Goal: Complete application form: Complete application form

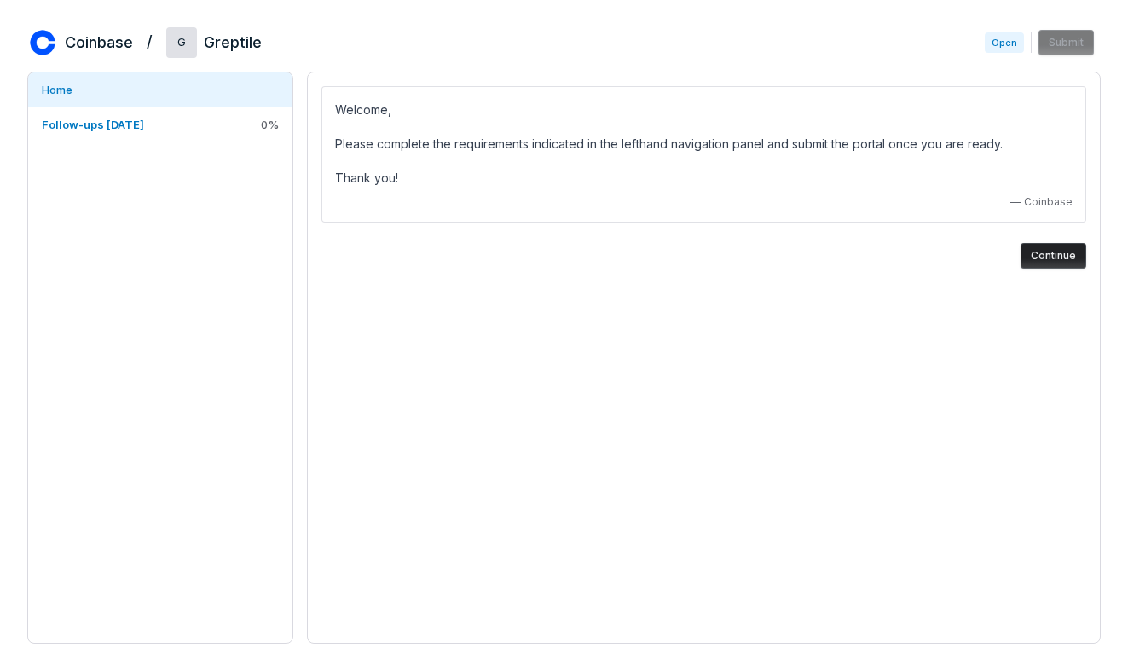
click at [918, 271] on div "Welcome, Please complete the requirements indicated in the lefthand navigation …" at bounding box center [704, 177] width 792 height 210
click at [1044, 250] on button "Continue" at bounding box center [1053, 256] width 66 height 26
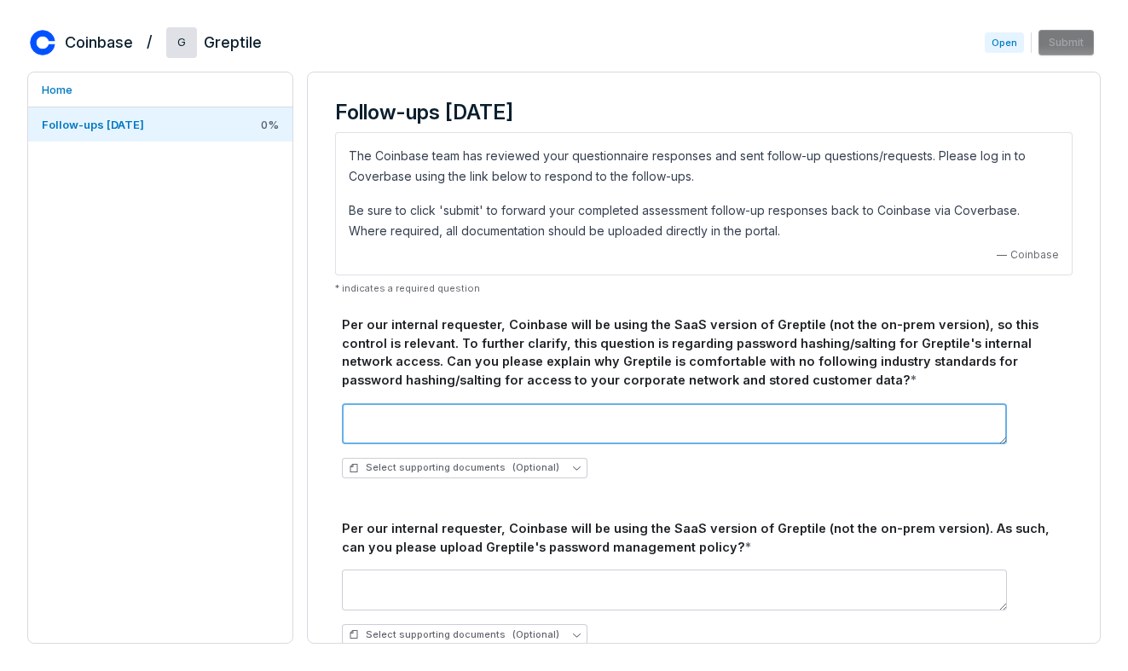
click at [516, 411] on textarea at bounding box center [674, 423] width 665 height 41
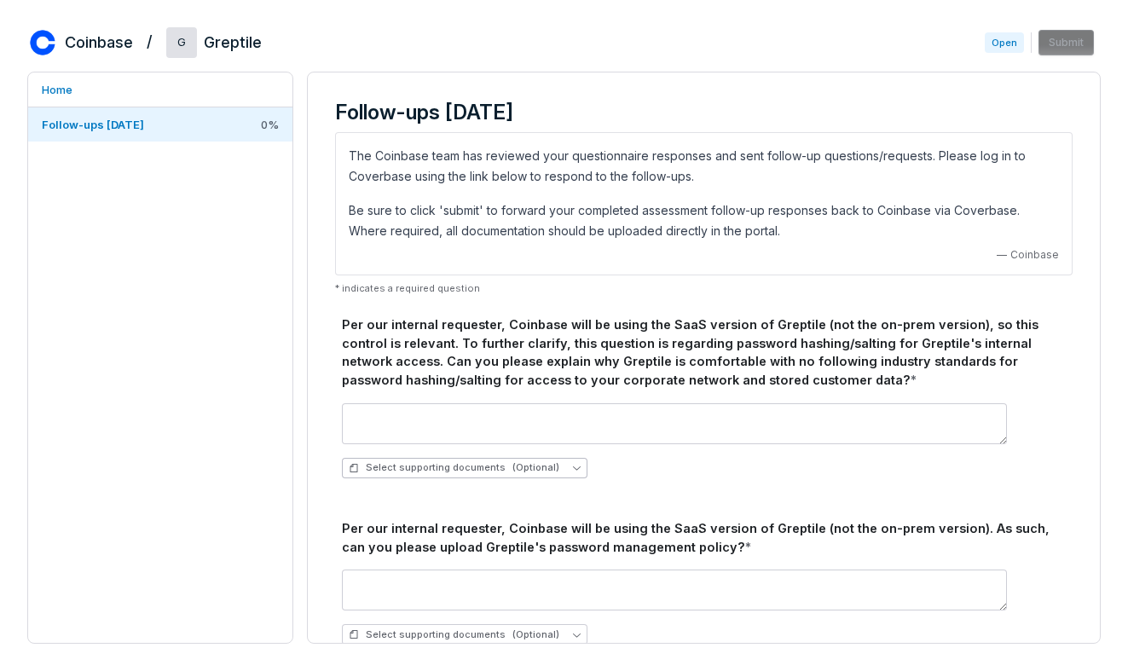
click at [549, 469] on button "Select supporting documents (Optional)" at bounding box center [464, 468] width 245 height 20
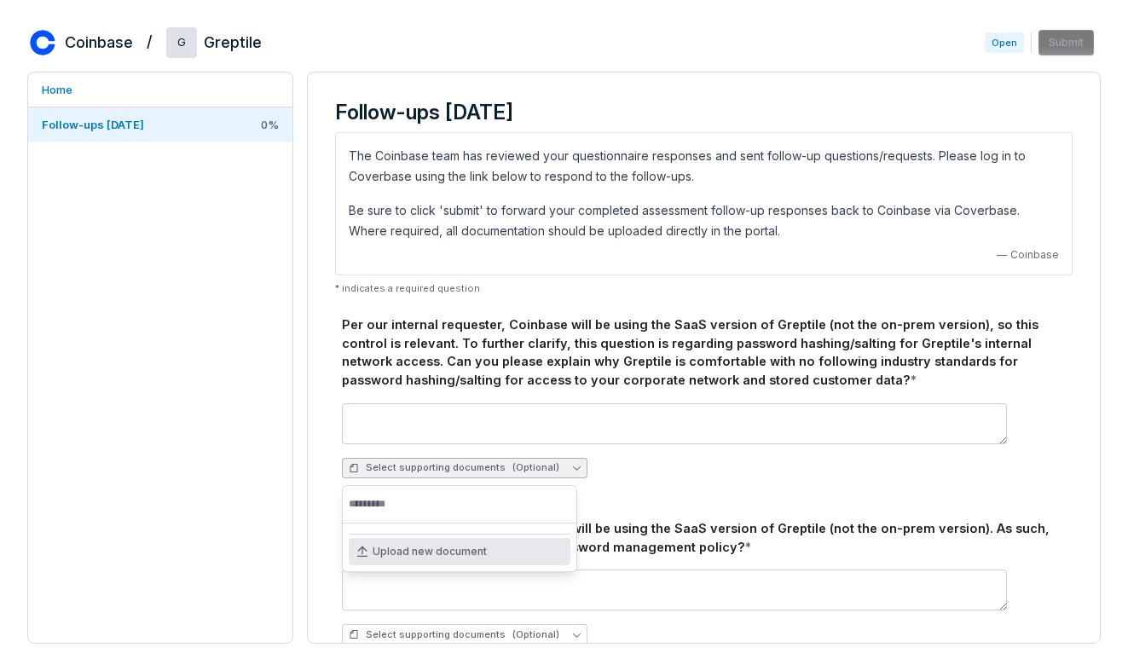
click at [549, 469] on button "Select supporting documents (Optional)" at bounding box center [464, 468] width 245 height 20
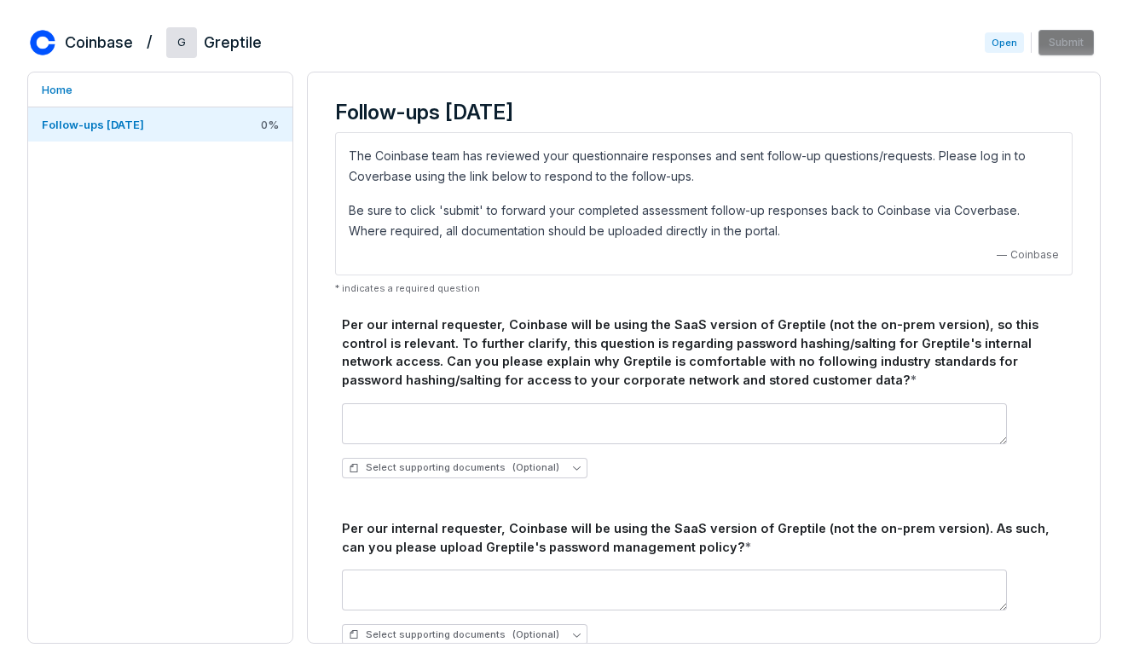
scroll to position [30, 0]
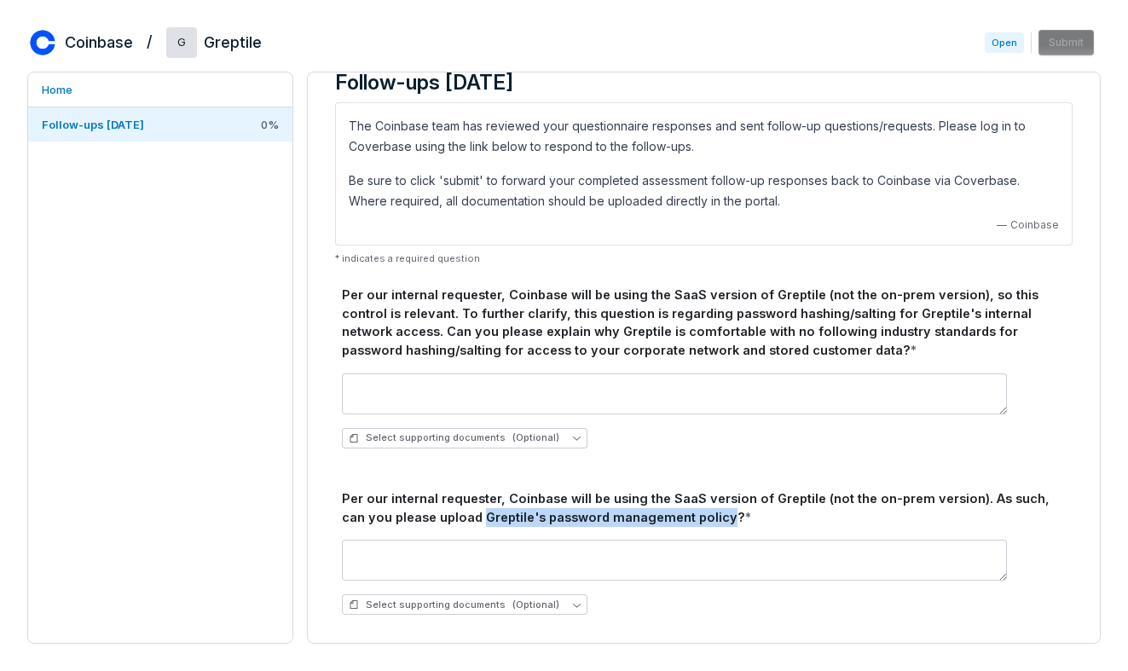
drag, startPoint x: 454, startPoint y: 520, endPoint x: 693, endPoint y: 523, distance: 238.7
click at [693, 523] on div "Per our internal requester, Coinbase will be using the SaaS version of Greptile…" at bounding box center [704, 508] width 724 height 38
copy div "Greptile's password management policy"
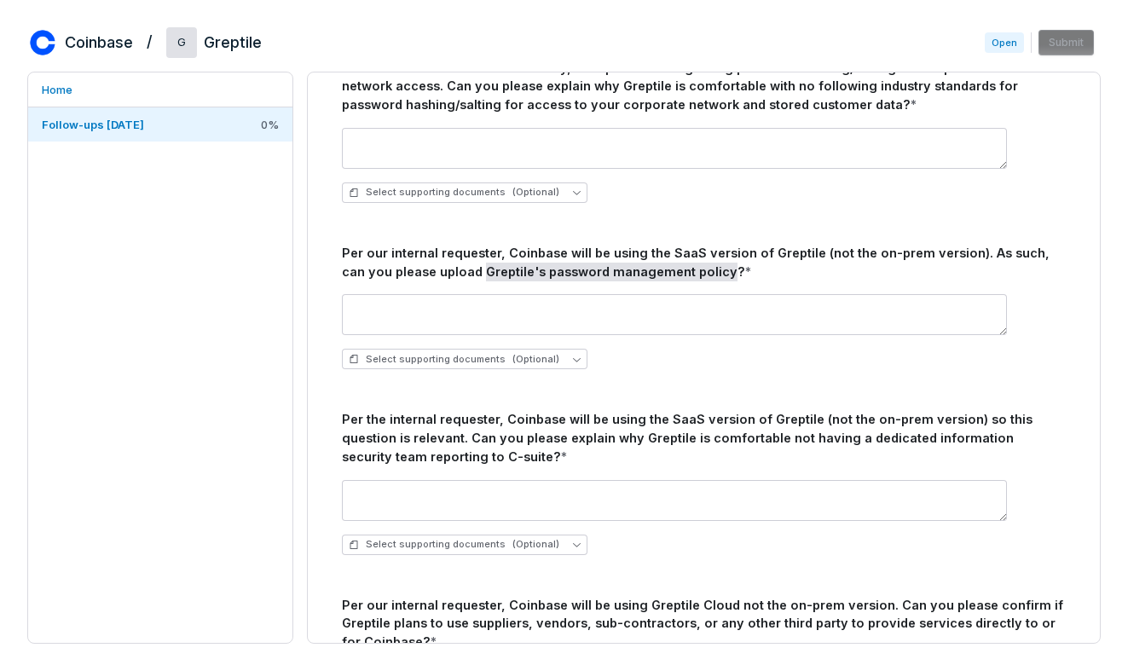
scroll to position [282, 0]
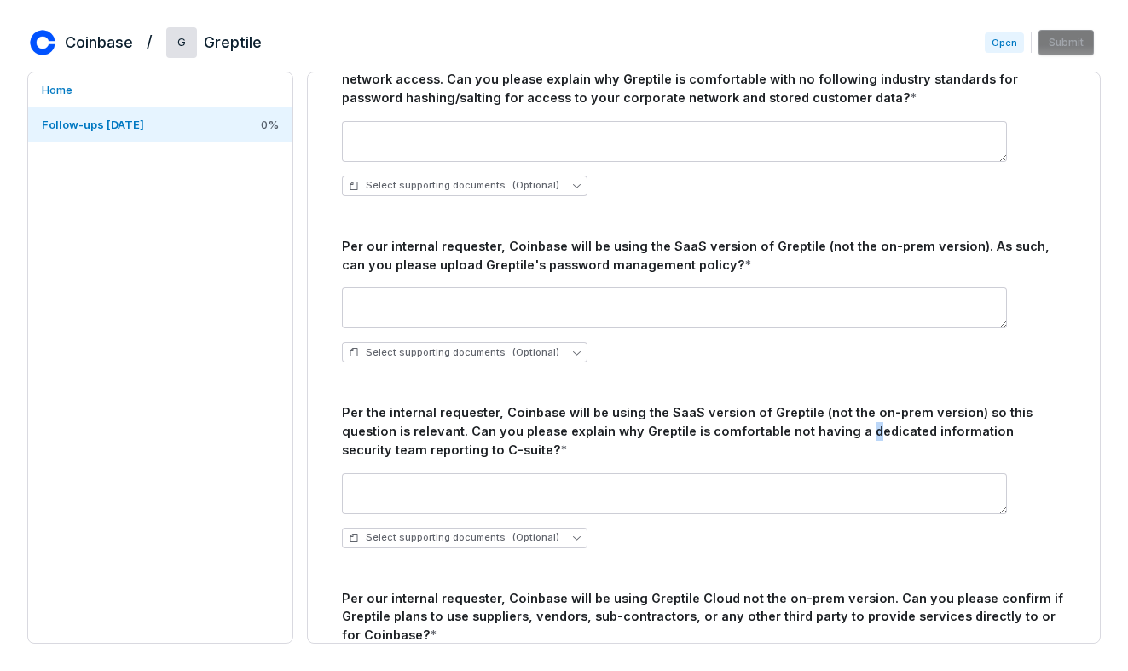
drag, startPoint x: 796, startPoint y: 433, endPoint x: 797, endPoint y: 442, distance: 8.6
click at [797, 441] on div "Per the internal requester, Coinbase will be using the SaaS version of Greptile…" at bounding box center [704, 430] width 724 height 55
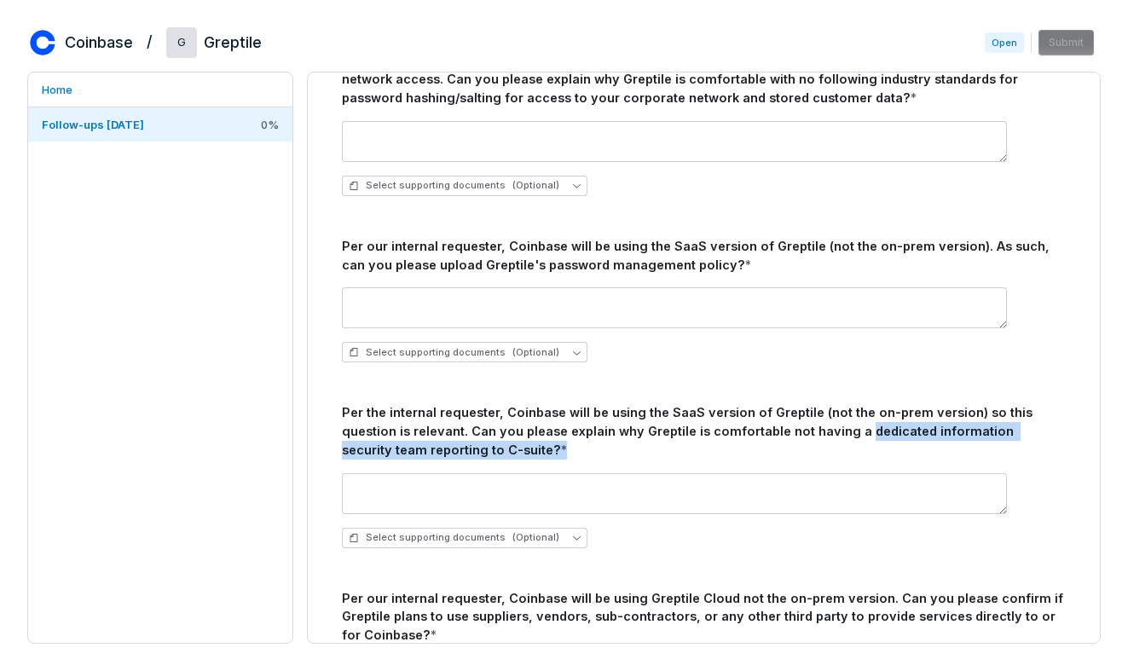
click at [797, 442] on div "Per the internal requester, Coinbase will be using the SaaS version of Greptile…" at bounding box center [704, 430] width 724 height 55
drag, startPoint x: 796, startPoint y: 433, endPoint x: 462, endPoint y: 449, distance: 334.5
click at [461, 448] on div "Per the internal requester, Coinbase will be using the SaaS version of Greptile…" at bounding box center [704, 430] width 724 height 55
copy div "dedicated information security team reporting to C-suite"
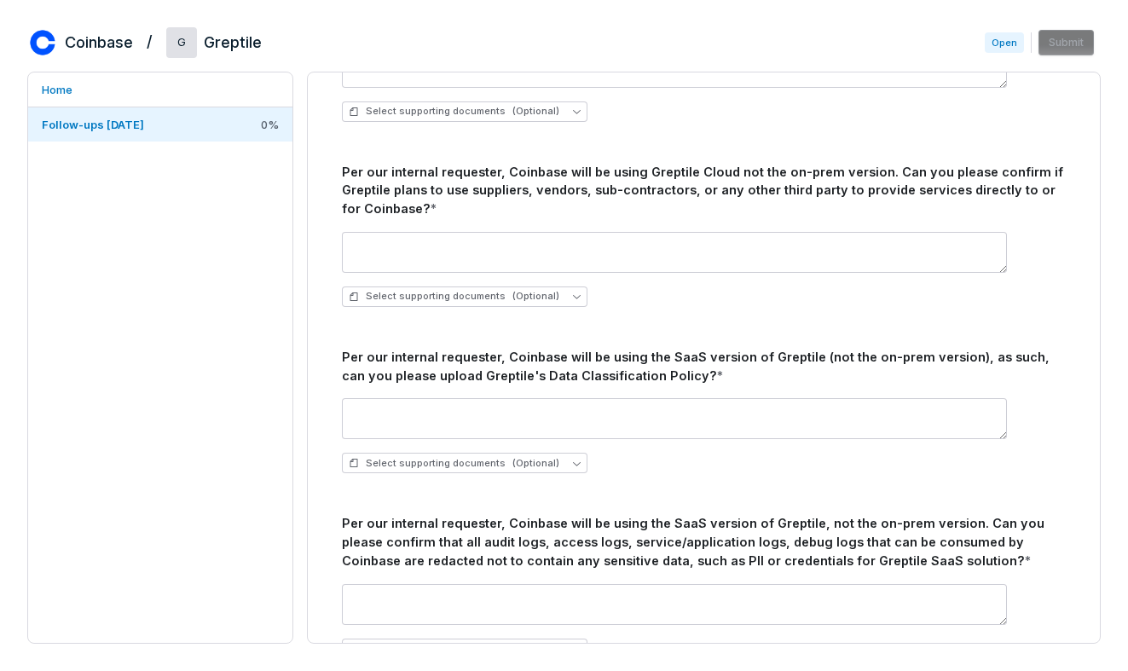
scroll to position [711, 0]
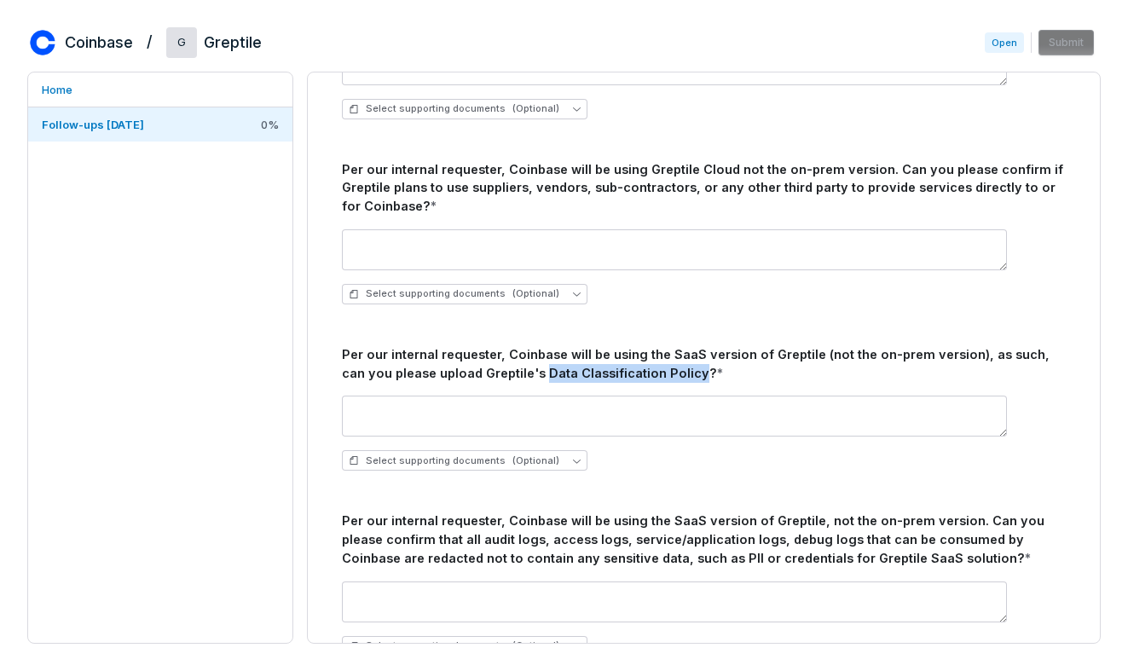
drag, startPoint x: 490, startPoint y: 372, endPoint x: 637, endPoint y: 377, distance: 146.7
click at [637, 377] on div "Per our internal requester, Coinbase will be using the SaaS version of Greptile…" at bounding box center [704, 364] width 724 height 38
copy div "Data Classification Policy"
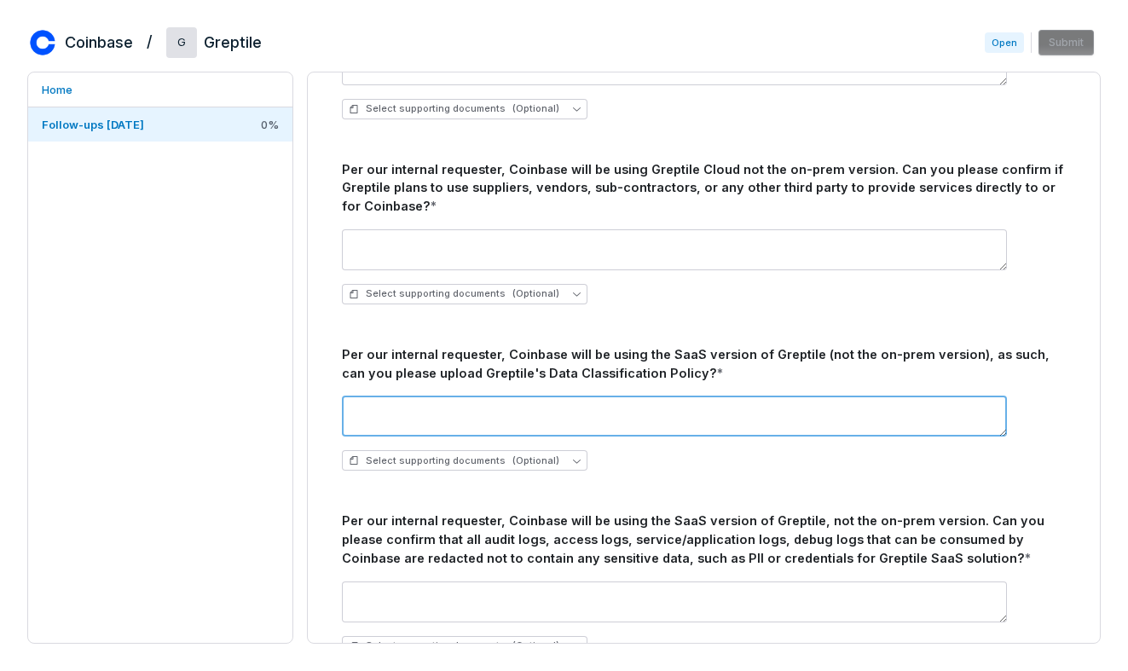
click at [468, 414] on textarea at bounding box center [674, 416] width 665 height 41
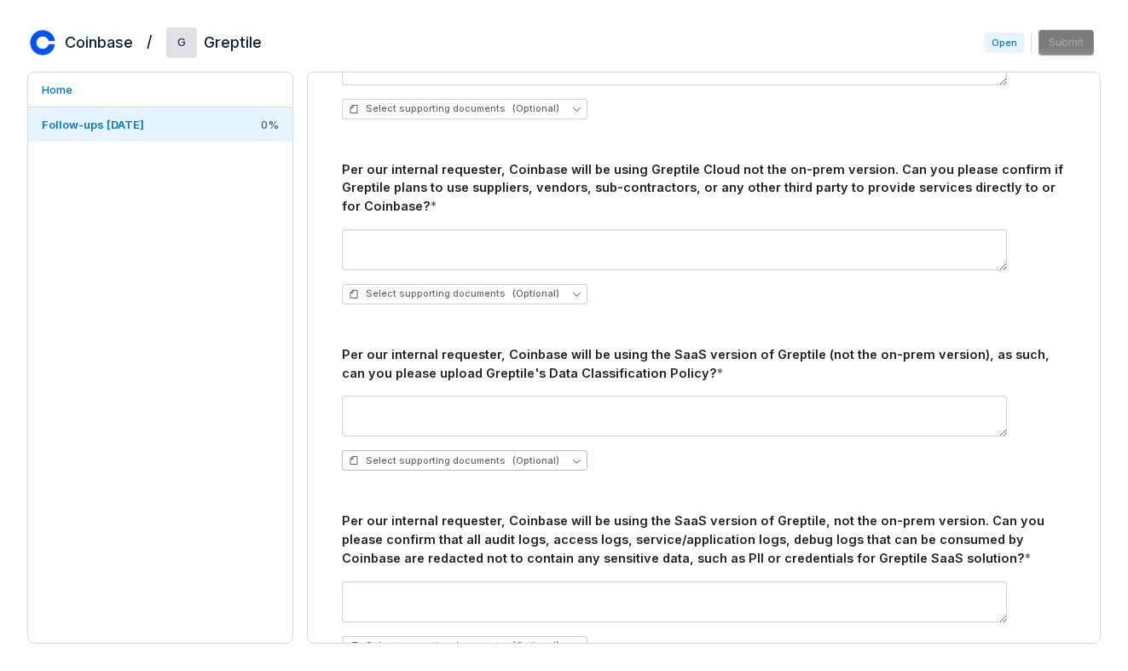
click at [500, 459] on span "Select supporting documents (Optional)" at bounding box center [454, 460] width 211 height 13
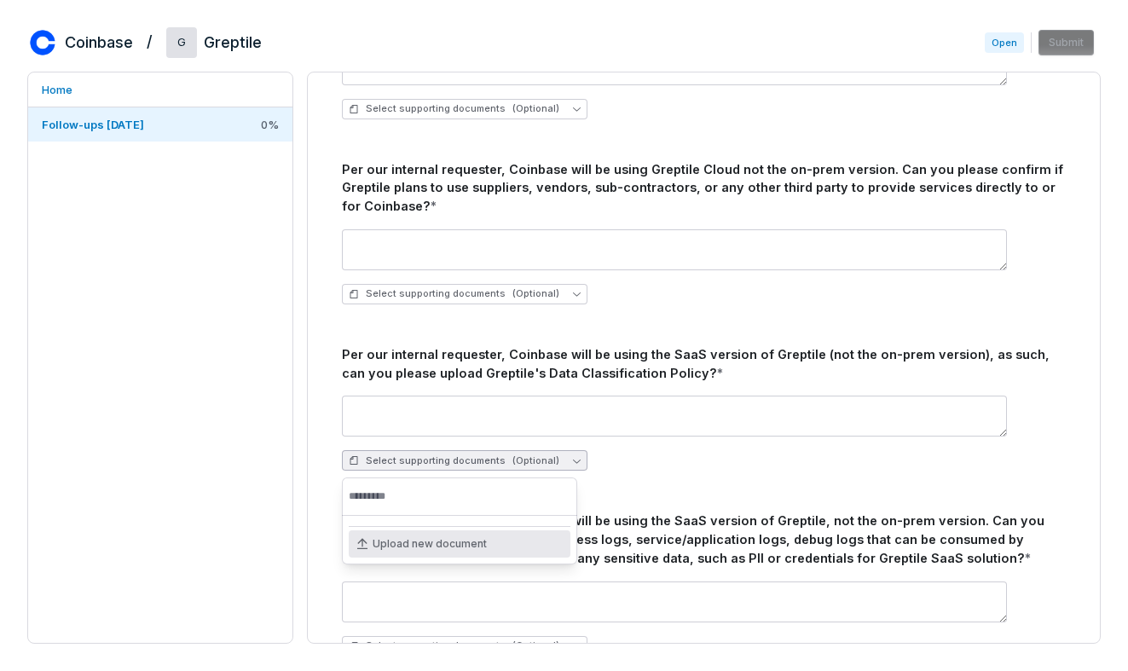
click at [482, 539] on div "Upload new document" at bounding box center [460, 543] width 222 height 27
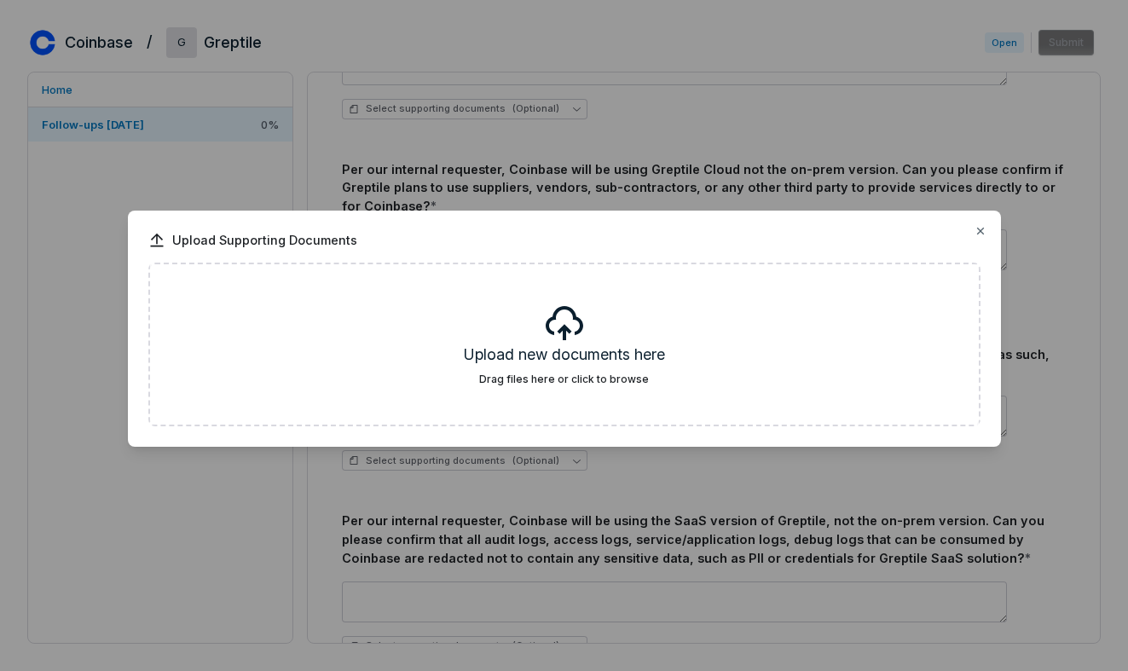
click at [389, 437] on div "Upload Supporting Documents Upload new documents here Drag files here or click …" at bounding box center [564, 329] width 873 height 236
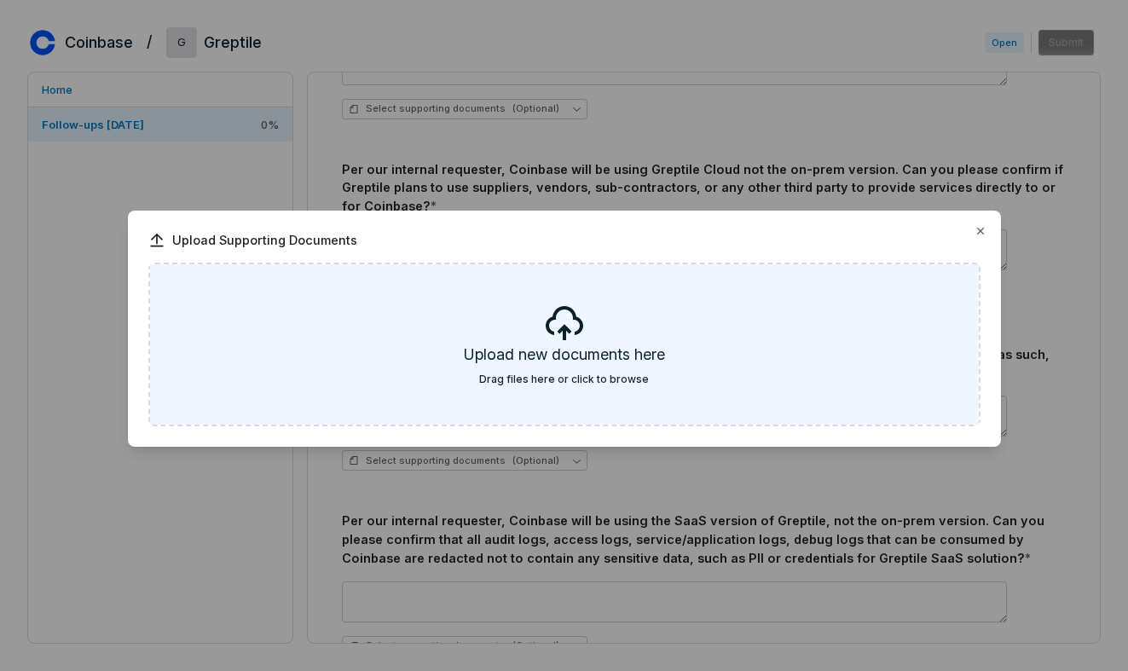
click at [392, 390] on div "Upload new documents here Drag files here or click to browse" at bounding box center [564, 344] width 829 height 160
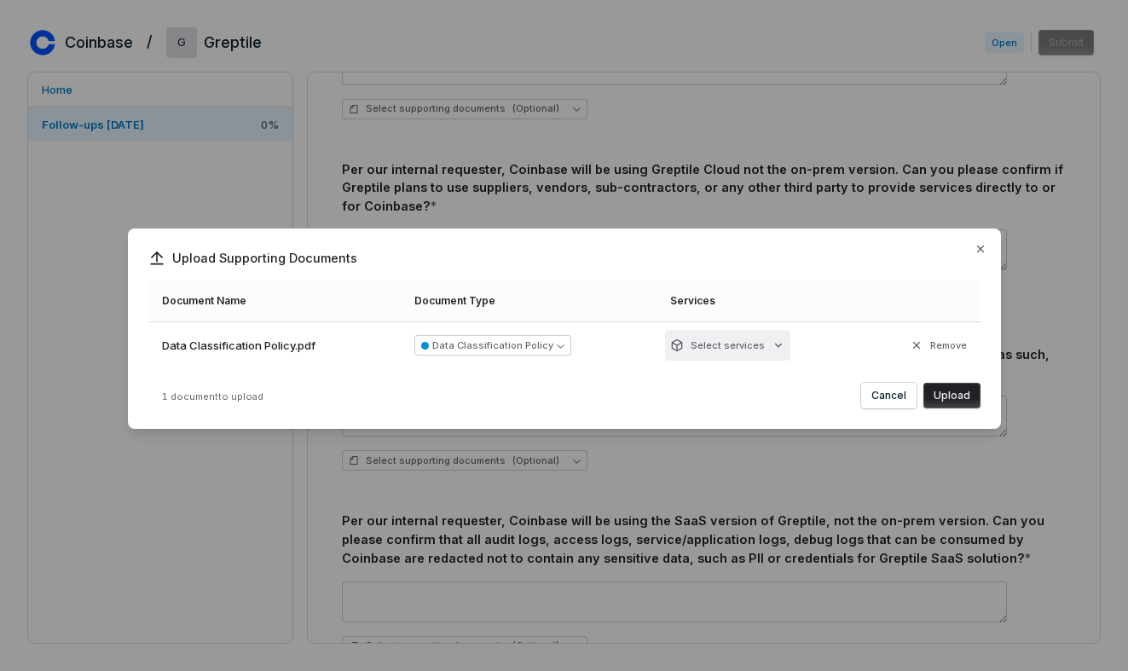
click at [733, 350] on div "Upload Supporting Documents Document Name Document Type Services Data Classific…" at bounding box center [564, 335] width 1128 height 268
click at [789, 286] on div "Upload Supporting Documents Document Name Document Type Services Data Classific…" at bounding box center [564, 335] width 1128 height 268
click at [775, 344] on div "Upload Supporting Documents Document Name Document Type Services Data Classific…" at bounding box center [564, 335] width 1128 height 268
click at [894, 253] on div "Upload Supporting Documents Document Name Document Type Services Data Classific…" at bounding box center [564, 335] width 1128 height 268
click at [774, 340] on div "Upload Supporting Documents Document Name Document Type Services Data Classific…" at bounding box center [564, 335] width 1128 height 268
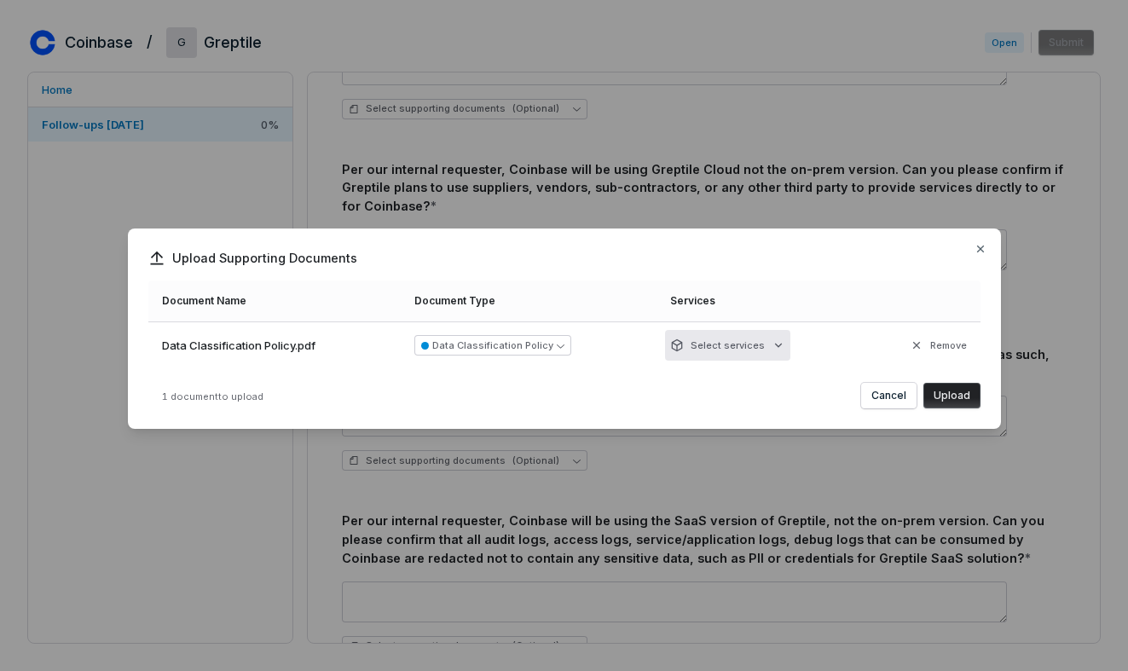
click at [806, 269] on div "Upload Supporting Documents Document Name Document Type Services Data Classific…" at bounding box center [564, 335] width 1128 height 268
click at [968, 391] on button "Upload" at bounding box center [951, 396] width 57 height 26
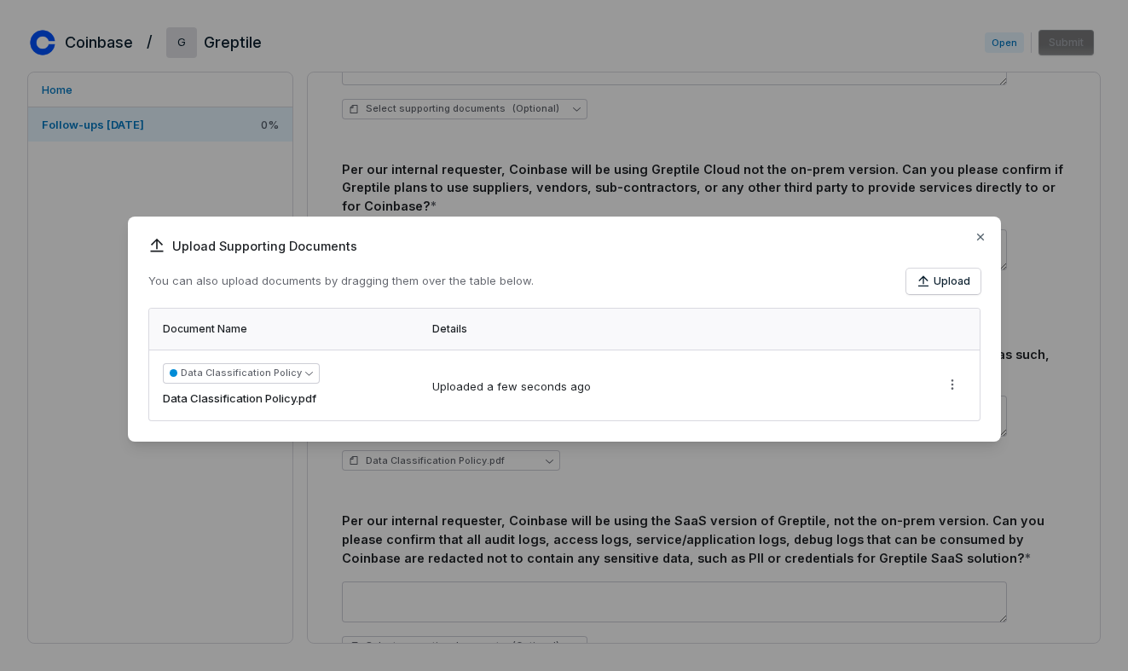
scroll to position [0, 0]
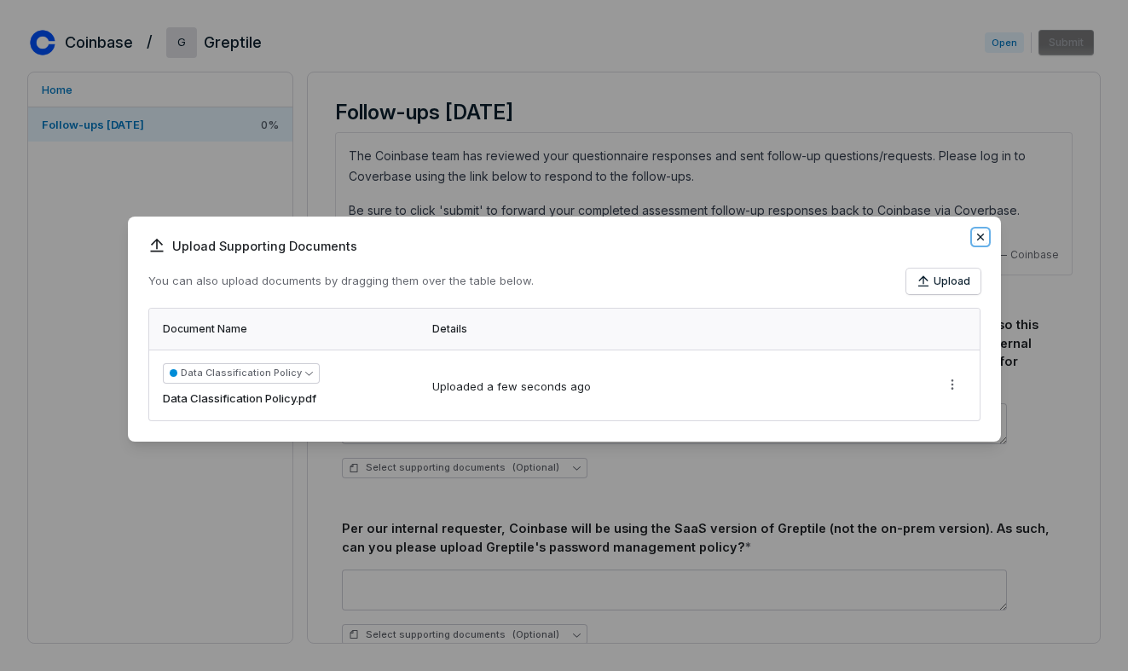
click at [975, 239] on icon "button" at bounding box center [980, 237] width 14 height 14
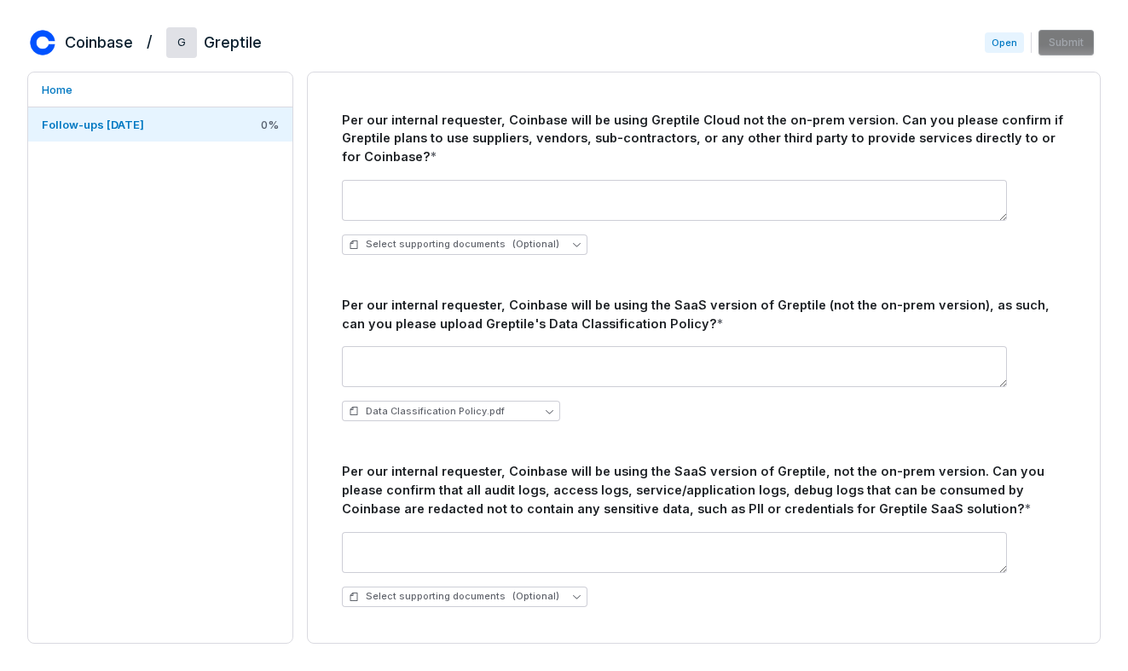
scroll to position [759, 0]
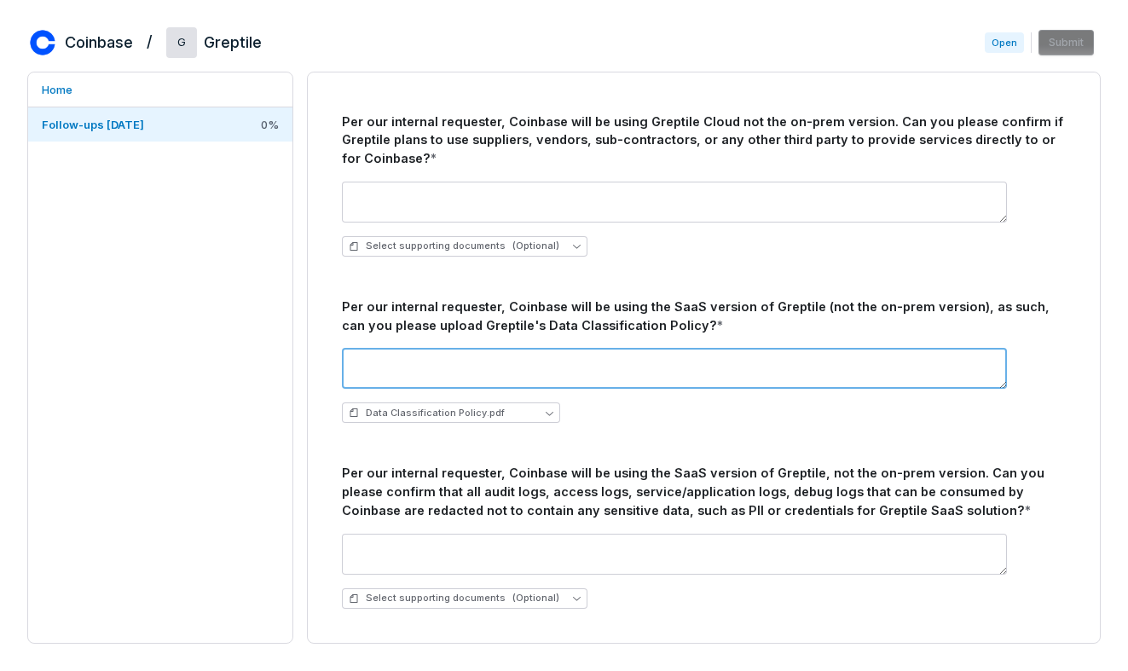
click at [836, 368] on textarea at bounding box center [674, 368] width 665 height 41
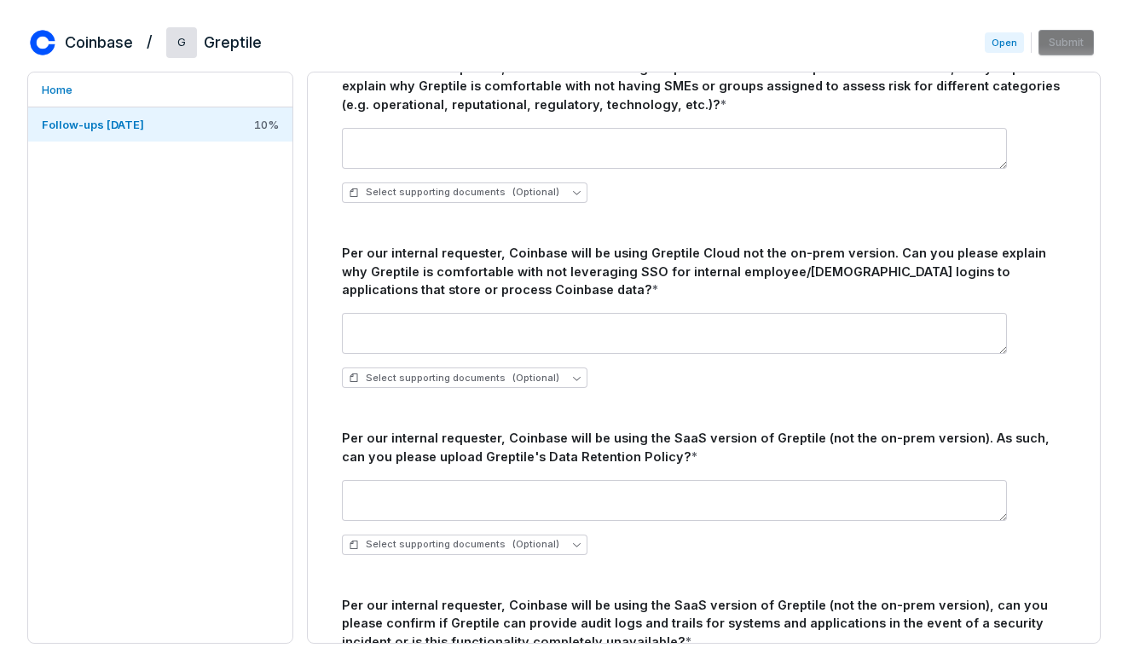
scroll to position [1358, 0]
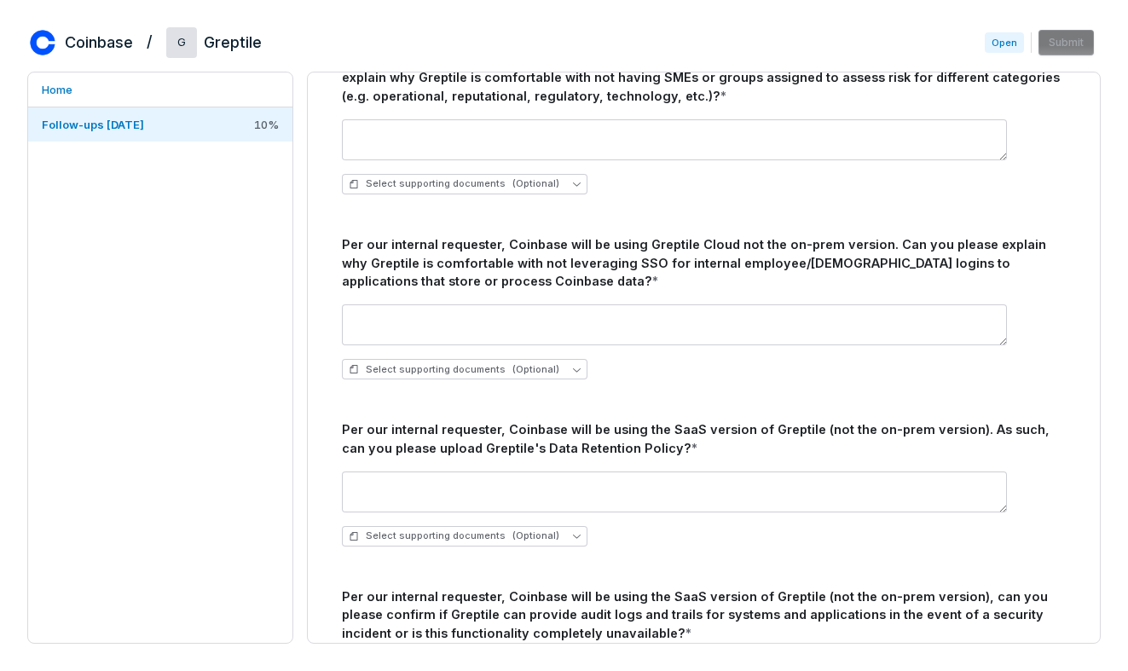
type textarea "**********"
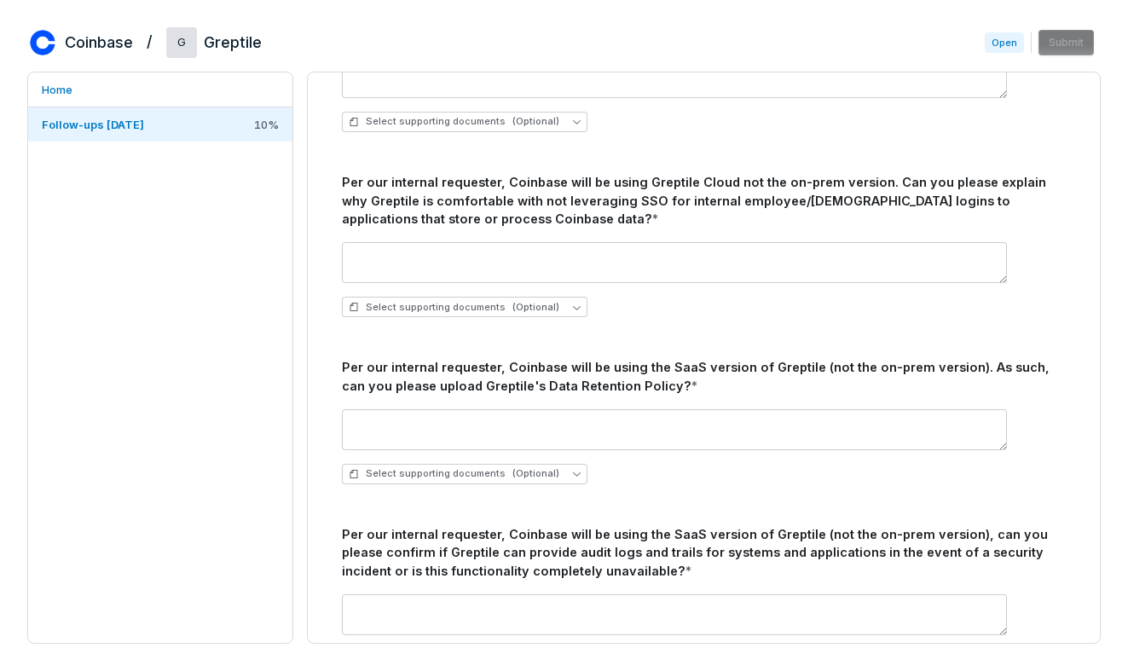
scroll to position [1439, 0]
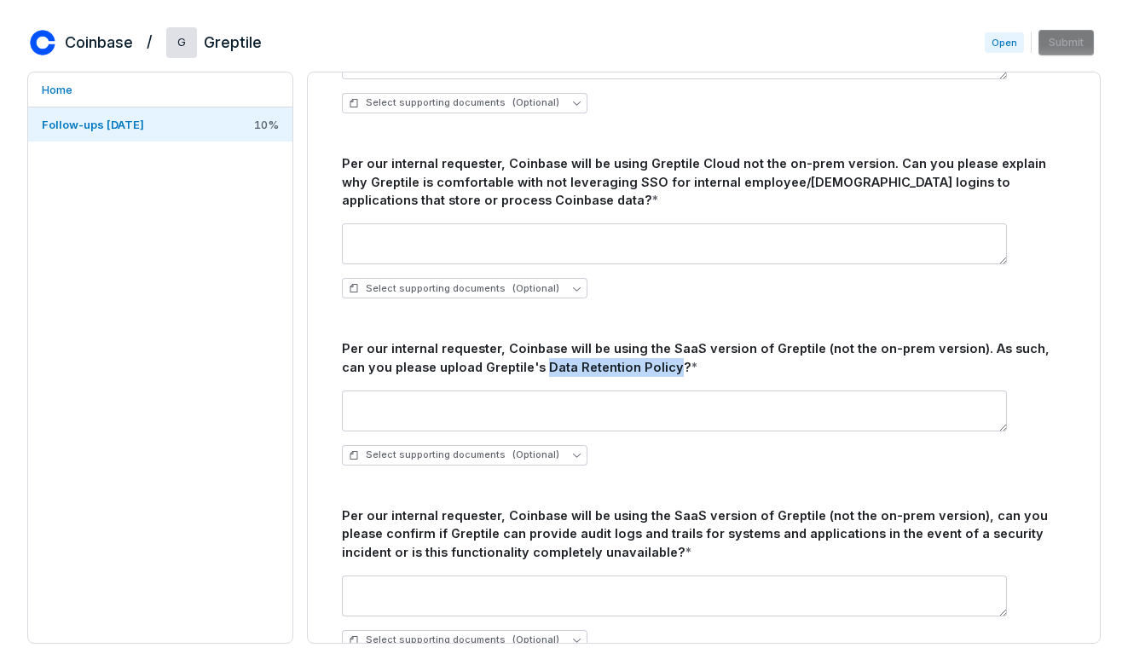
drag, startPoint x: 513, startPoint y: 368, endPoint x: 638, endPoint y: 368, distance: 124.4
click at [638, 368] on div "Per our internal requester, Coinbase will be using the SaaS version of Greptile…" at bounding box center [704, 358] width 724 height 38
copy div "Data Retention Policy"
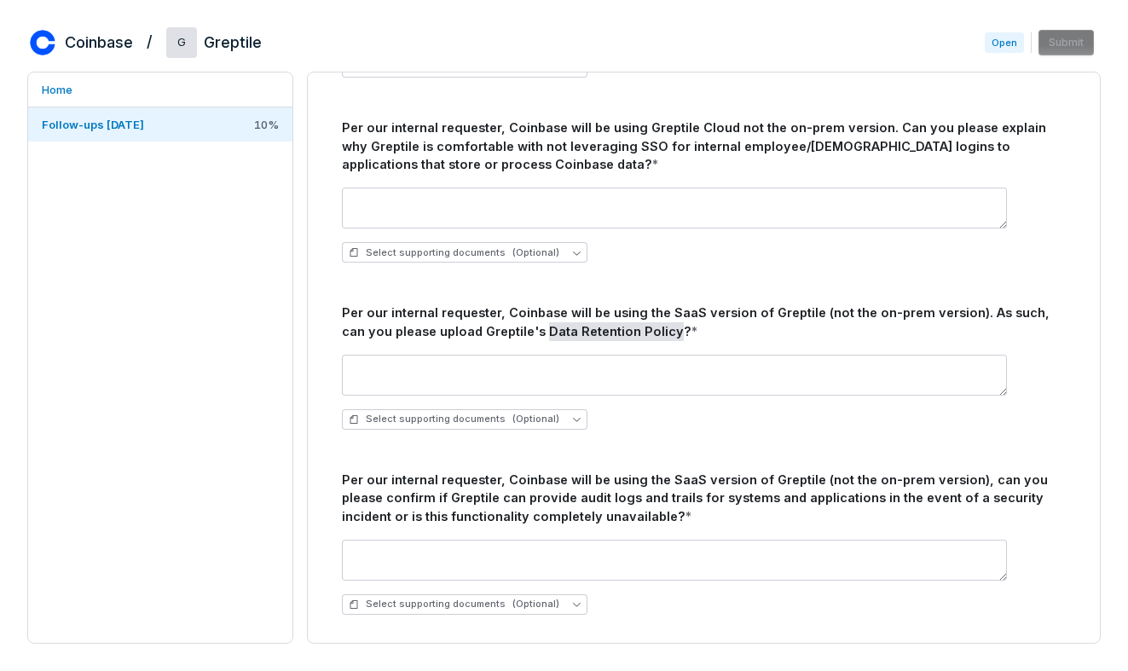
scroll to position [1494, 0]
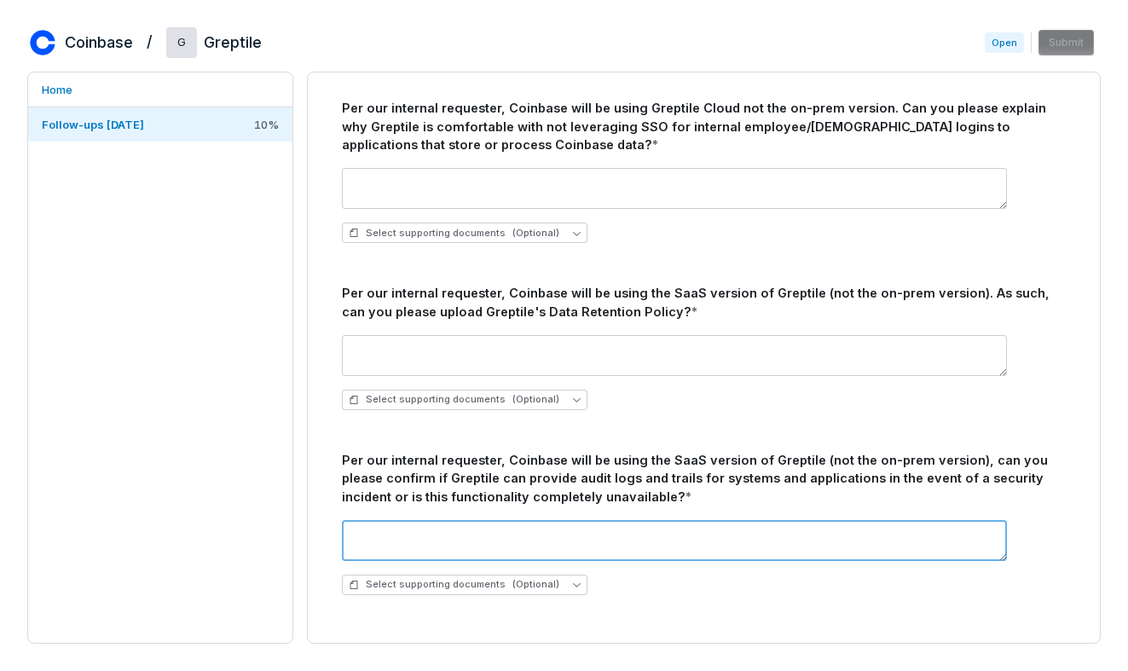
click at [528, 546] on textarea at bounding box center [674, 540] width 665 height 41
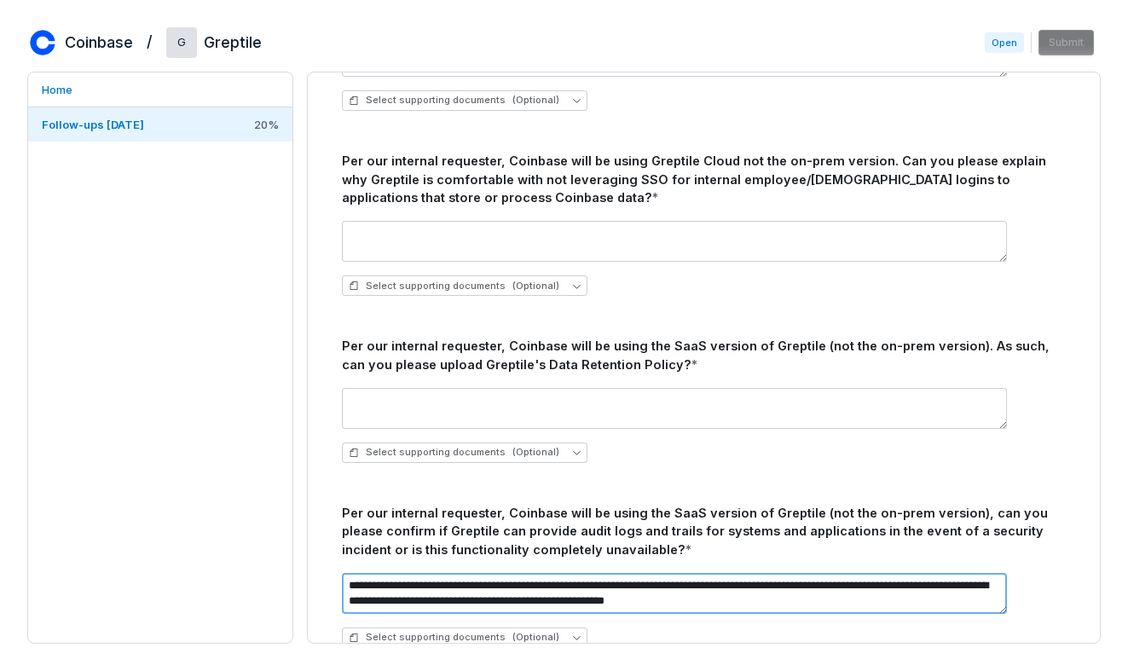
scroll to position [1428, 0]
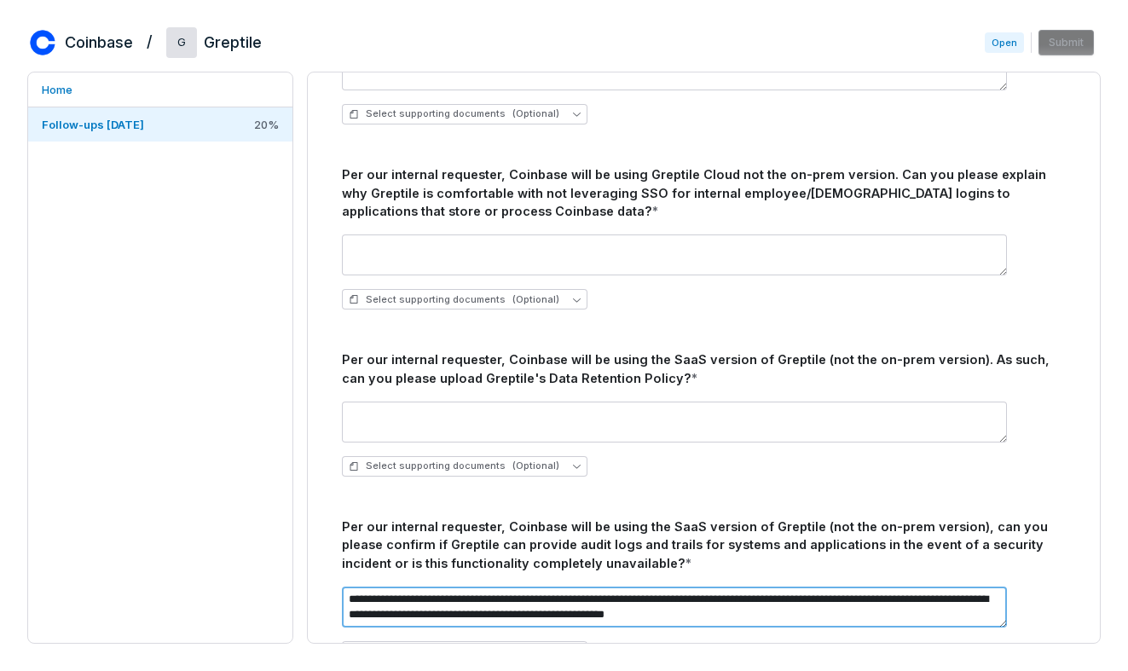
type textarea "**********"
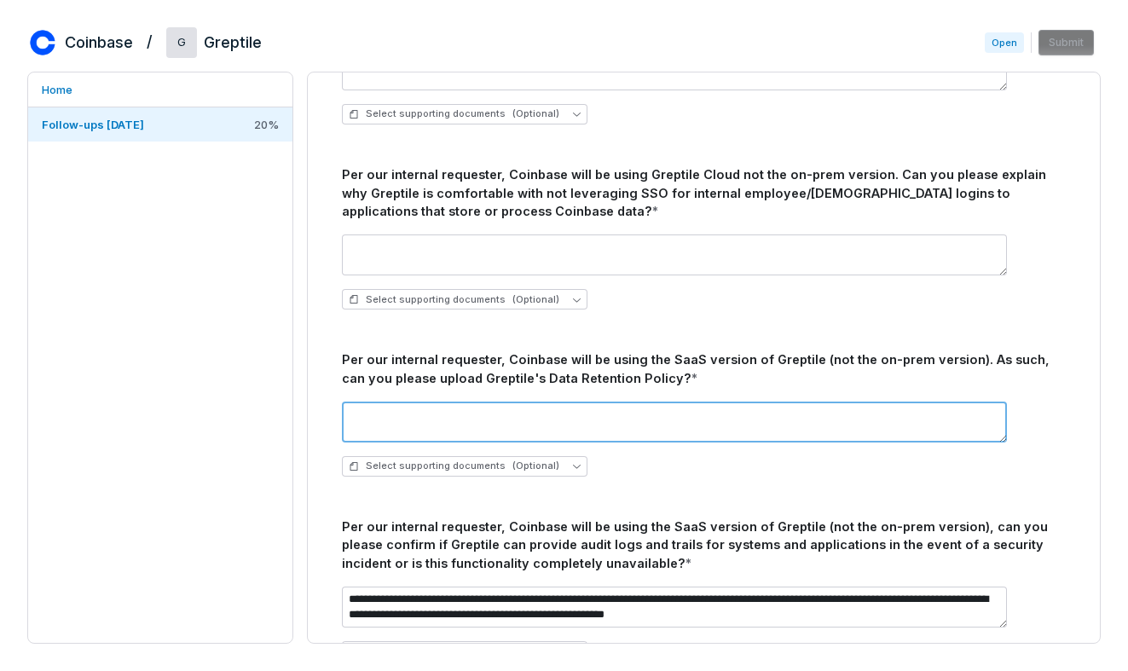
click at [471, 408] on textarea at bounding box center [674, 421] width 665 height 41
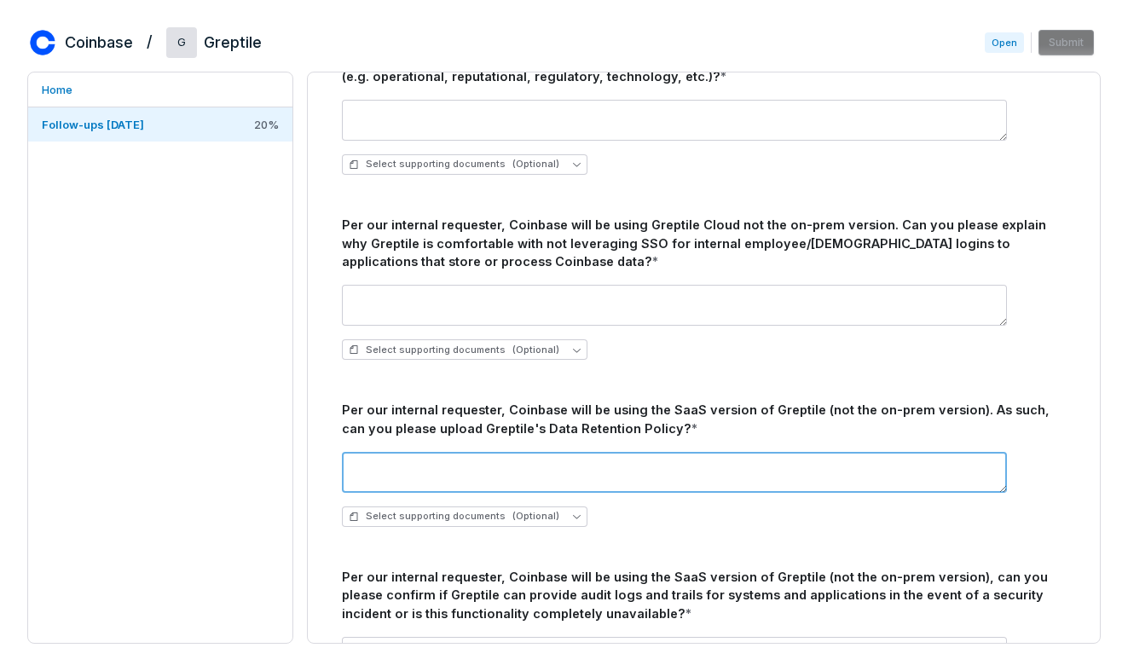
scroll to position [1494, 0]
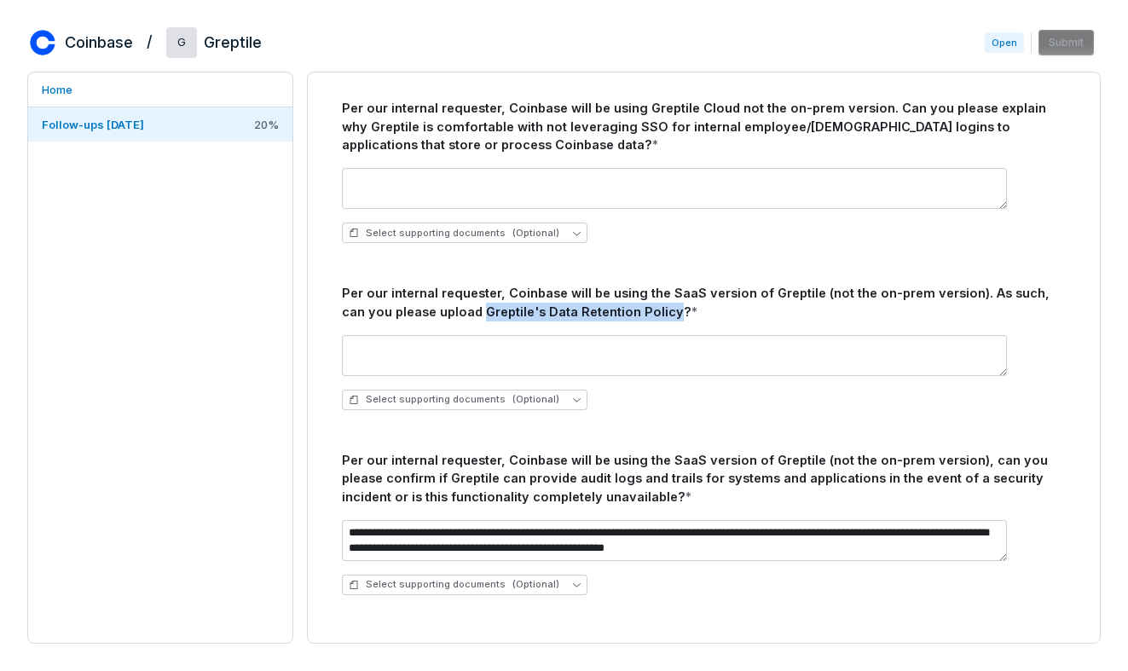
drag, startPoint x: 640, startPoint y: 308, endPoint x: 454, endPoint y: 316, distance: 186.0
click at [454, 316] on div "Per our internal requester, Coinbase will be using the SaaS version of Greptile…" at bounding box center [704, 303] width 724 height 38
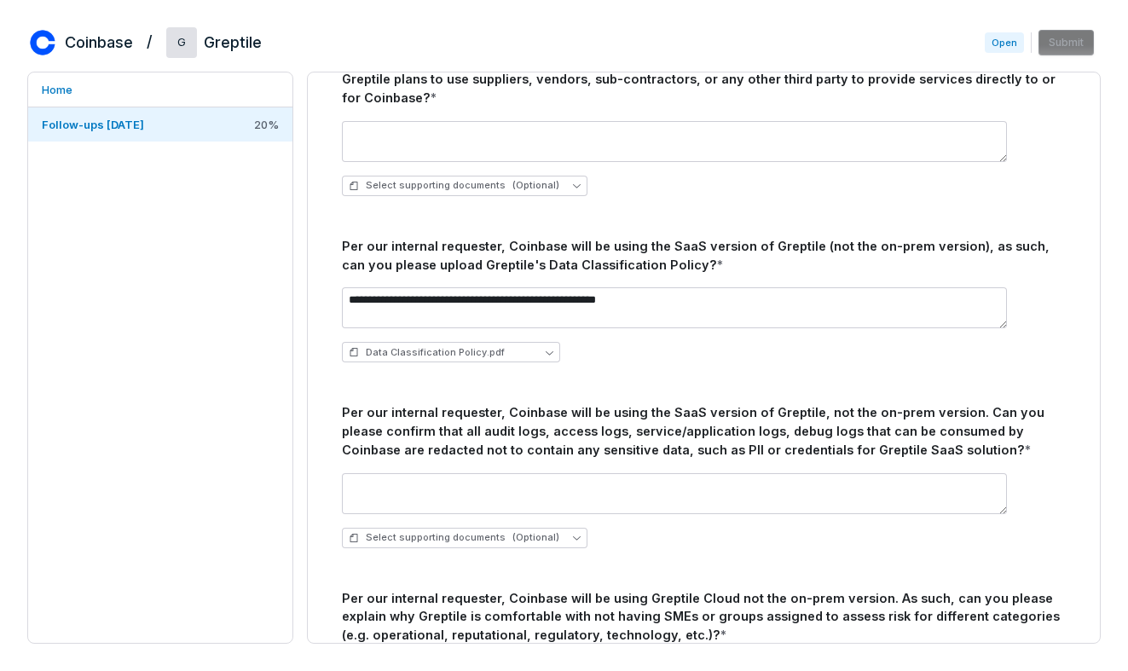
scroll to position [823, 0]
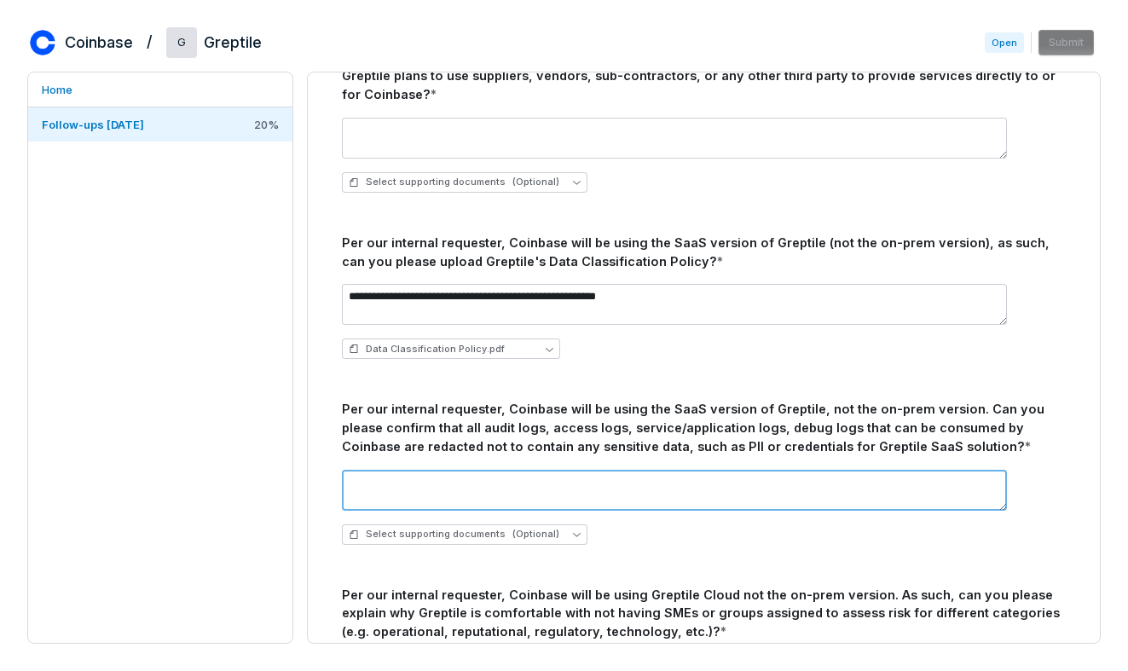
click at [432, 481] on textarea at bounding box center [674, 490] width 665 height 41
click at [717, 491] on textarea at bounding box center [674, 490] width 665 height 41
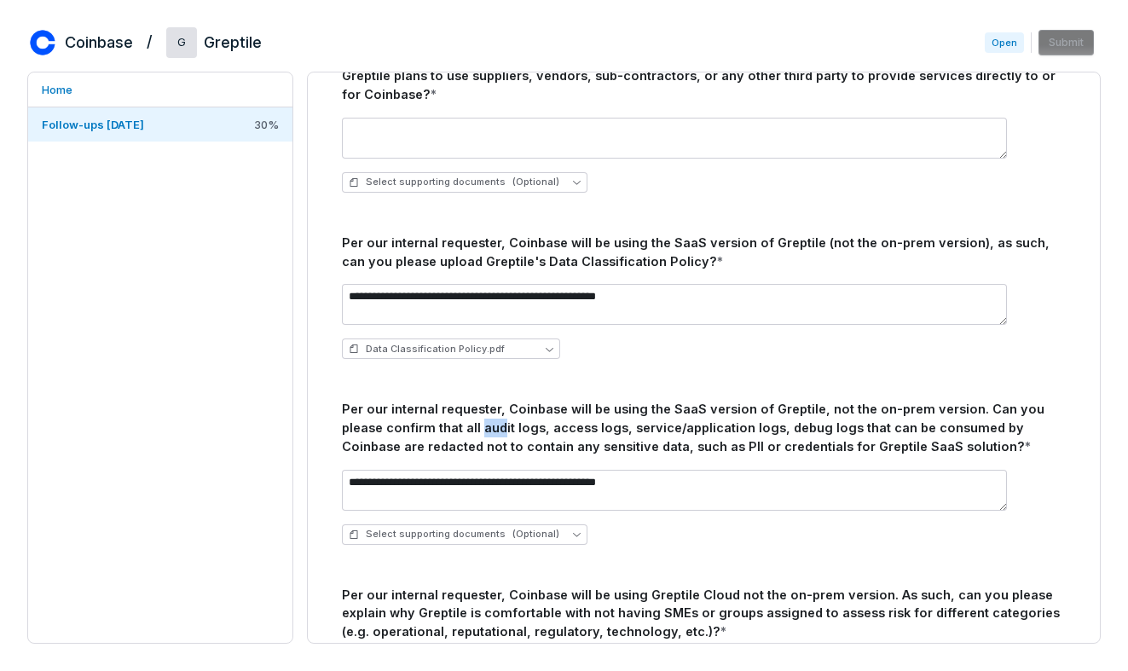
drag, startPoint x: 433, startPoint y: 430, endPoint x: 454, endPoint y: 430, distance: 21.3
click at [454, 430] on div "Per our internal requester, Coinbase will be using the SaaS version of Greptile…" at bounding box center [704, 427] width 724 height 55
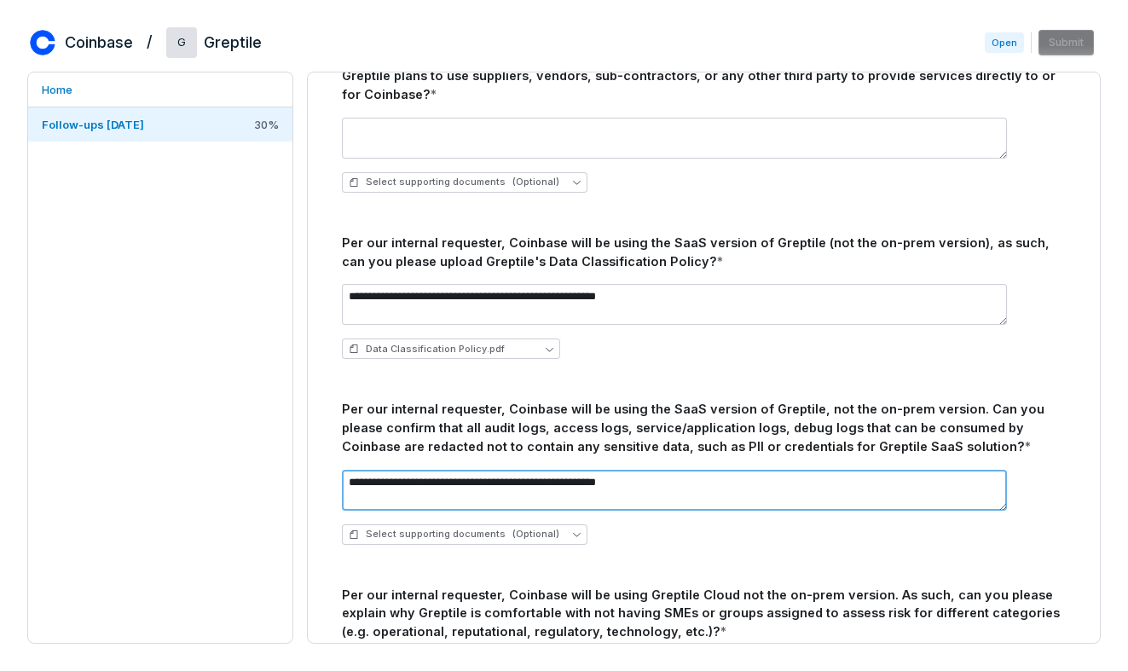
click at [518, 482] on textarea "**********" at bounding box center [674, 490] width 665 height 41
type textarea "**********"
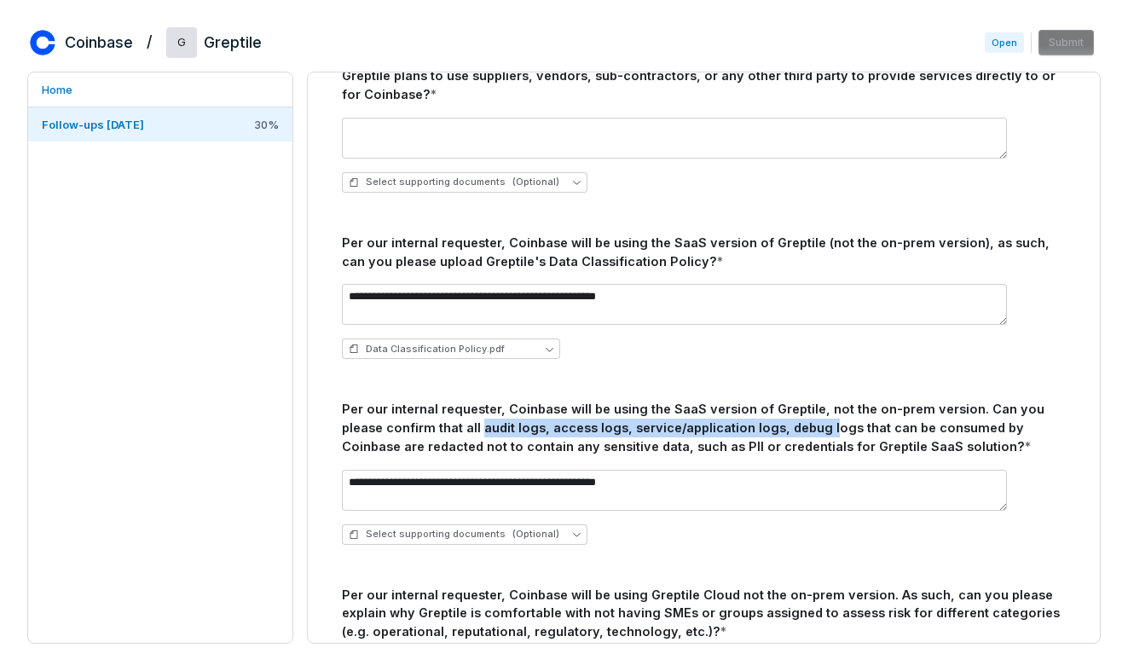
drag, startPoint x: 436, startPoint y: 432, endPoint x: 771, endPoint y: 433, distance: 335.8
click at [771, 433] on div "Per our internal requester, Coinbase will be using the SaaS version of Greptile…" at bounding box center [704, 427] width 724 height 55
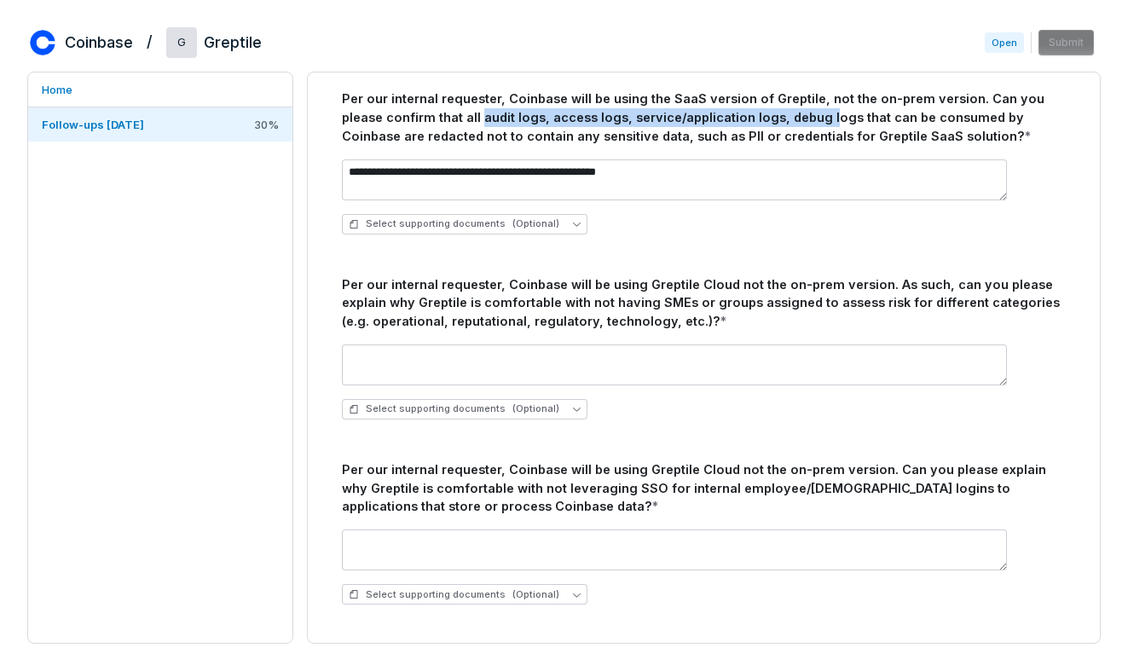
scroll to position [1494, 0]
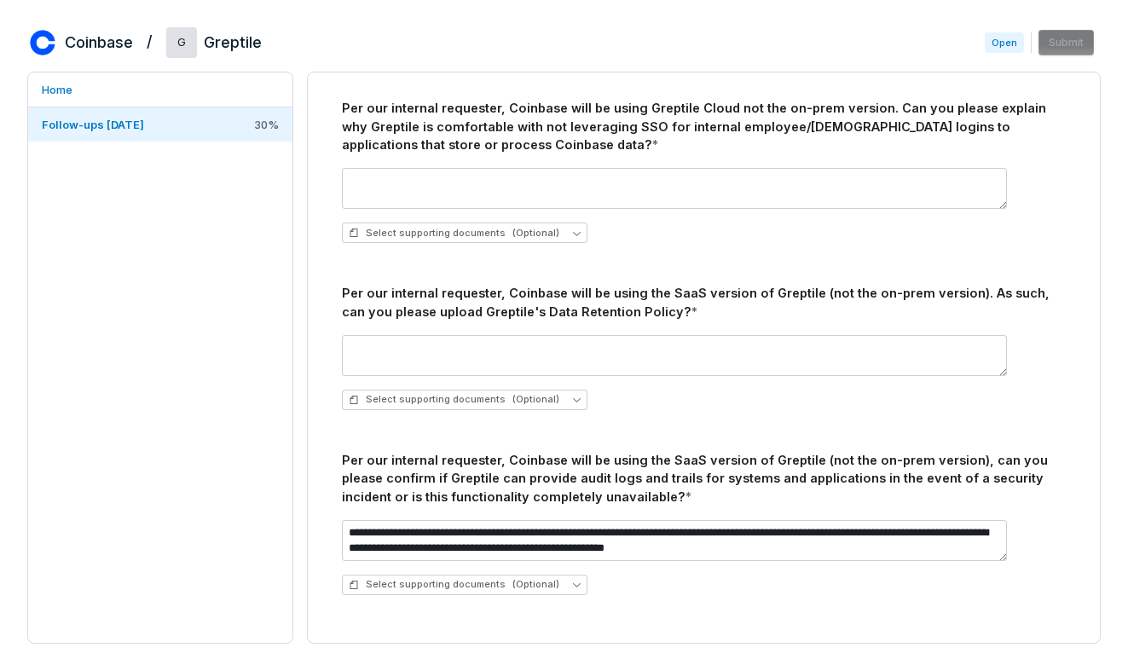
click at [1008, 44] on span "Open" at bounding box center [1004, 42] width 39 height 20
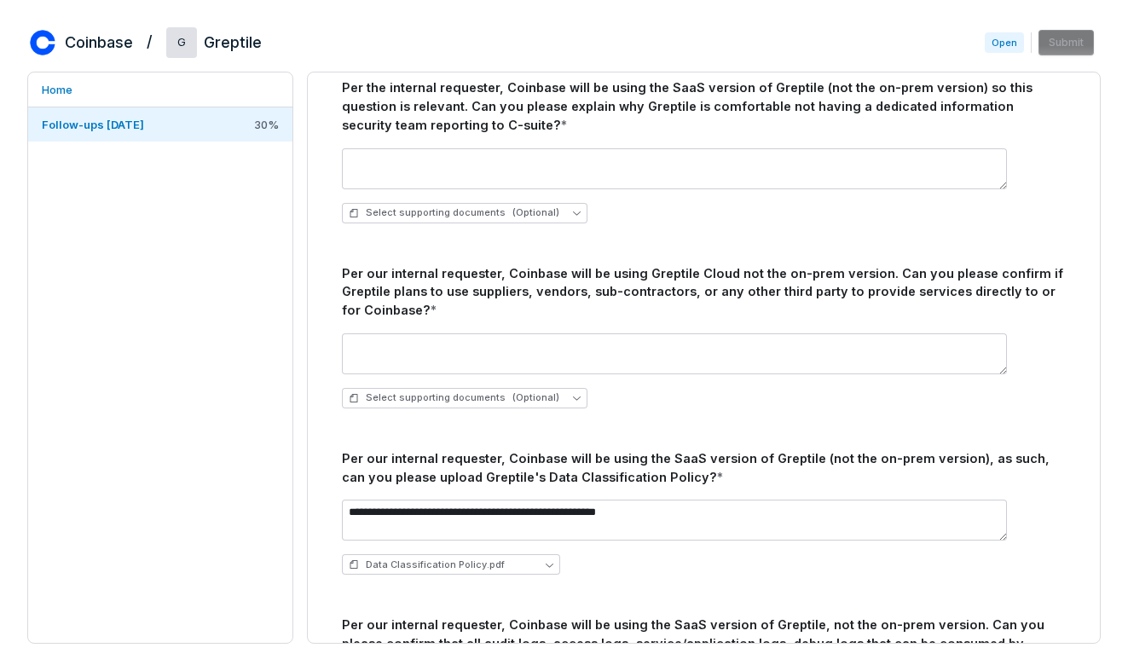
scroll to position [636, 0]
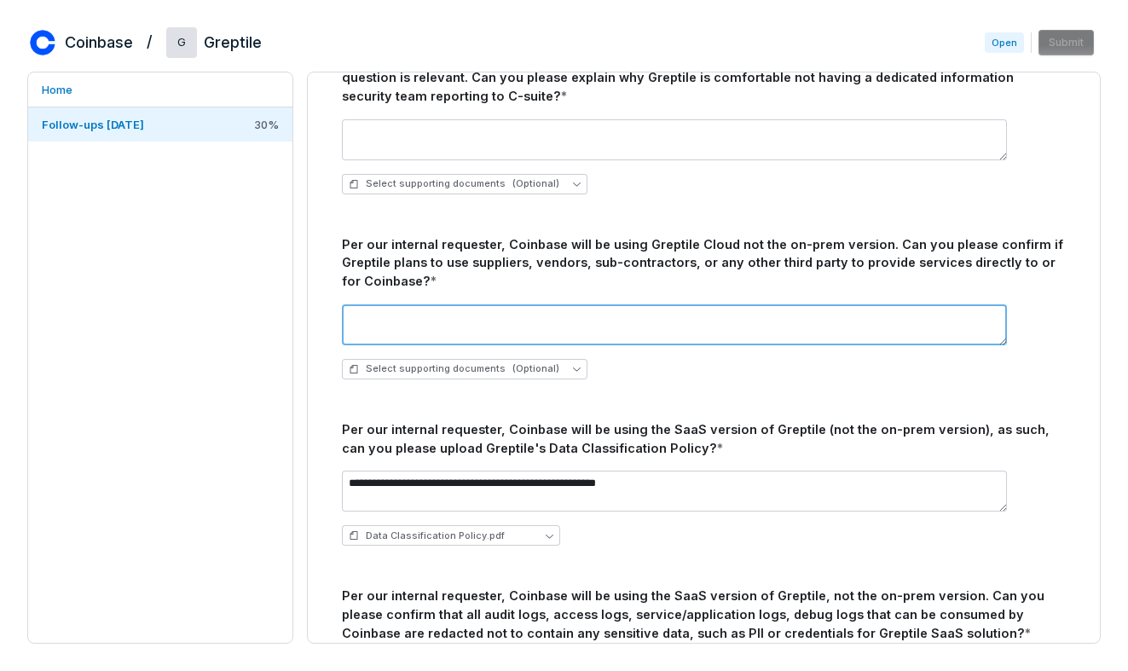
click at [696, 340] on textarea at bounding box center [674, 324] width 665 height 41
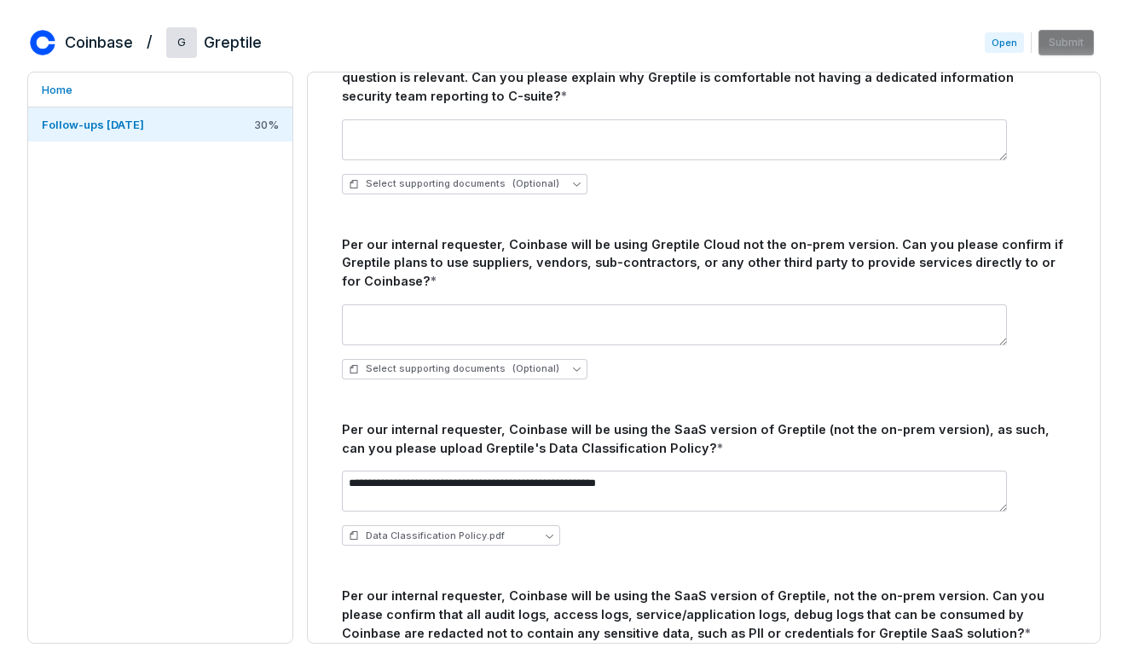
scroll to position [0, 0]
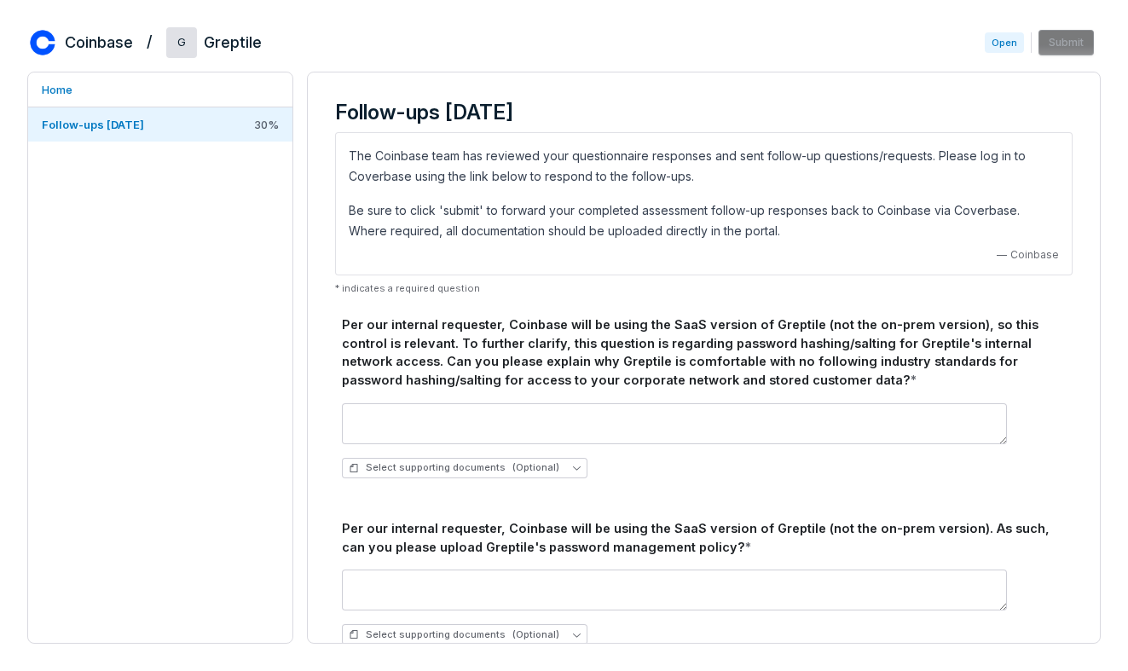
click at [420, 345] on div "Per our internal requester, Coinbase will be using the SaaS version of Greptile…" at bounding box center [704, 352] width 724 height 74
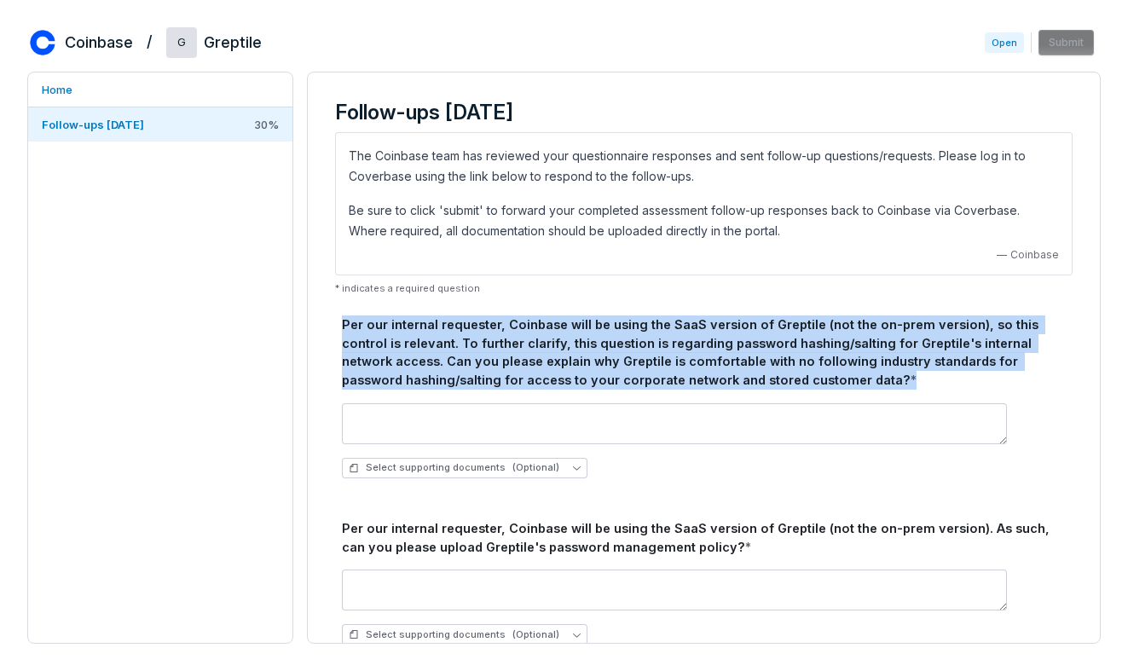
click at [420, 345] on div "Per our internal requester, Coinbase will be using the SaaS version of Greptile…" at bounding box center [704, 352] width 724 height 74
copy div "Per our internal requester, Coinbase will be using the SaaS version of Greptile…"
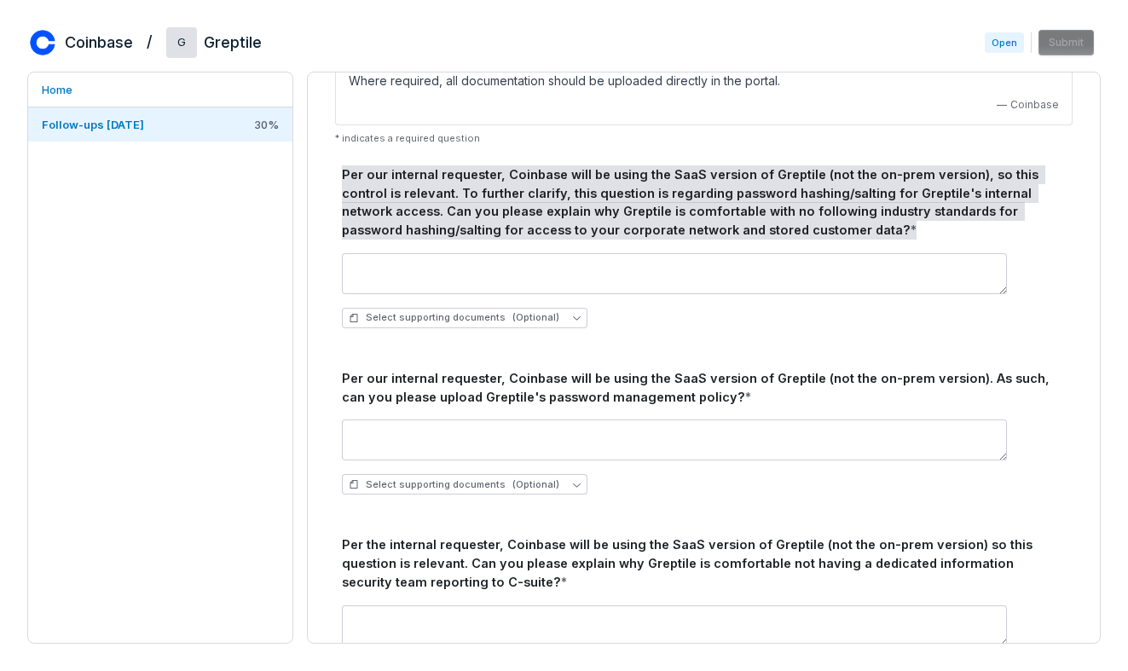
scroll to position [157, 0]
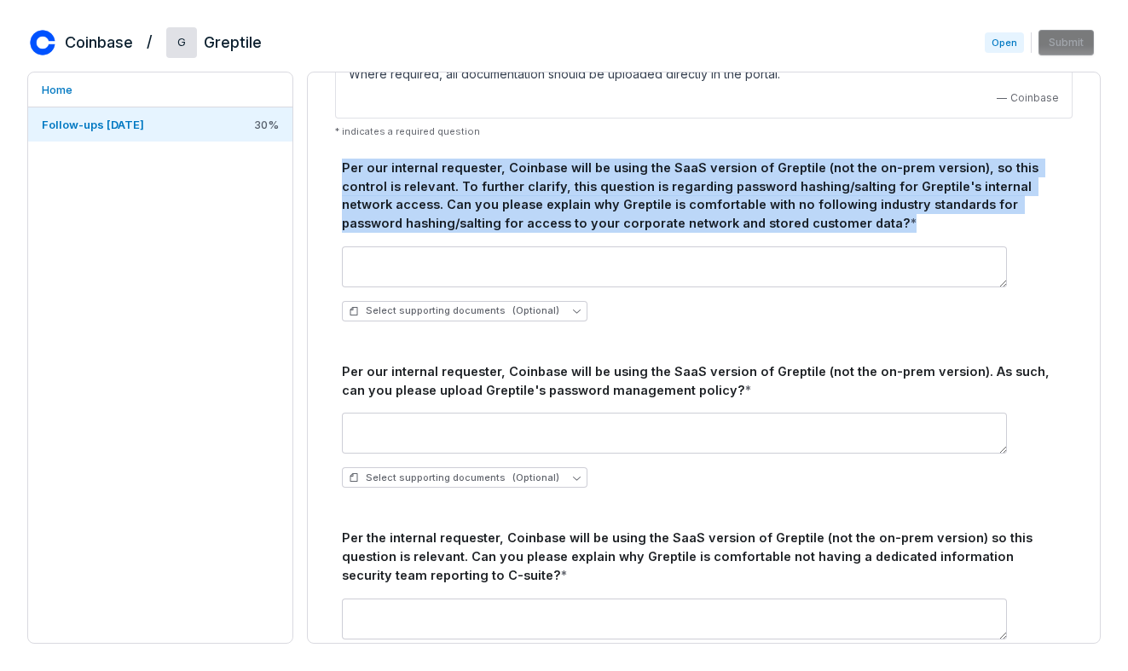
click at [573, 377] on div "Per our internal requester, Coinbase will be using the SaaS version of Greptile…" at bounding box center [704, 381] width 724 height 38
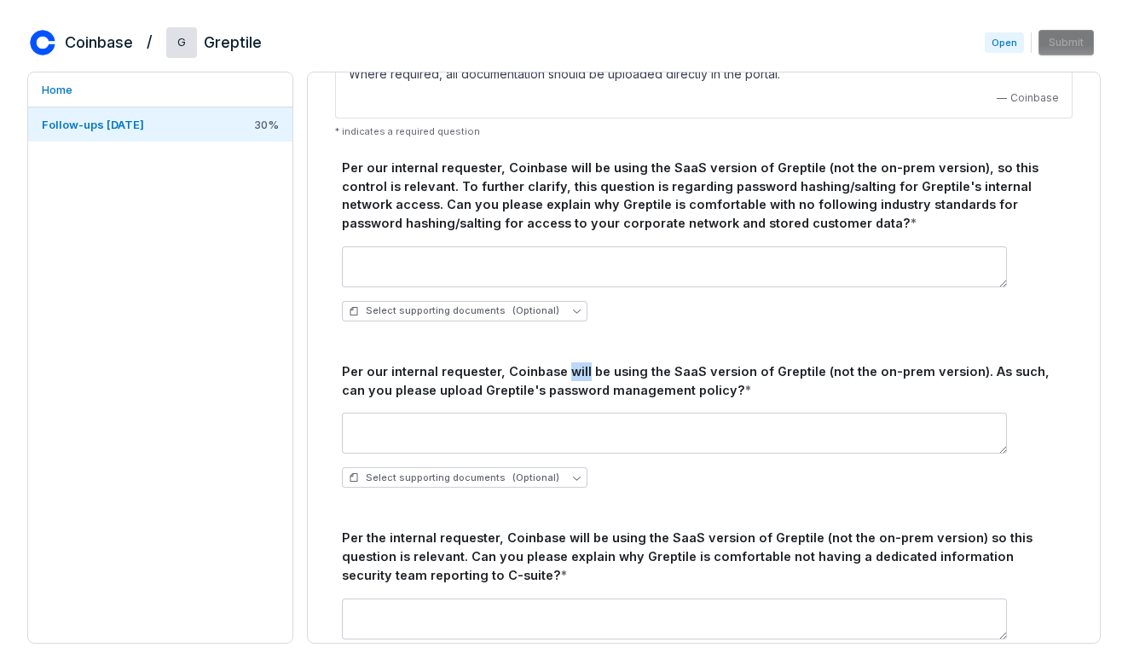
click at [573, 377] on div "Per our internal requester, Coinbase will be using the SaaS version of Greptile…" at bounding box center [704, 381] width 724 height 38
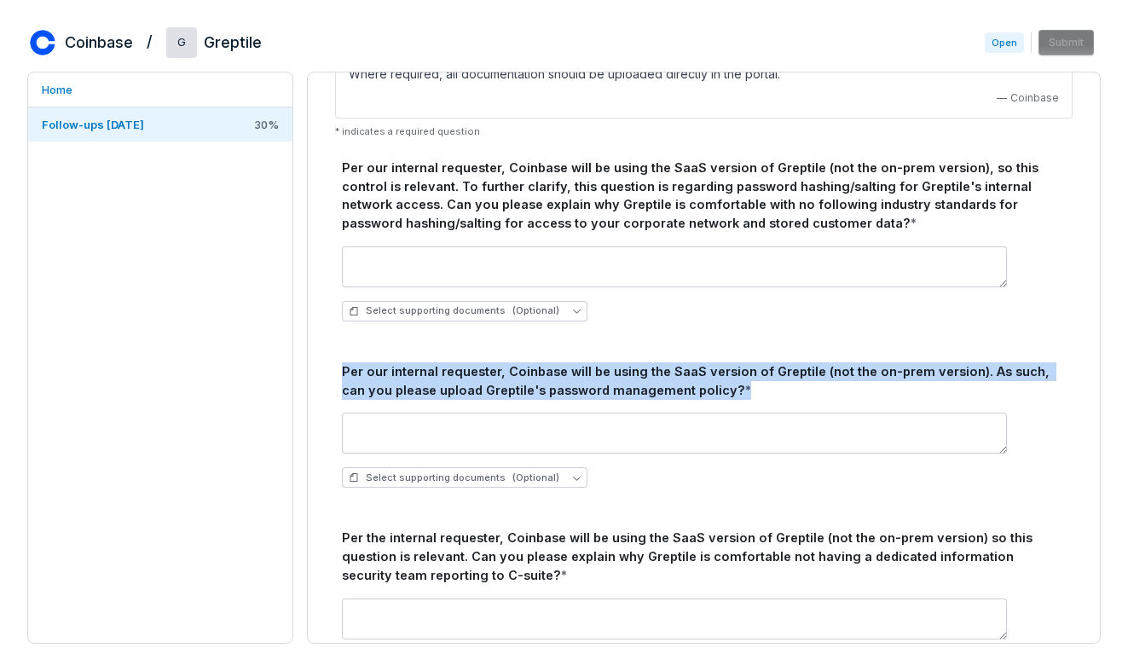
click at [573, 377] on div "Per our internal requester, Coinbase will be using the SaaS version of Greptile…" at bounding box center [704, 381] width 724 height 38
copy div "Per our internal requester, Coinbase will be using the SaaS version of Greptile…"
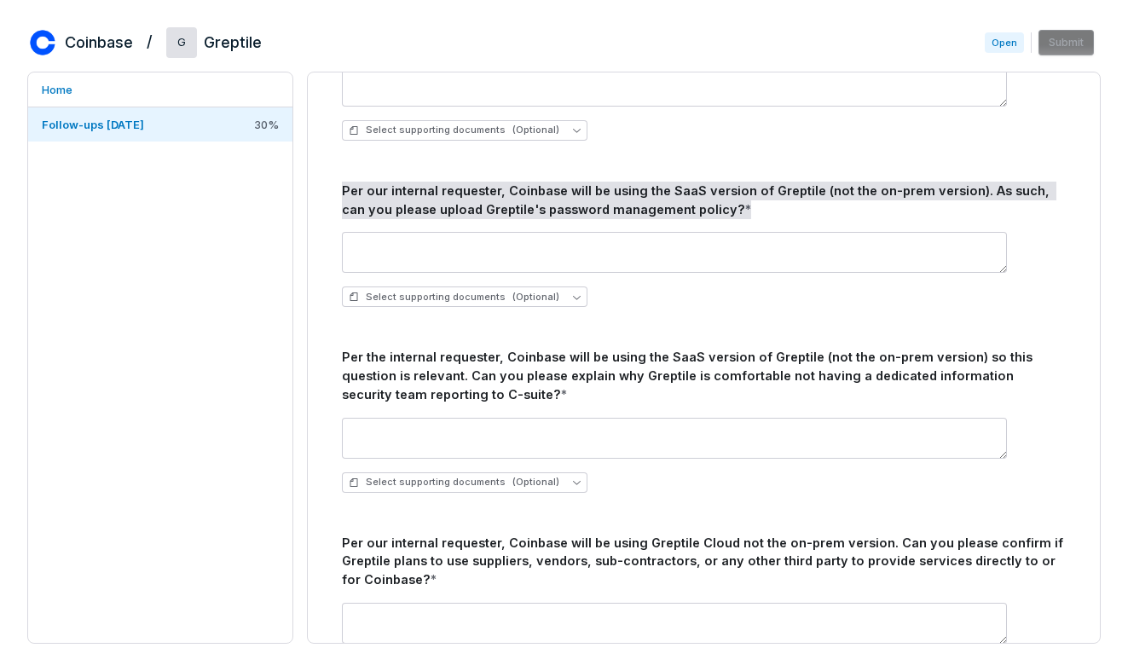
scroll to position [426, 0]
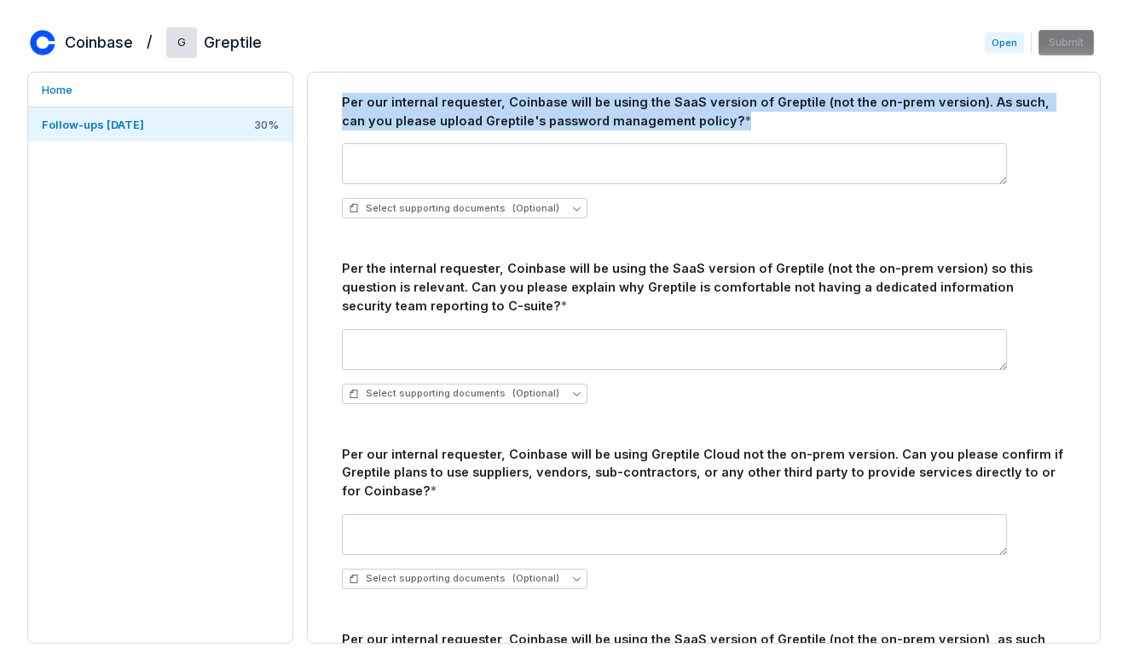
click at [511, 282] on div "Per the internal requester, Coinbase will be using the SaaS version of Greptile…" at bounding box center [704, 286] width 724 height 55
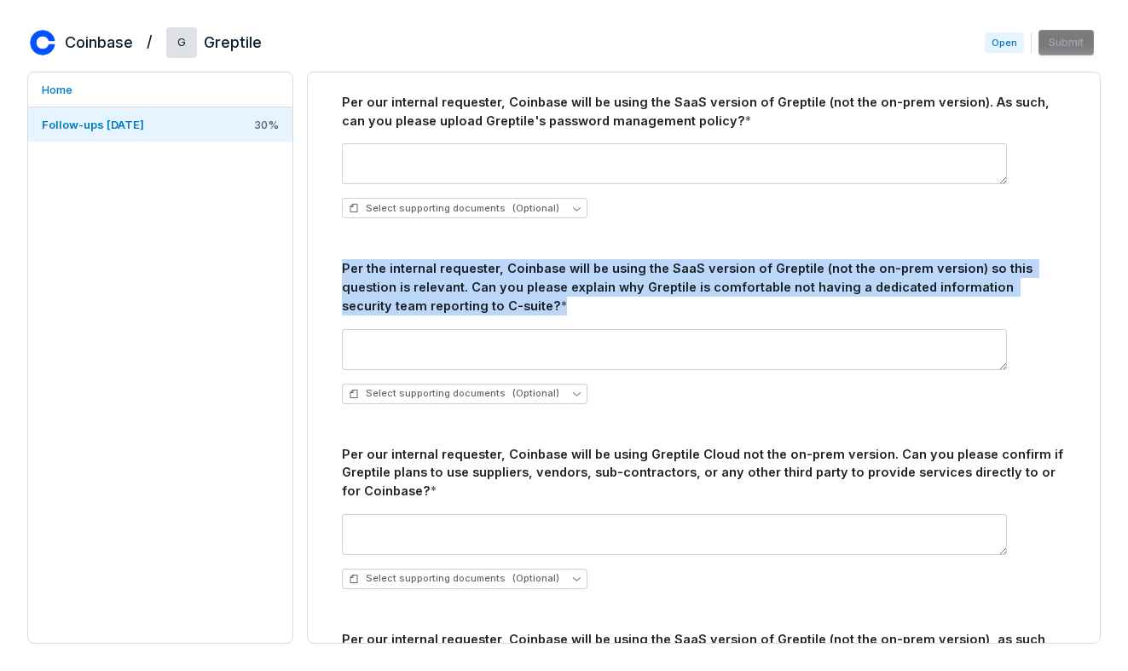
click at [511, 282] on div "Per the internal requester, Coinbase will be using the SaaS version of Greptile…" at bounding box center [704, 286] width 724 height 55
copy div "Per the internal requester, Coinbase will be using the SaaS version of Greptile…"
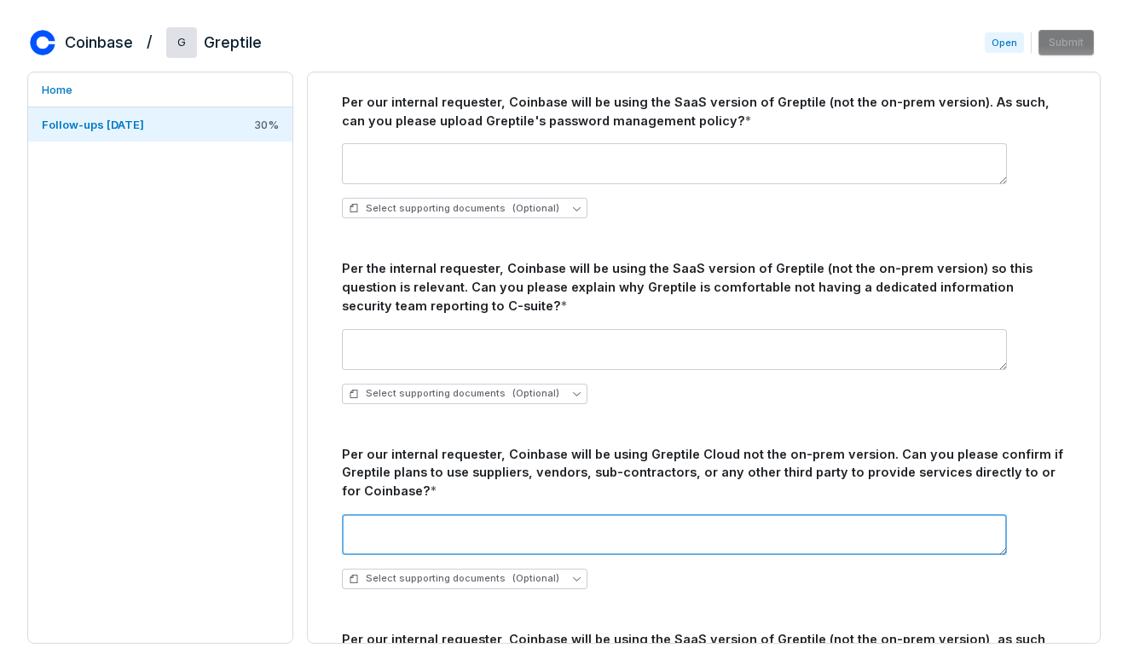
click at [486, 534] on textarea at bounding box center [674, 534] width 665 height 41
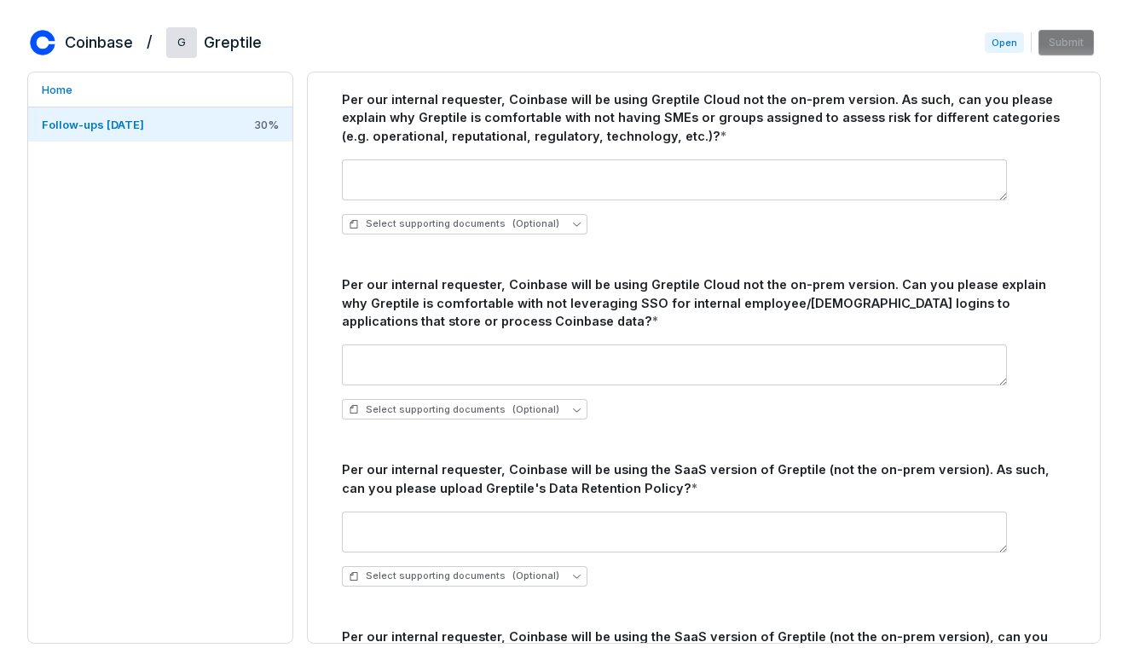
scroll to position [1494, 0]
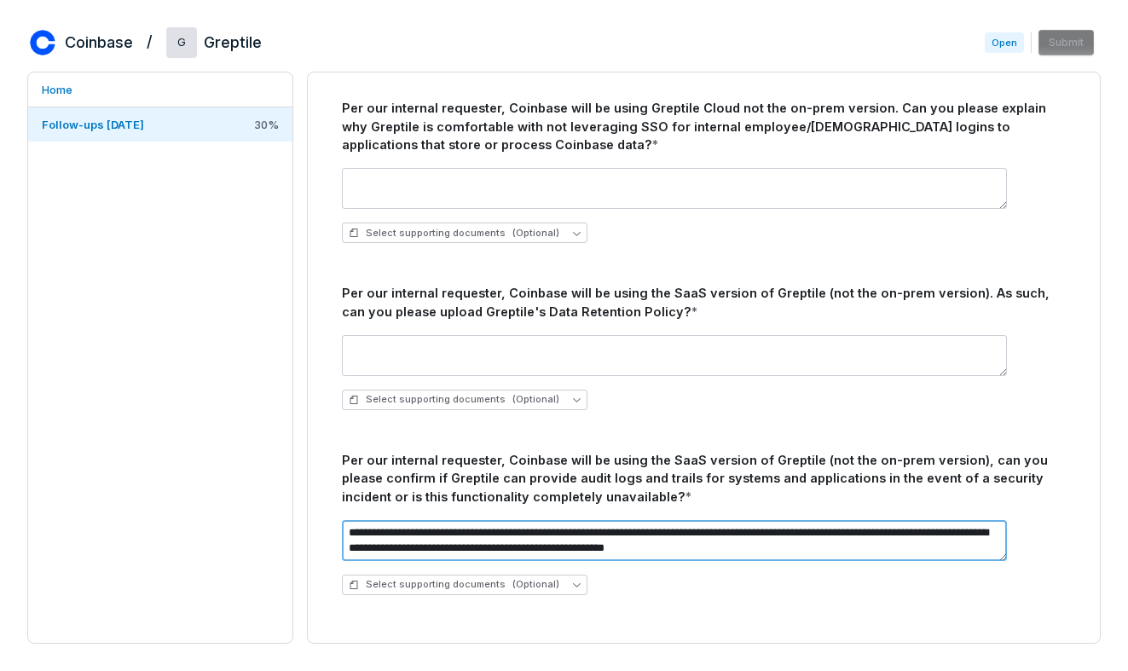
click at [486, 534] on textarea "**********" at bounding box center [674, 540] width 665 height 41
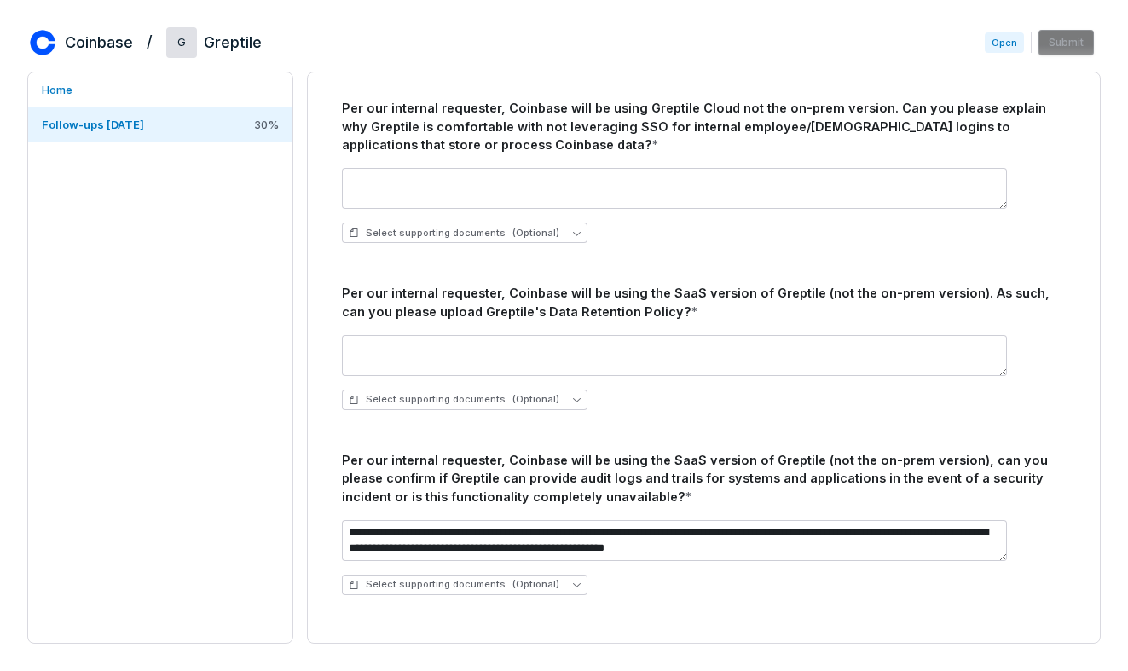
click at [430, 495] on div "Per our internal requester, Coinbase will be using the SaaS version of Greptile…" at bounding box center [704, 478] width 724 height 55
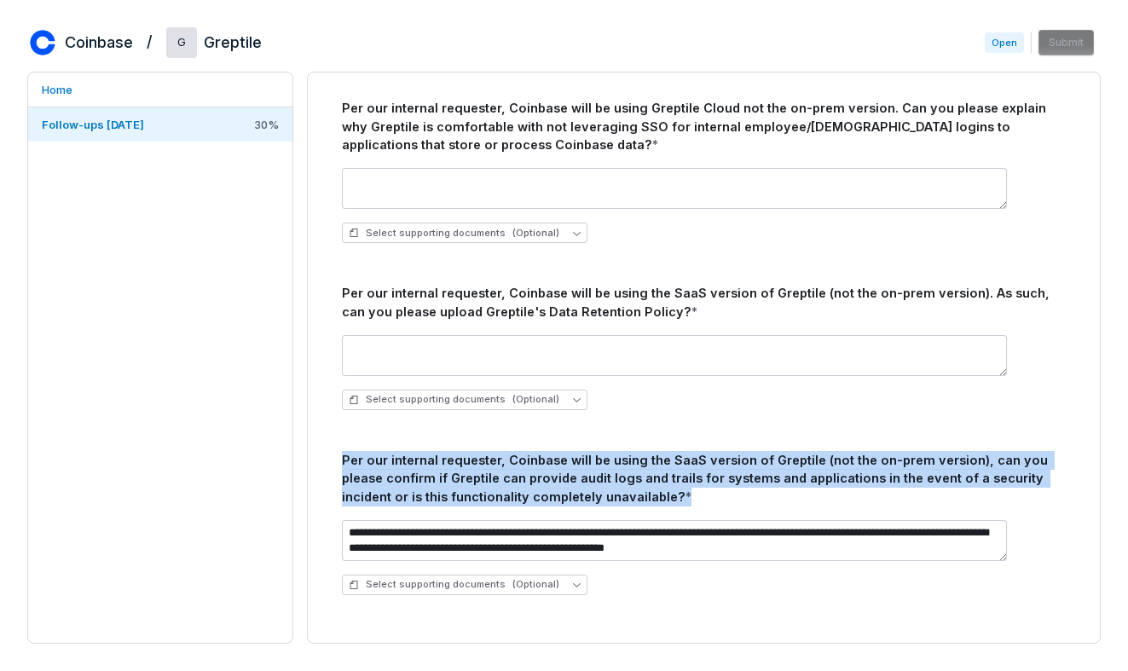
click at [430, 495] on div "Per our internal requester, Coinbase will be using the SaaS version of Greptile…" at bounding box center [704, 478] width 724 height 55
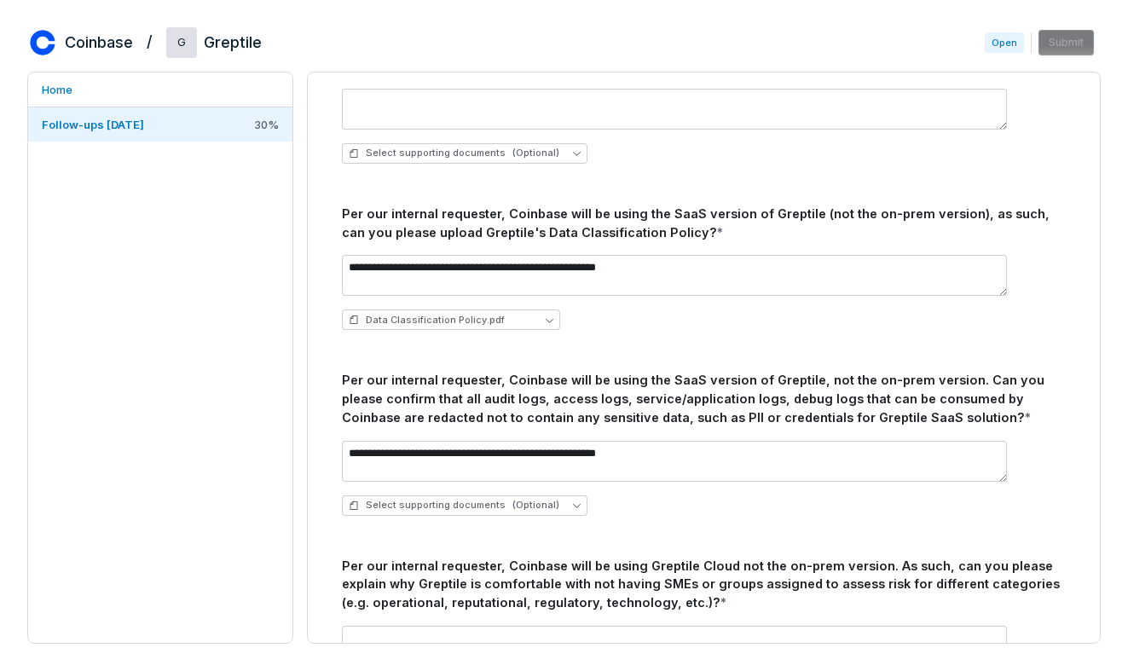
scroll to position [822, 0]
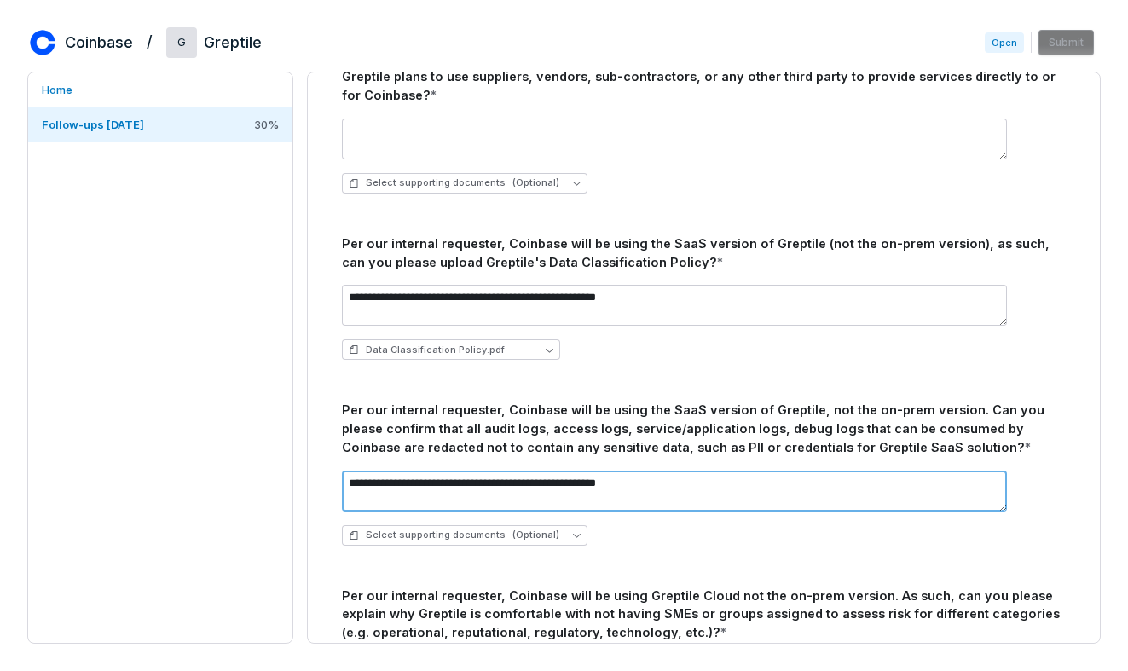
click at [375, 487] on textarea "**********" at bounding box center [674, 491] width 665 height 41
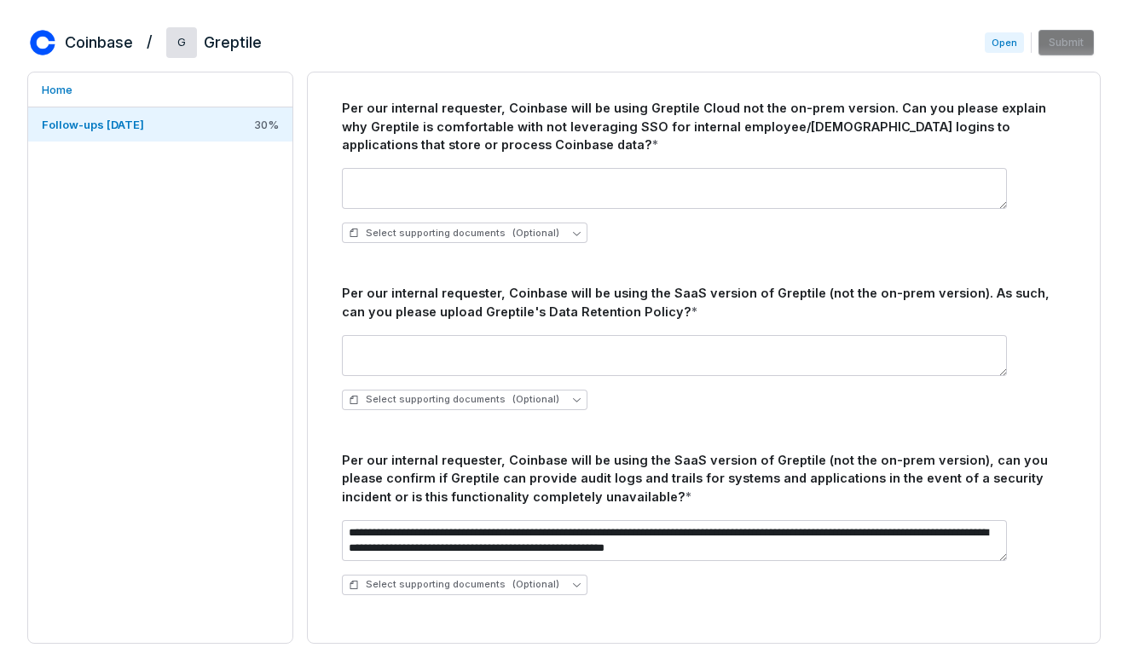
scroll to position [0, 0]
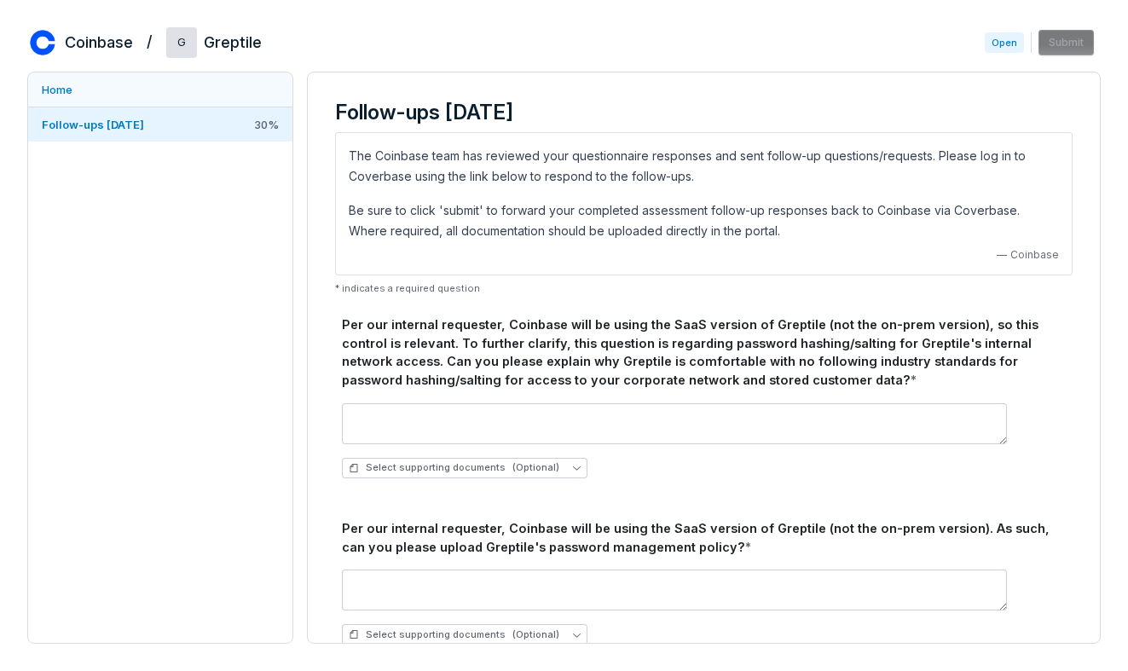
click at [165, 102] on link "Home" at bounding box center [160, 89] width 264 height 34
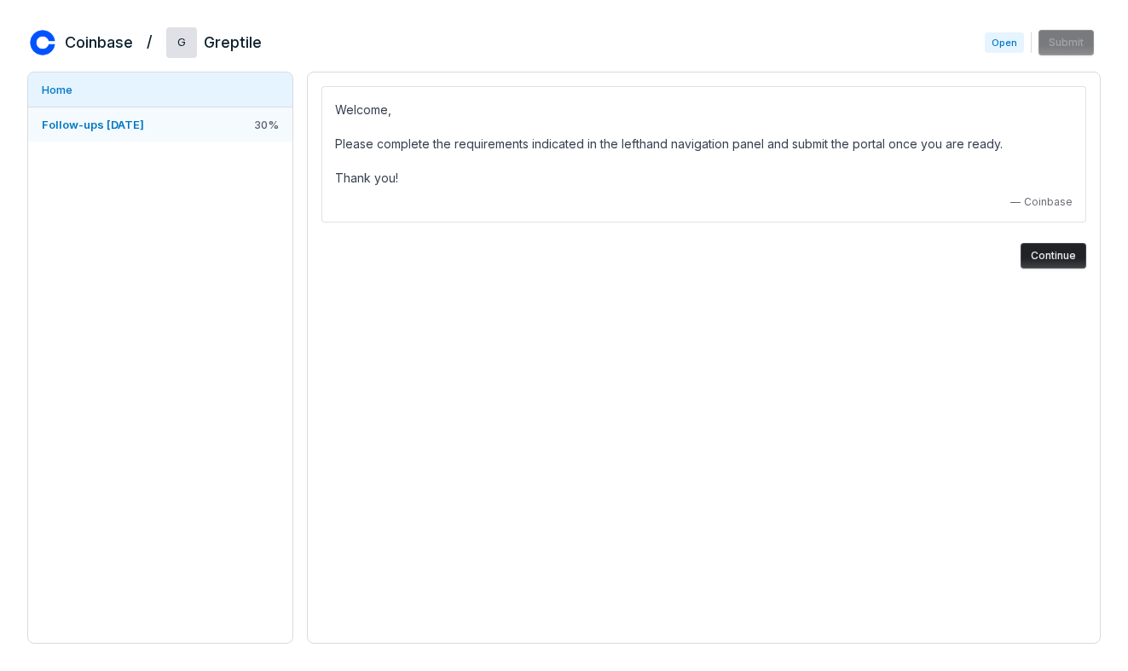
click at [144, 118] on span "Follow-ups [DATE]" at bounding box center [93, 125] width 102 height 14
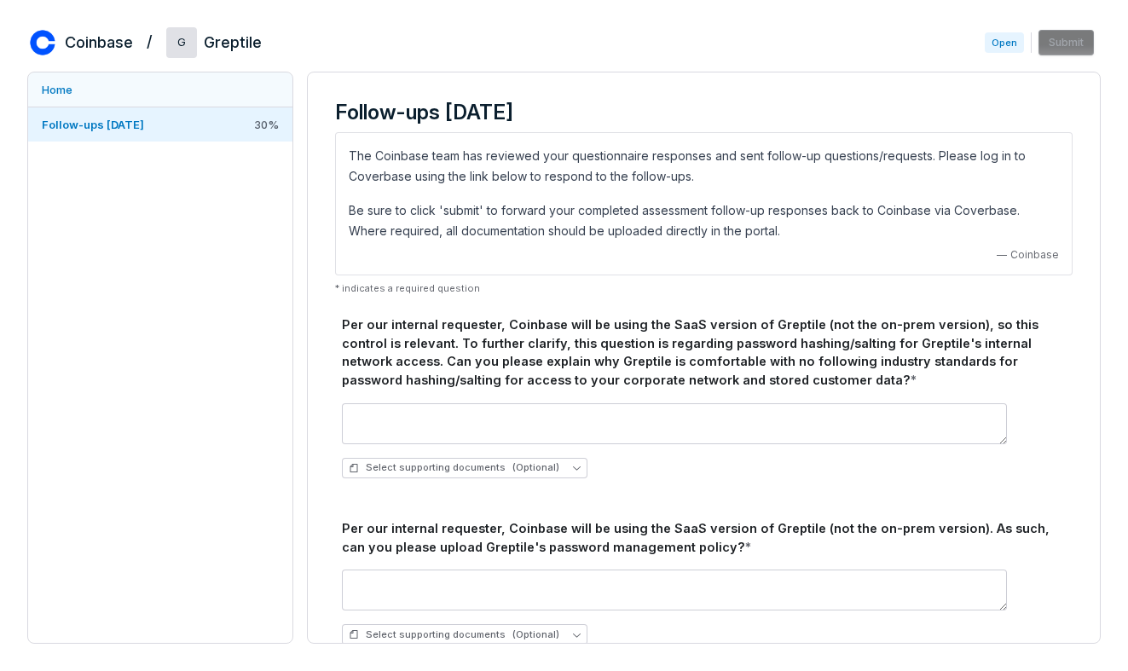
click at [165, 86] on link "Home" at bounding box center [160, 89] width 264 height 34
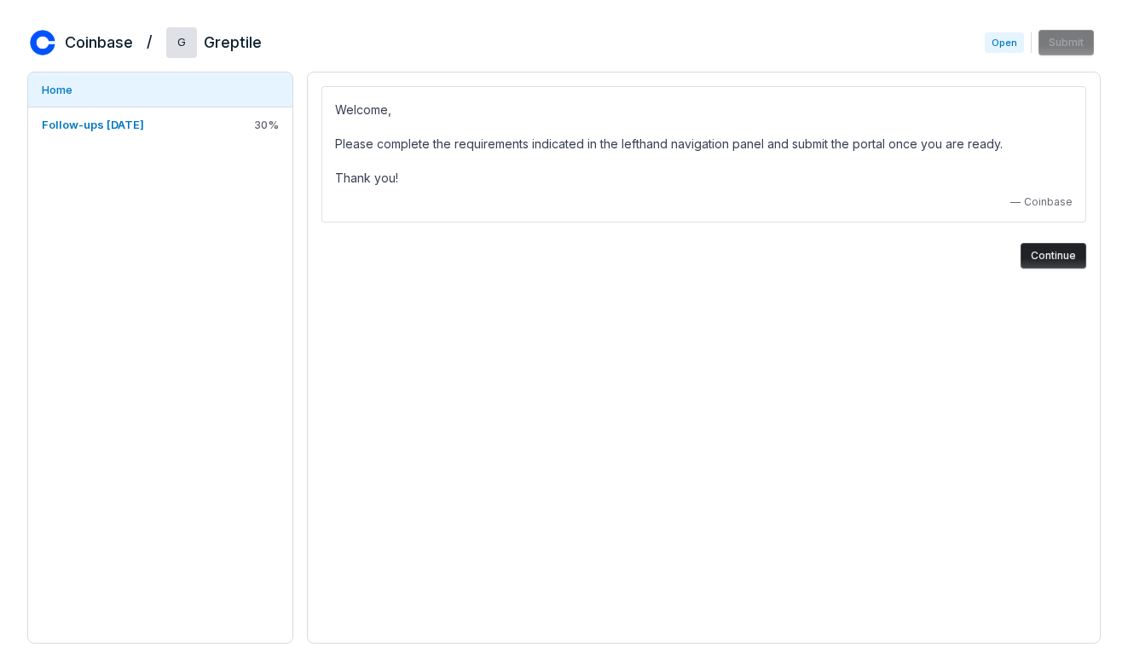
click at [1079, 265] on button "Continue" at bounding box center [1053, 256] width 66 height 26
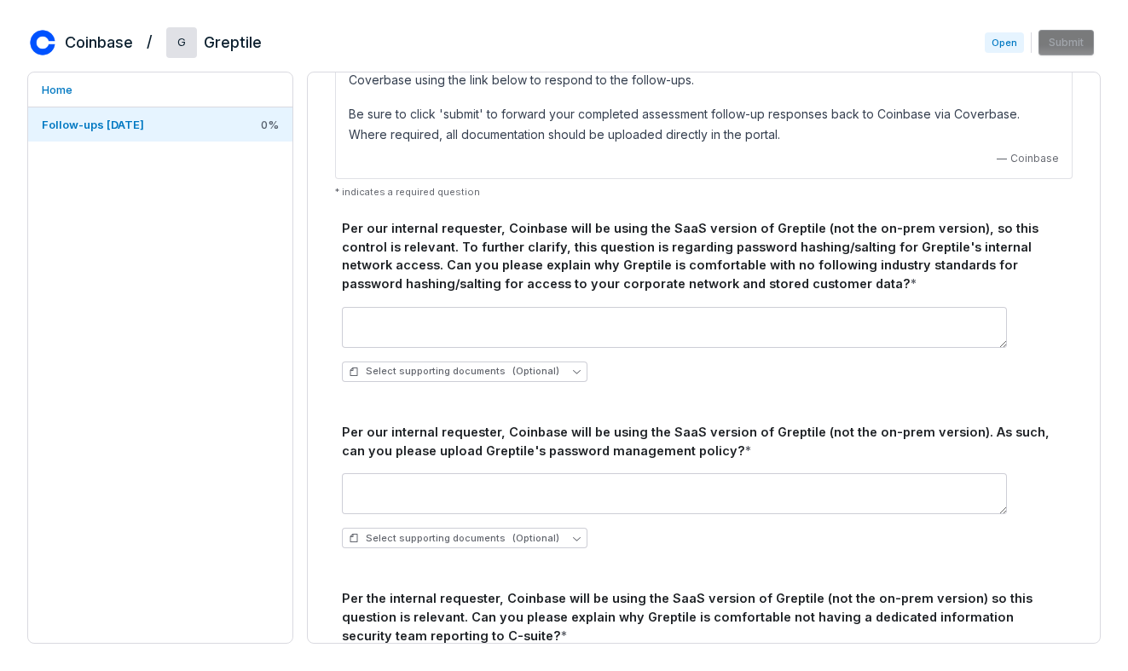
scroll to position [136, 0]
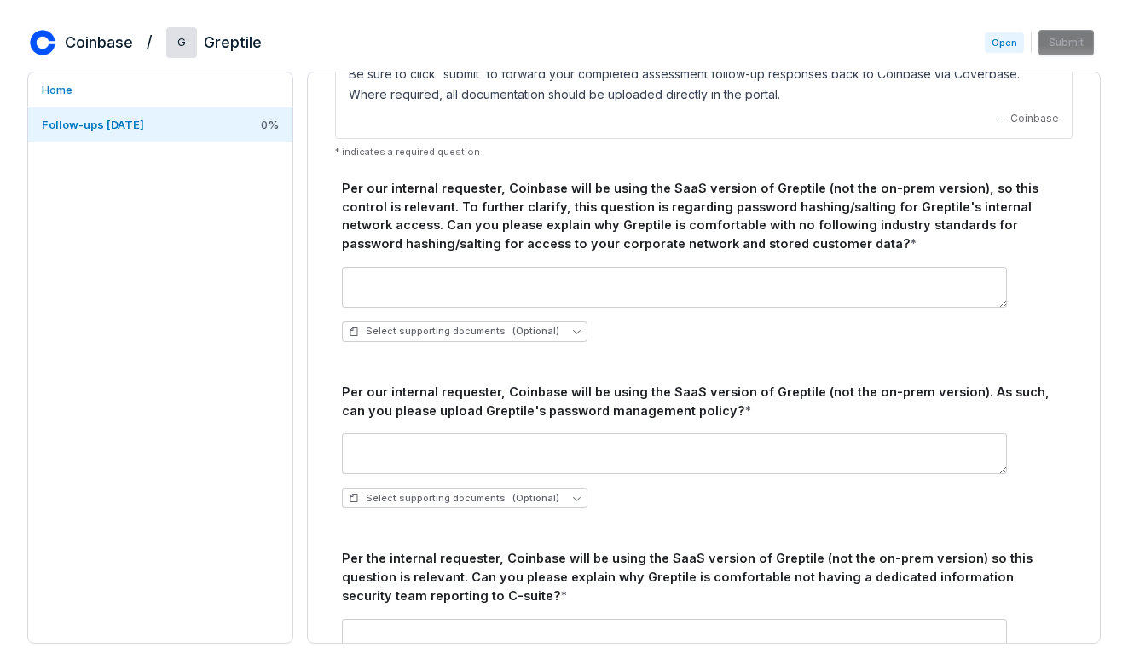
click at [528, 412] on div "Per our internal requester, Coinbase will be using the SaaS version of Greptile…" at bounding box center [704, 402] width 724 height 38
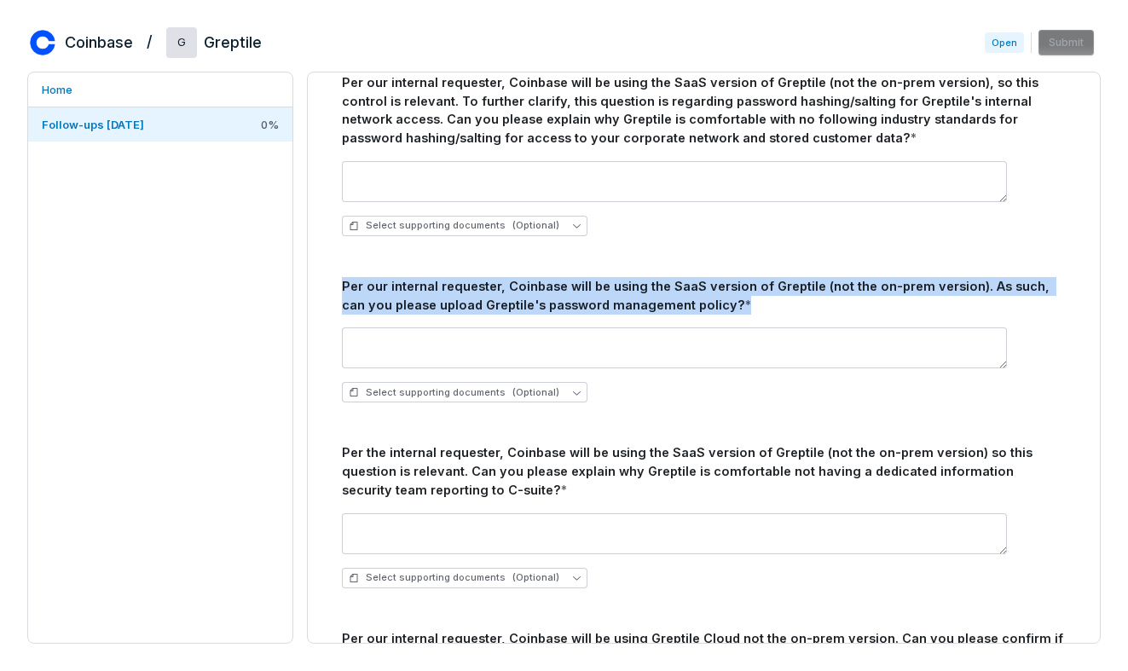
scroll to position [309, 0]
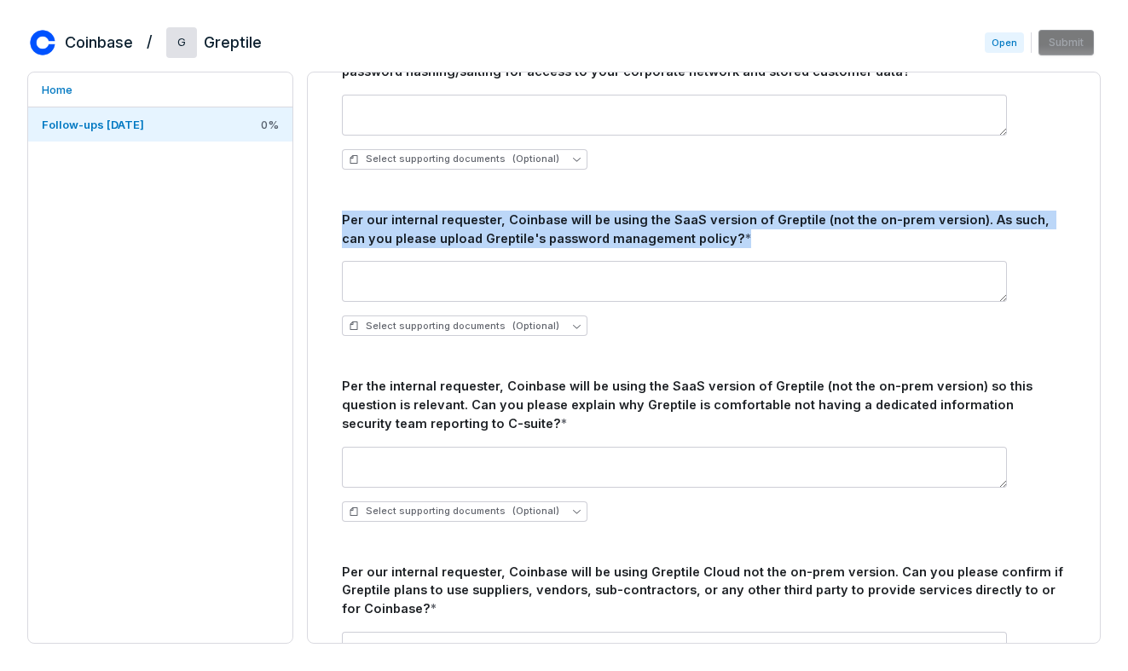
click at [526, 397] on div "Per the internal requester, Coinbase will be using the SaaS version of Greptile…" at bounding box center [704, 404] width 724 height 55
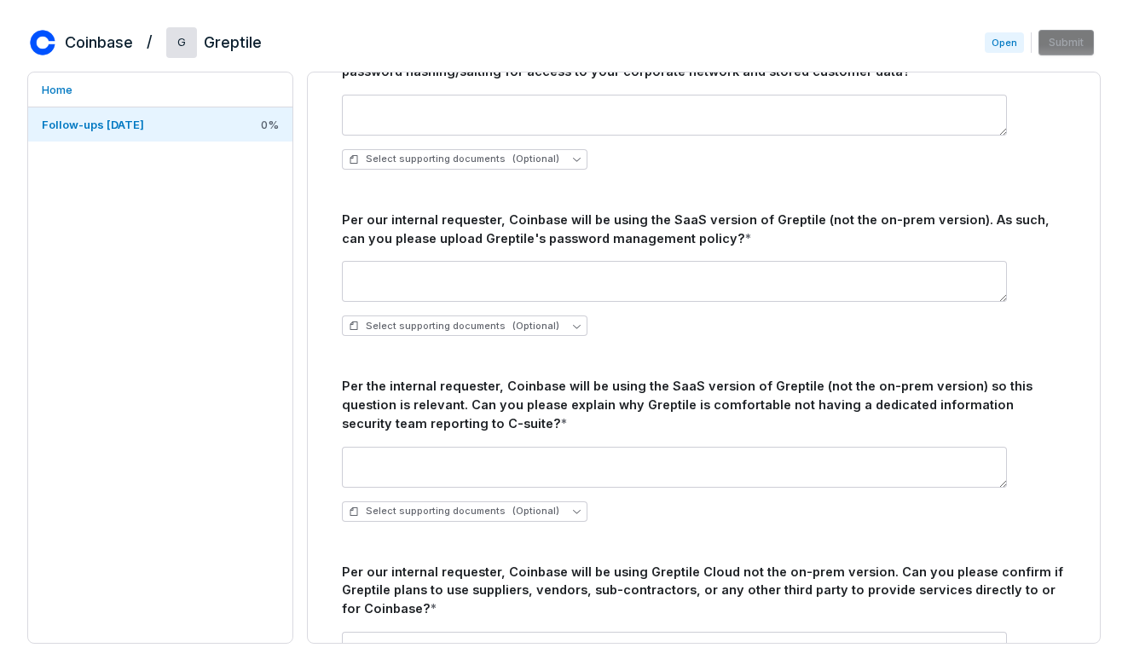
click at [526, 397] on div "Per the internal requester, Coinbase will be using the SaaS version of Greptile…" at bounding box center [704, 404] width 724 height 55
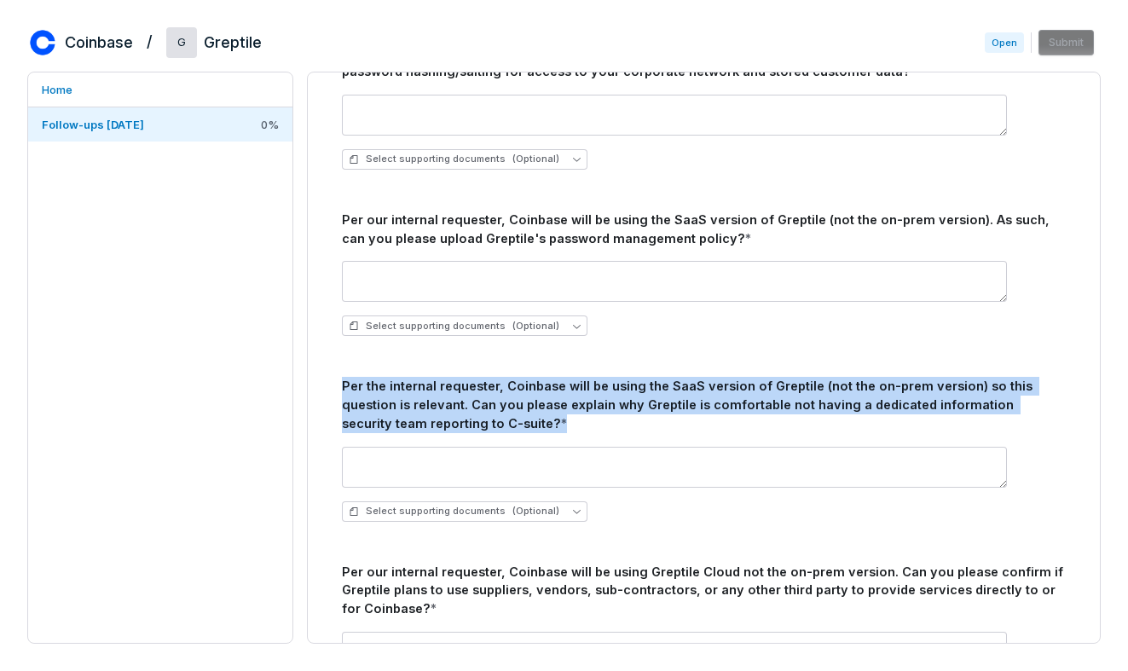
copy div "Per the internal requester, Coinbase will be using the SaaS version of Greptile…"
click at [381, 400] on div "Per the internal requester, Coinbase will be using the SaaS version of Greptile…" at bounding box center [704, 404] width 724 height 55
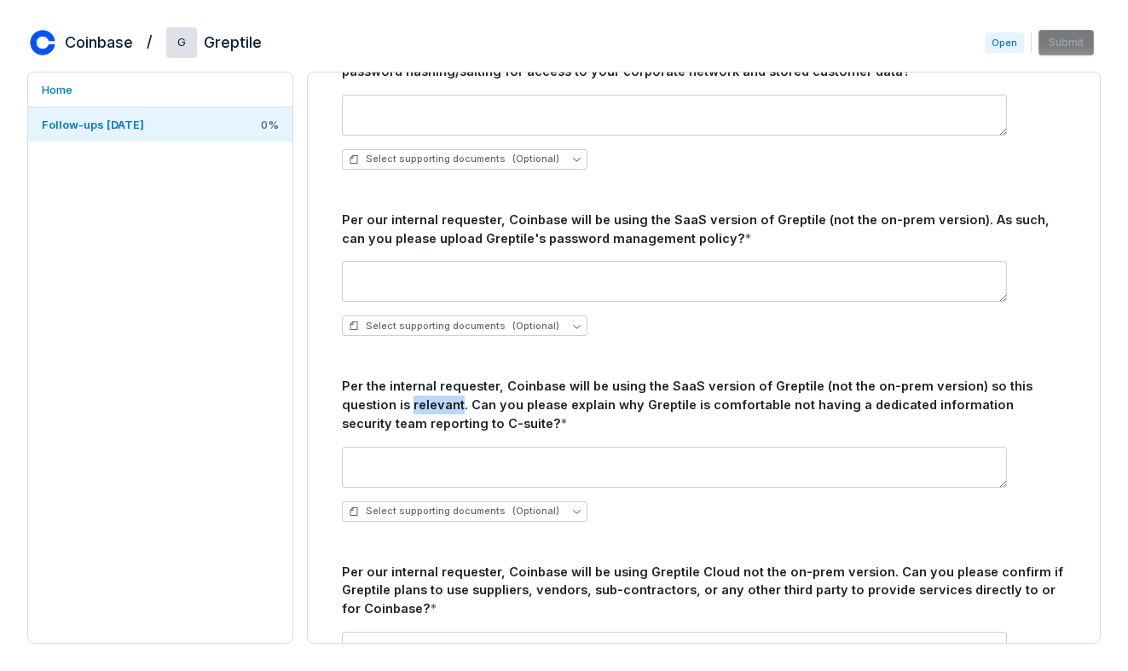
click at [381, 400] on div "Per the internal requester, Coinbase will be using the SaaS version of Greptile…" at bounding box center [704, 404] width 724 height 55
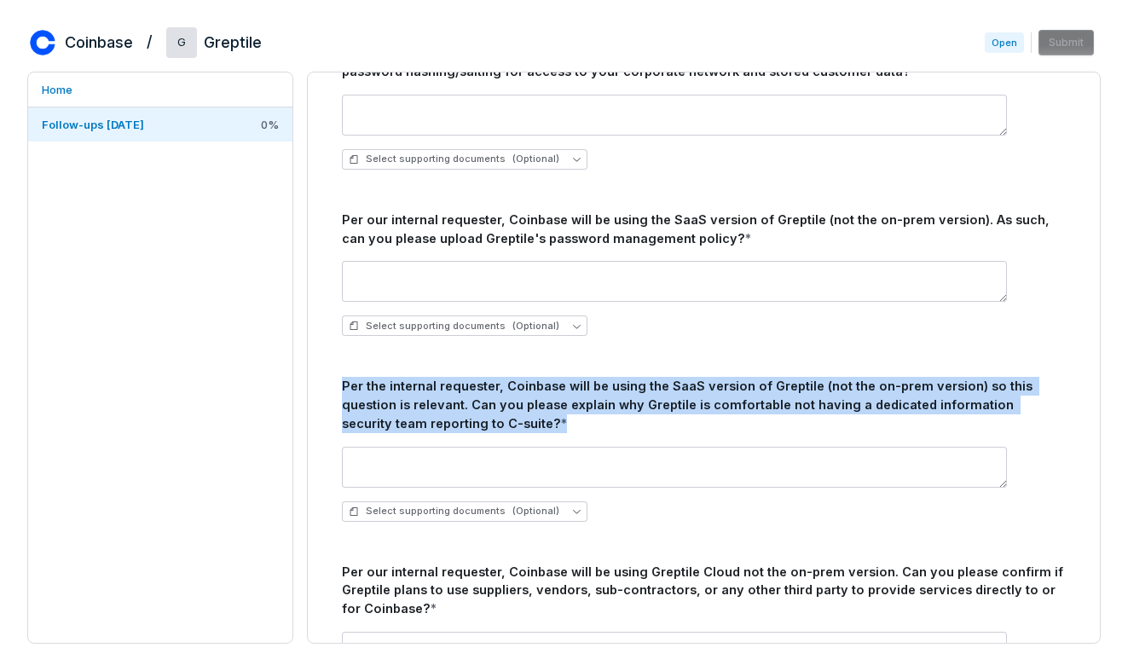
click at [381, 400] on div "Per the internal requester, Coinbase will be using the SaaS version of Greptile…" at bounding box center [704, 404] width 724 height 55
copy div "Per the internal requester, Coinbase will be using the SaaS version of Greptile…"
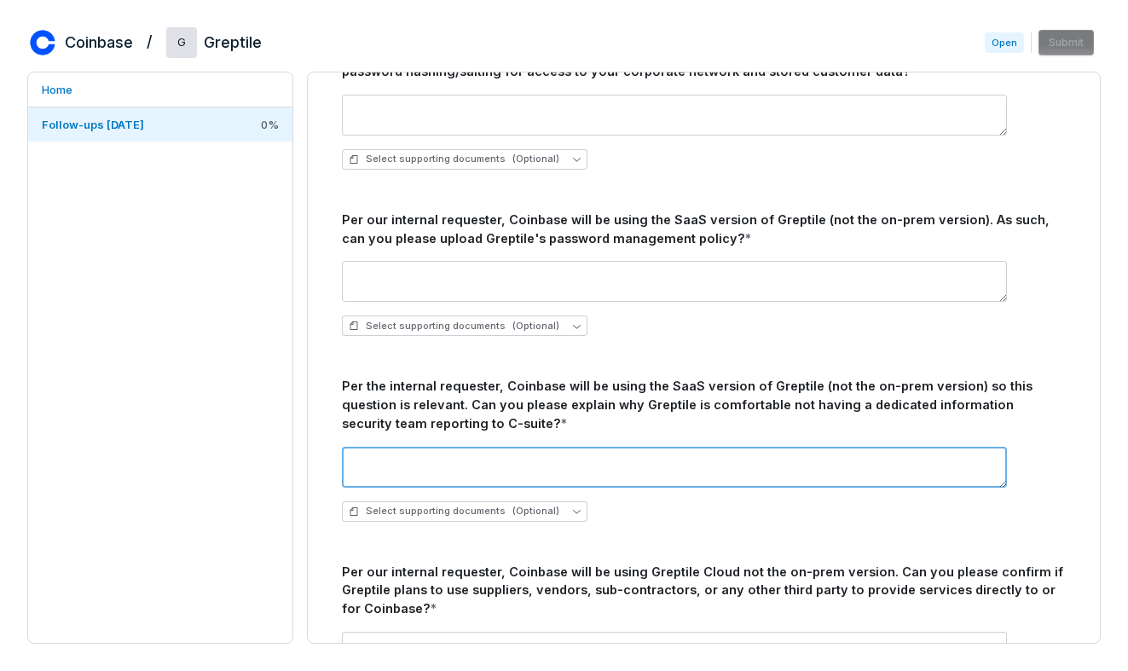
click at [436, 472] on textarea at bounding box center [674, 467] width 665 height 41
paste textarea "**********"
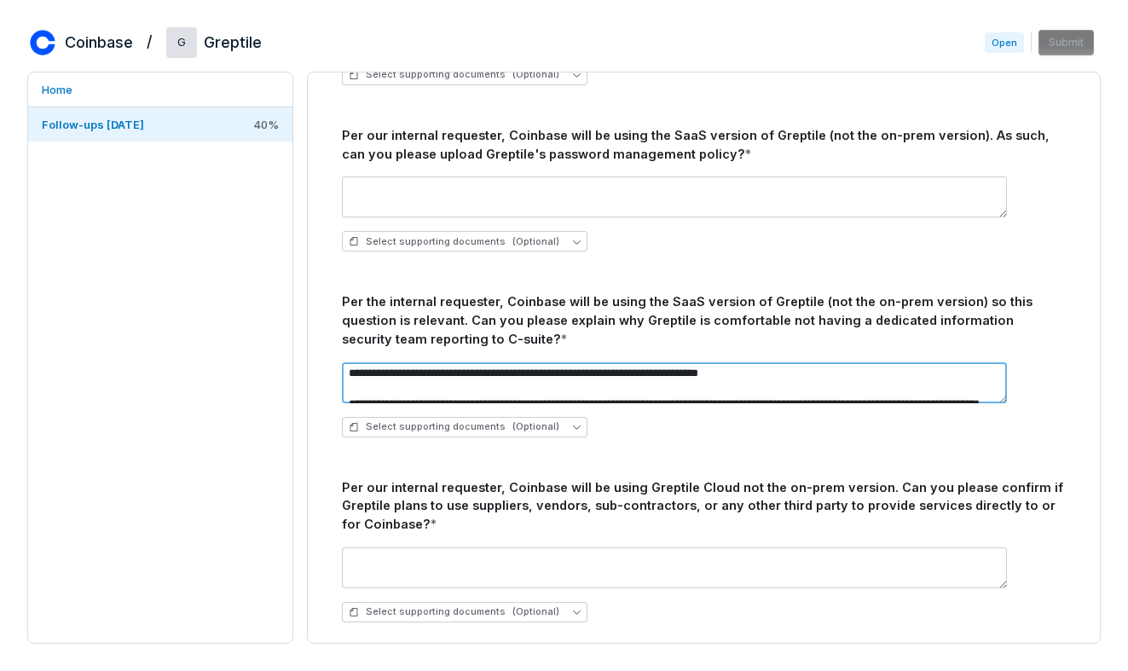
scroll to position [395, 0]
type textarea "**********"
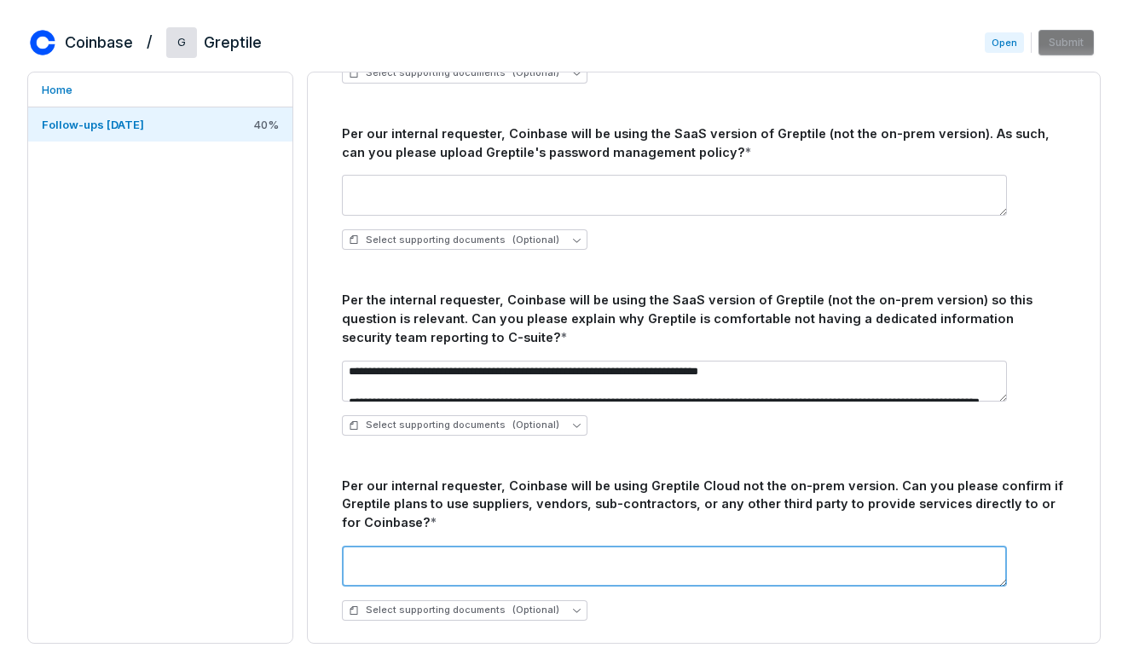
click at [406, 563] on textarea at bounding box center [674, 566] width 665 height 41
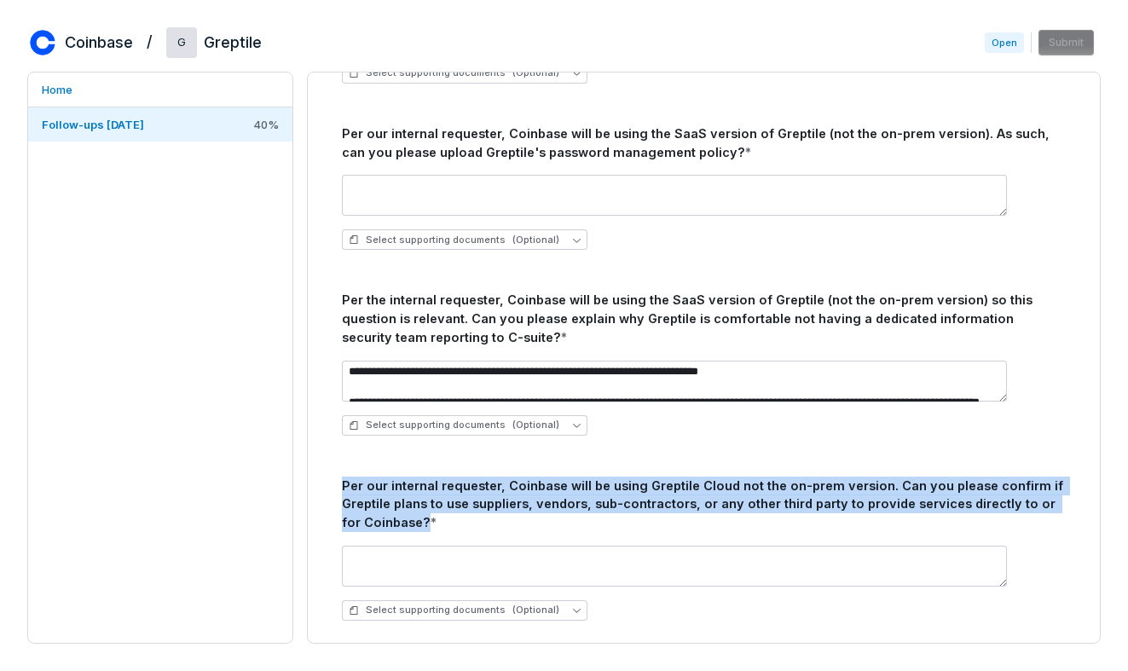
drag, startPoint x: 405, startPoint y: 523, endPoint x: 339, endPoint y: 489, distance: 74.0
copy div "Per our internal requester, Coinbase will be using Greptile Cloud not the on-pr…"
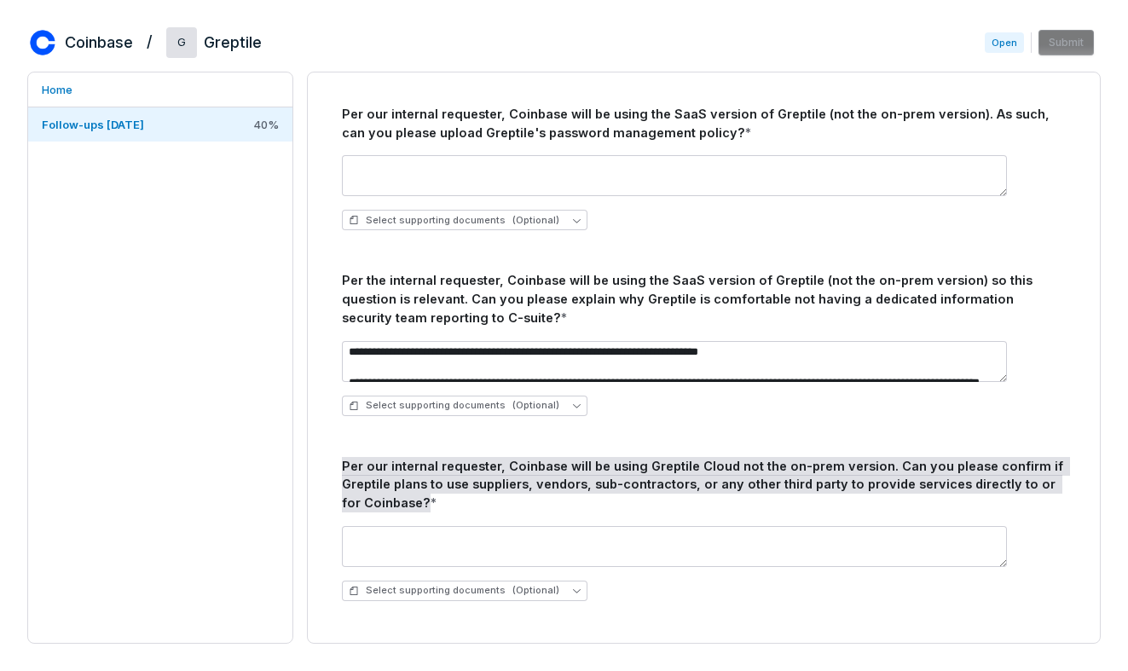
scroll to position [416, 0]
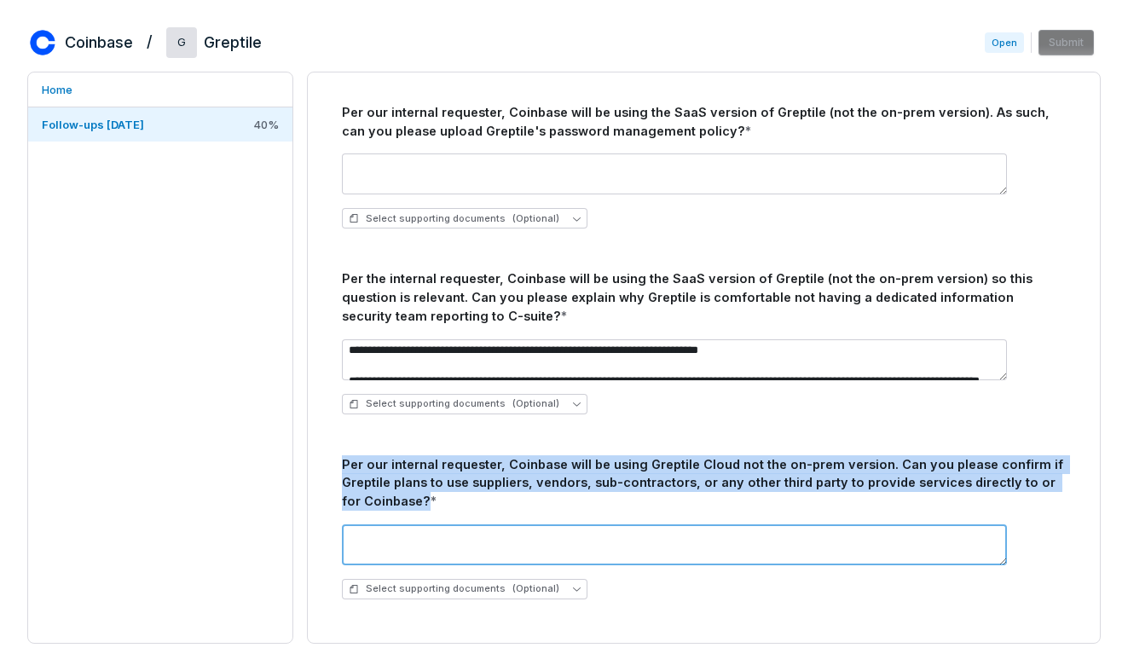
click at [454, 546] on textarea at bounding box center [674, 544] width 665 height 41
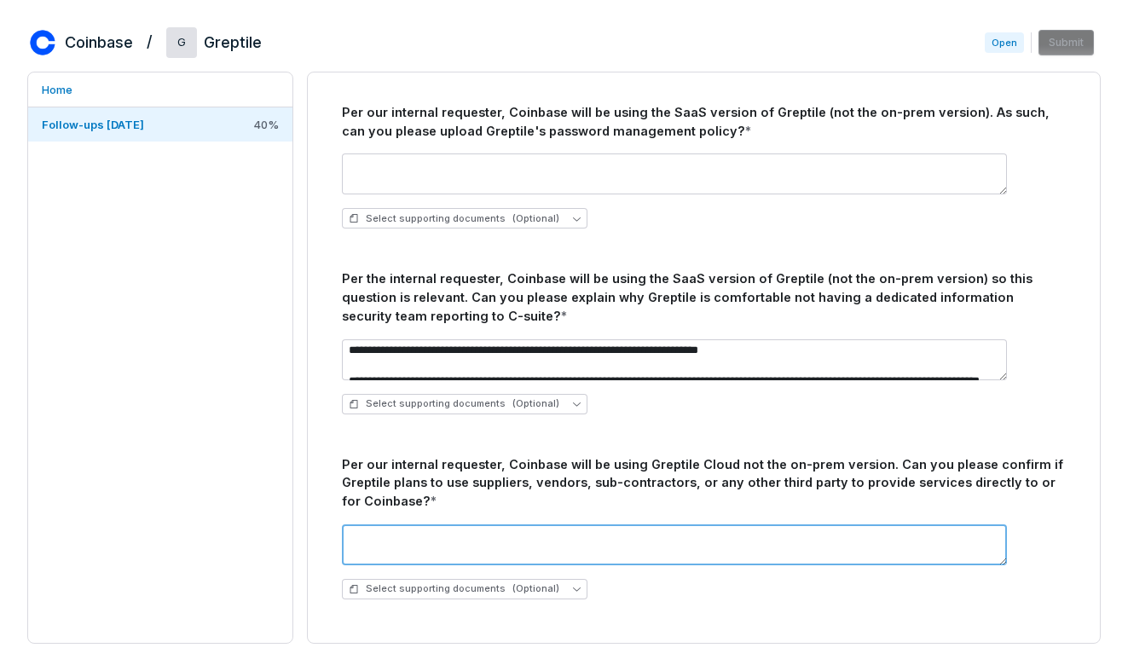
click at [454, 546] on textarea at bounding box center [674, 544] width 665 height 41
paste textarea "**********"
click at [693, 539] on textarea "**********" at bounding box center [674, 544] width 665 height 41
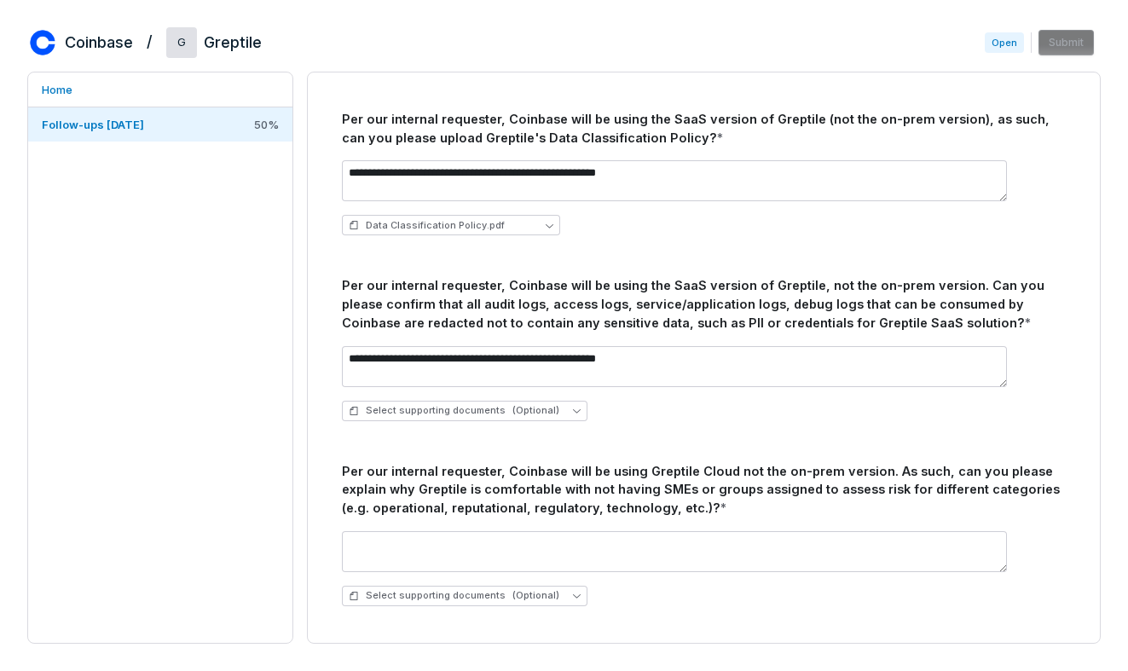
scroll to position [948, 0]
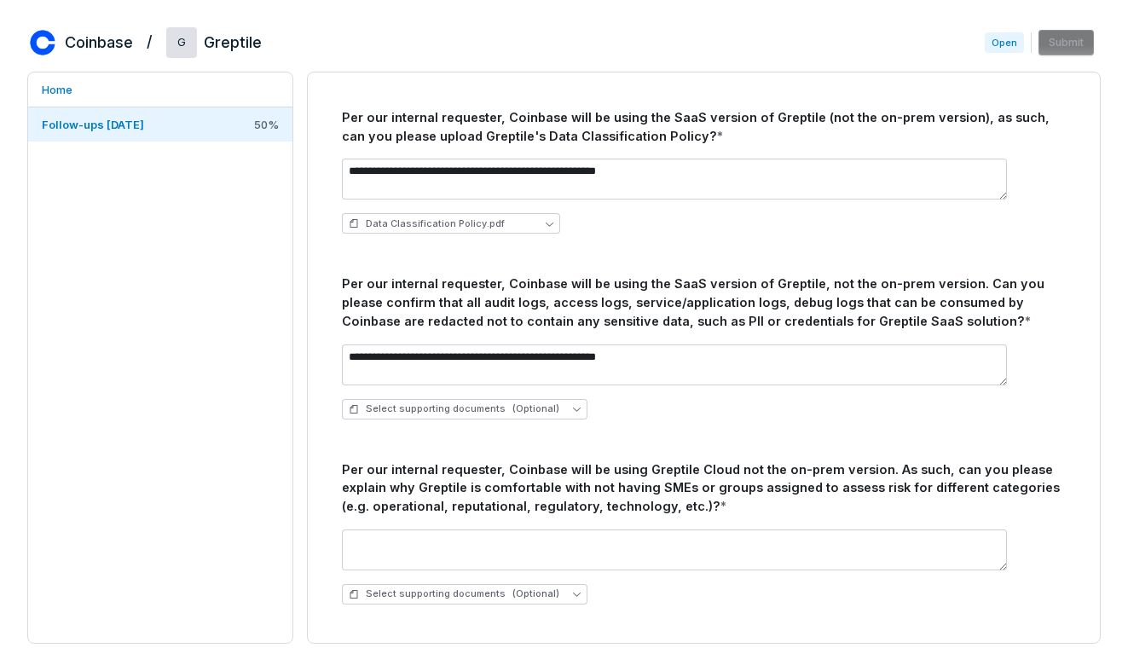
type textarea "**********"
drag, startPoint x: 603, startPoint y: 490, endPoint x: 638, endPoint y: 490, distance: 34.9
click at [638, 490] on div "Per our internal requester, Coinbase will be using Greptile Cloud not the on-pr…" at bounding box center [704, 487] width 724 height 55
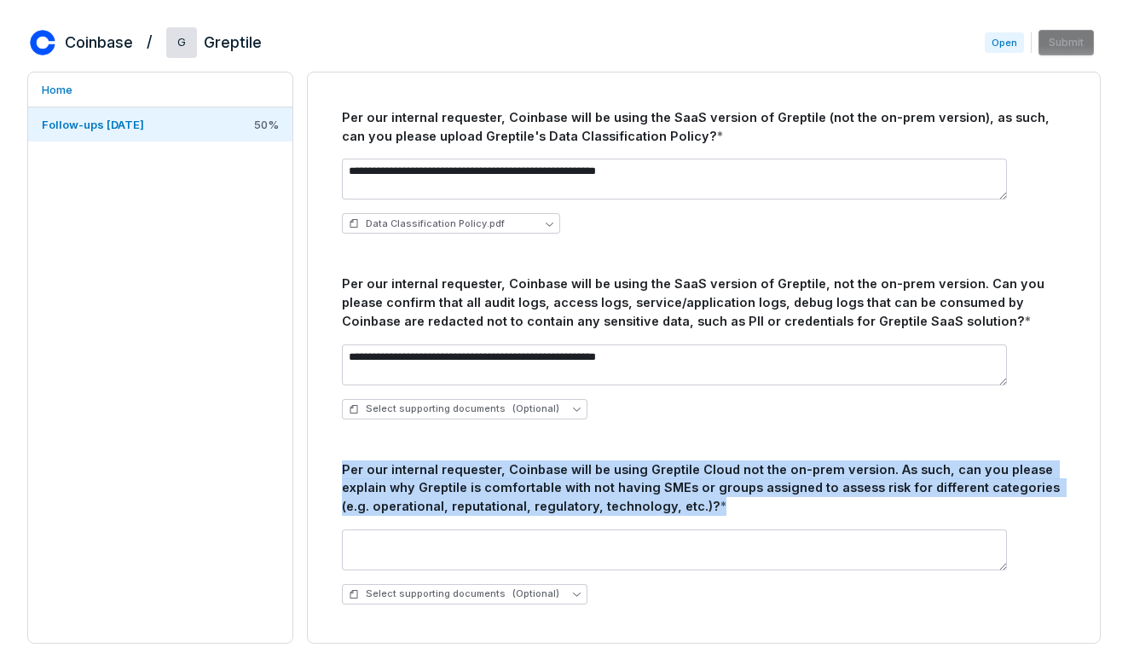
drag, startPoint x: 677, startPoint y: 503, endPoint x: 320, endPoint y: 466, distance: 358.2
click at [321, 466] on div "Follow-ups 2025-09-04 The Coinbase team has reviewed your questionnaire respons…" at bounding box center [703, 156] width 765 height 2037
copy div "Per our internal requester, Coinbase will be using Greptile Cloud not the on-pr…"
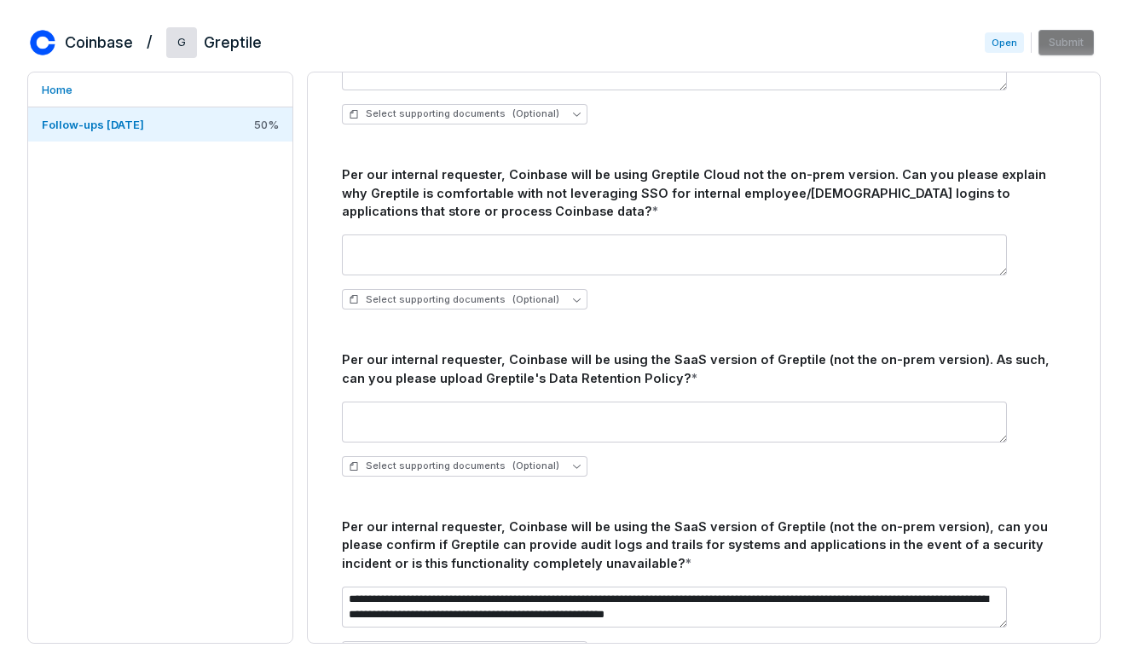
scroll to position [1494, 0]
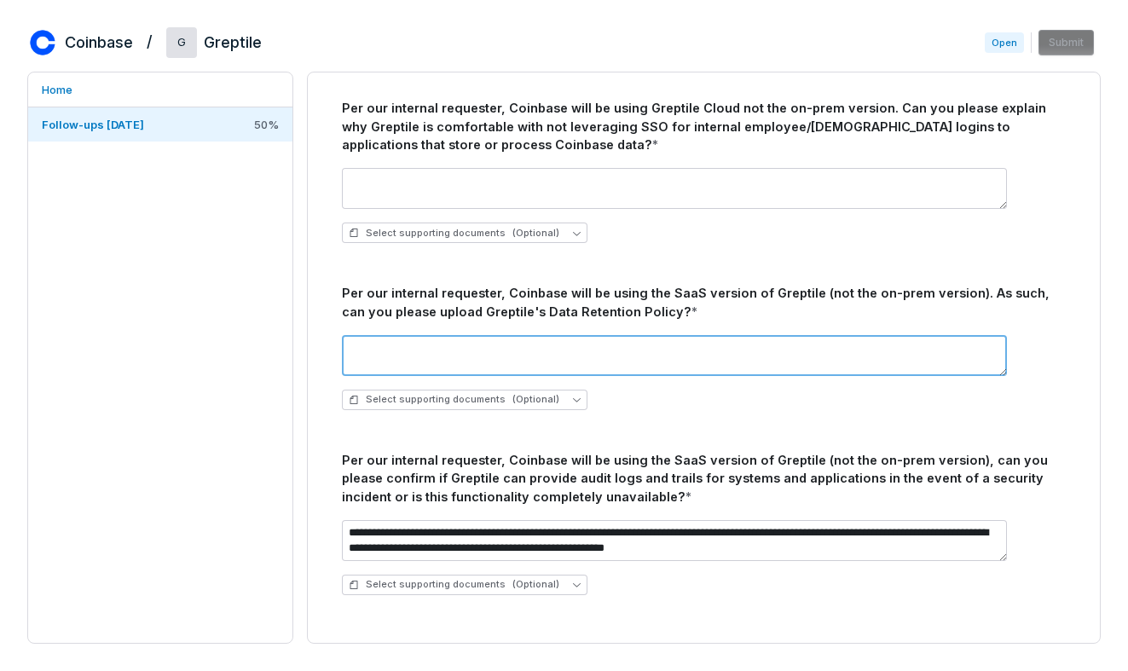
click at [503, 356] on textarea at bounding box center [674, 355] width 665 height 41
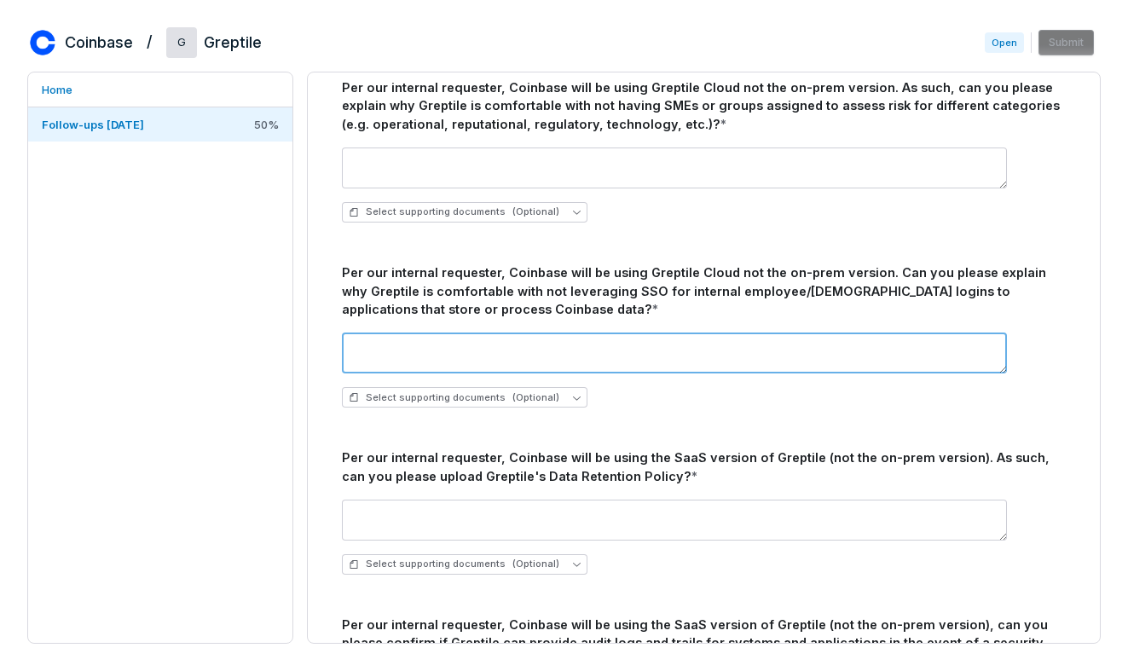
click at [503, 356] on textarea at bounding box center [674, 352] width 665 height 41
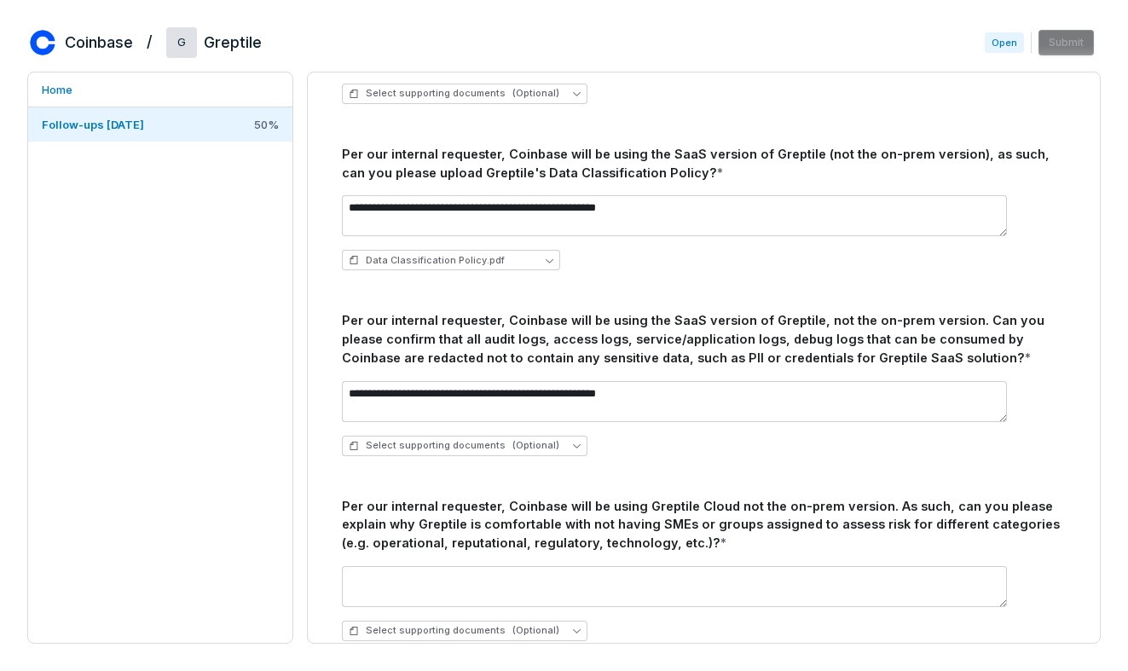
scroll to position [1158, 0]
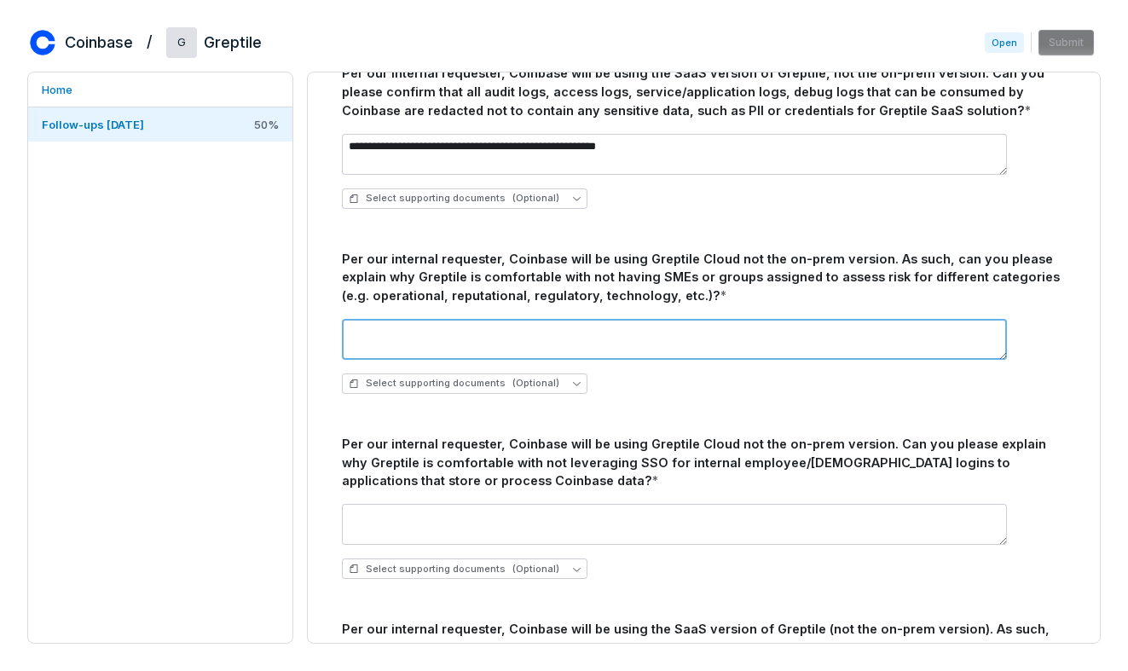
click at [503, 356] on textarea at bounding box center [674, 339] width 665 height 41
paste textarea "**********"
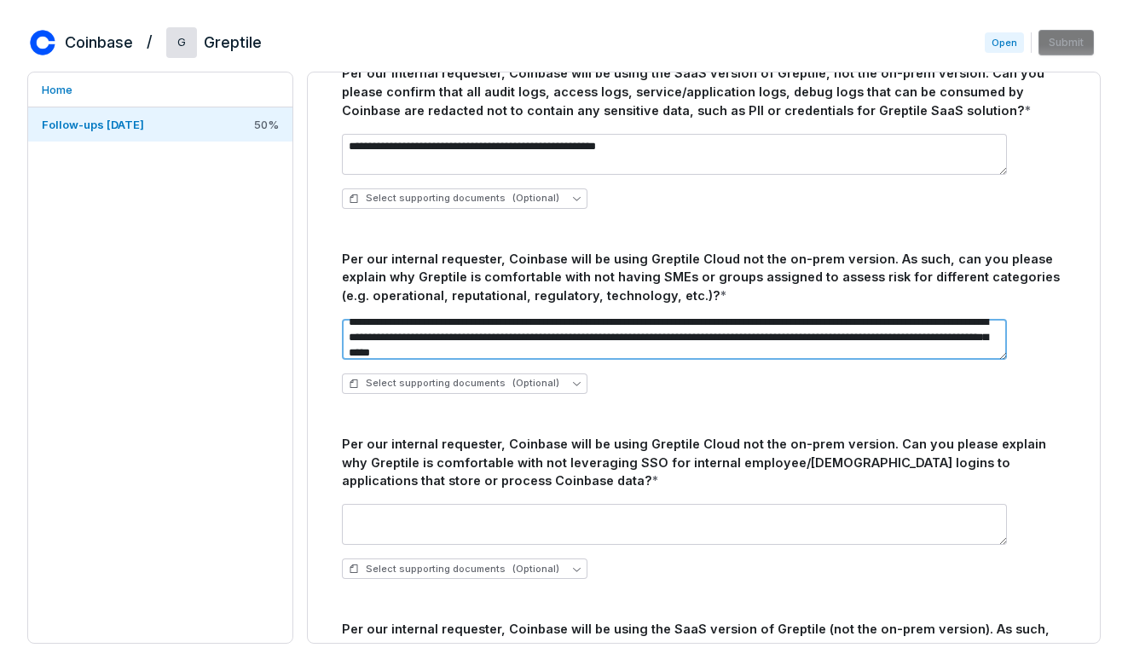
scroll to position [25, 0]
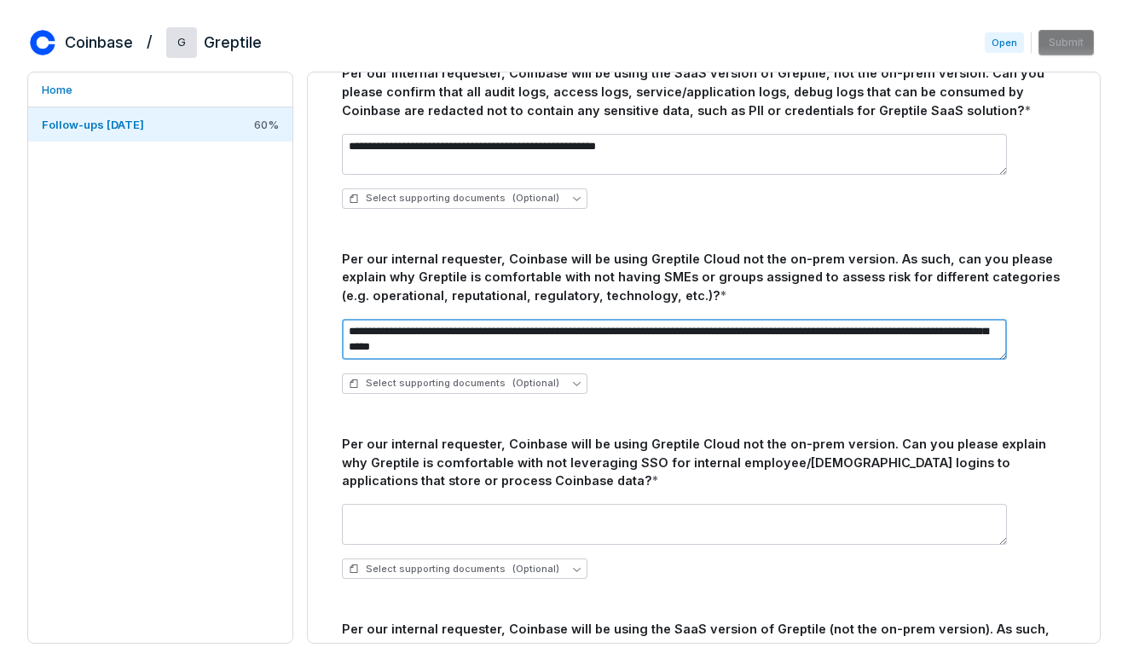
paste textarea "**********"
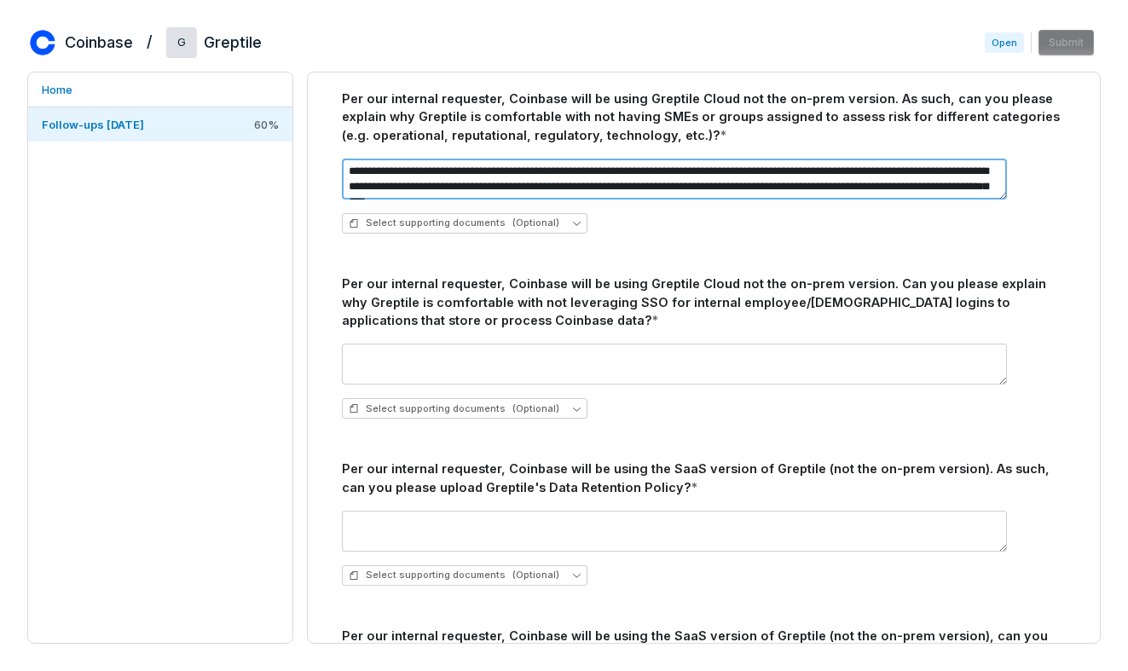
scroll to position [1318, 0]
type textarea "**********"
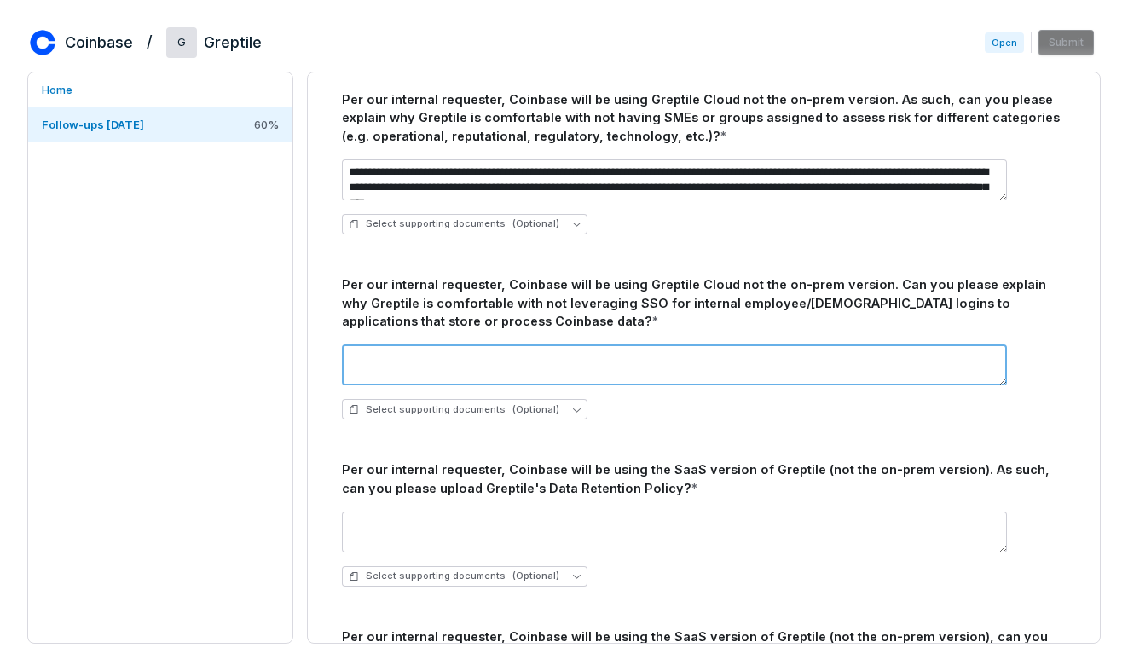
click at [366, 368] on textarea at bounding box center [674, 364] width 665 height 41
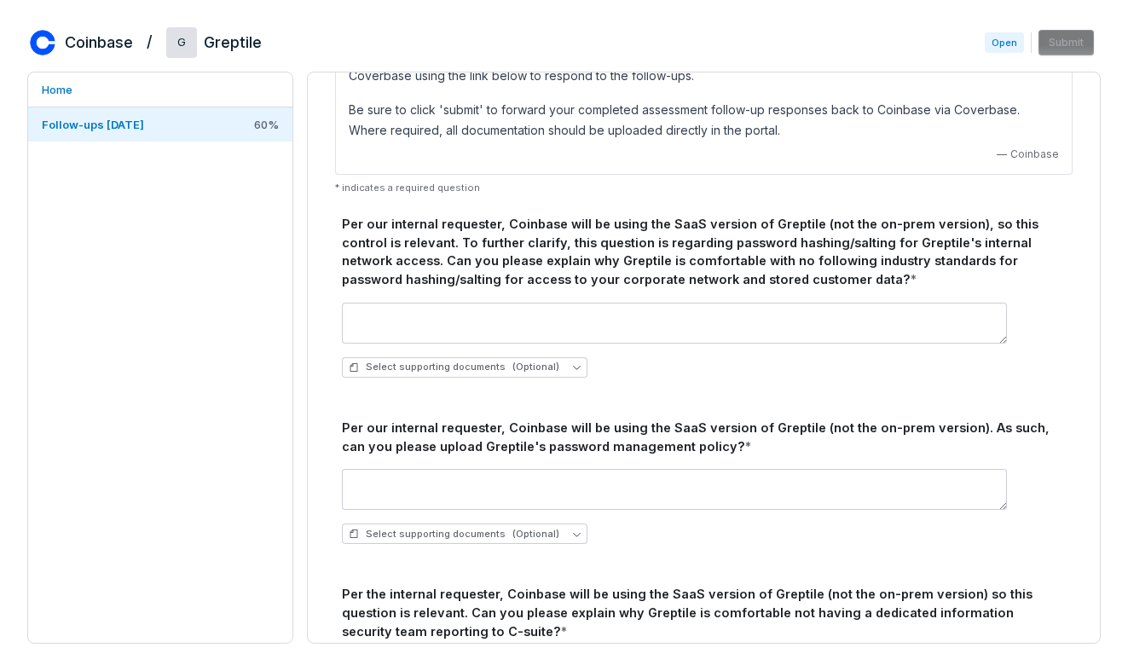
scroll to position [102, 0]
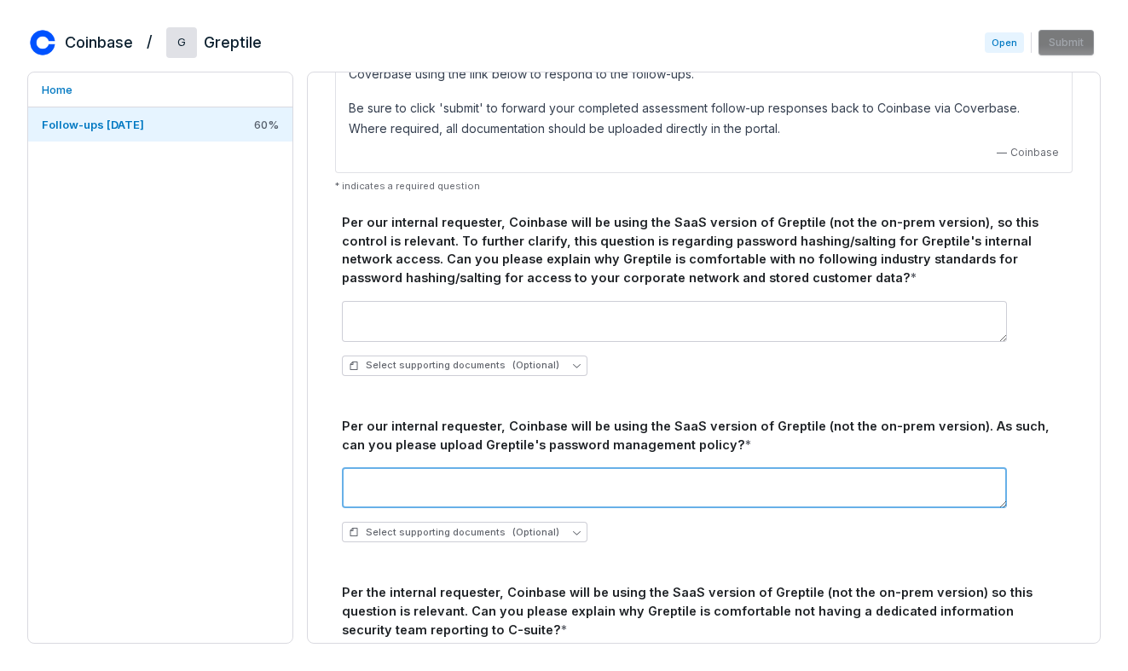
click at [643, 497] on textarea at bounding box center [674, 487] width 665 height 41
paste textarea "**********"
type textarea "**********"
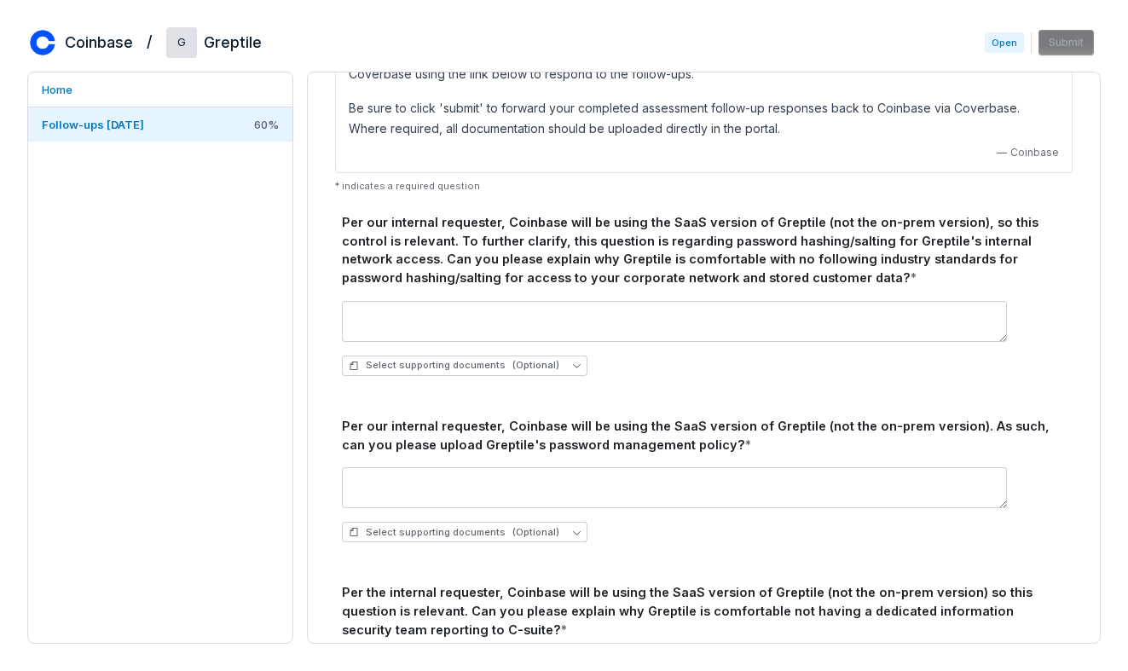
drag, startPoint x: 512, startPoint y: 449, endPoint x: 690, endPoint y: 451, distance: 178.2
click at [690, 451] on div "Per our internal requester, Coinbase will be using the SaaS version of Greptile…" at bounding box center [704, 436] width 724 height 38
drag, startPoint x: 690, startPoint y: 449, endPoint x: 515, endPoint y: 452, distance: 175.6
click at [515, 452] on div "Per our internal requester, Coinbase will be using the SaaS version of Greptile…" at bounding box center [704, 436] width 724 height 38
copy div "password management policy"
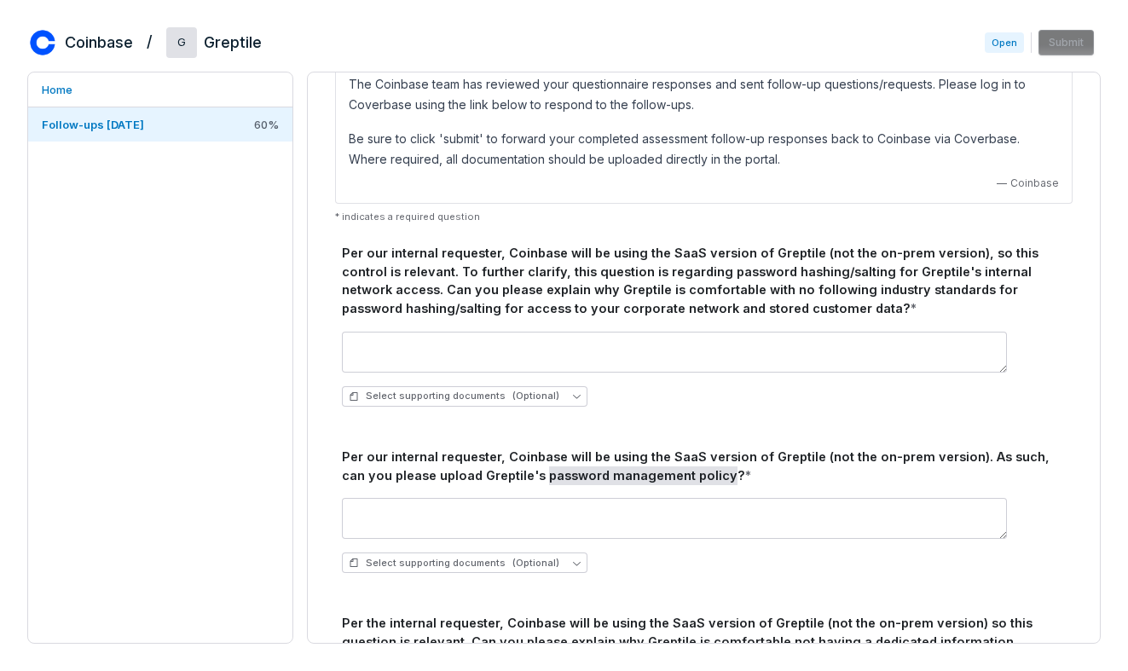
scroll to position [69, 0]
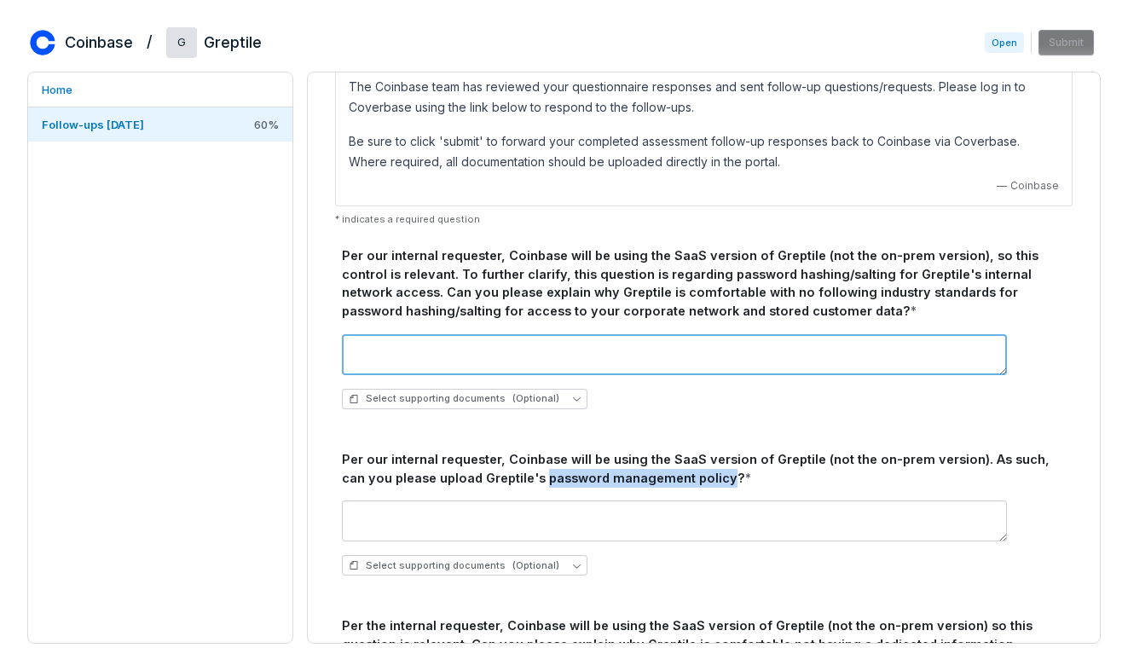
click at [707, 349] on textarea at bounding box center [674, 354] width 665 height 41
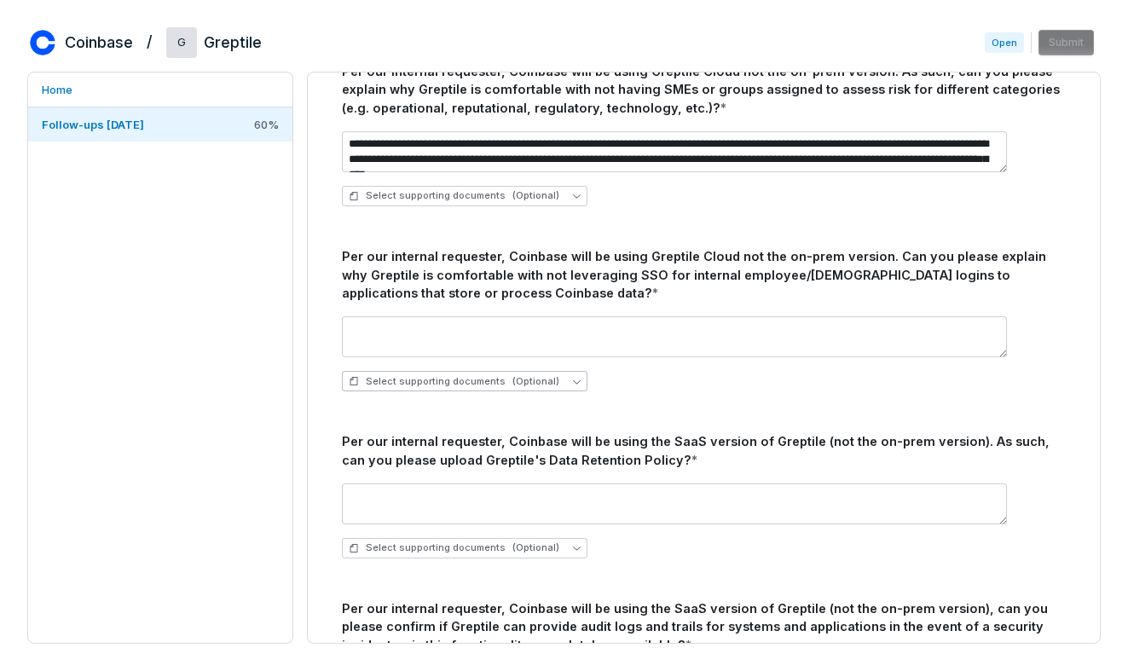
scroll to position [1344, 0]
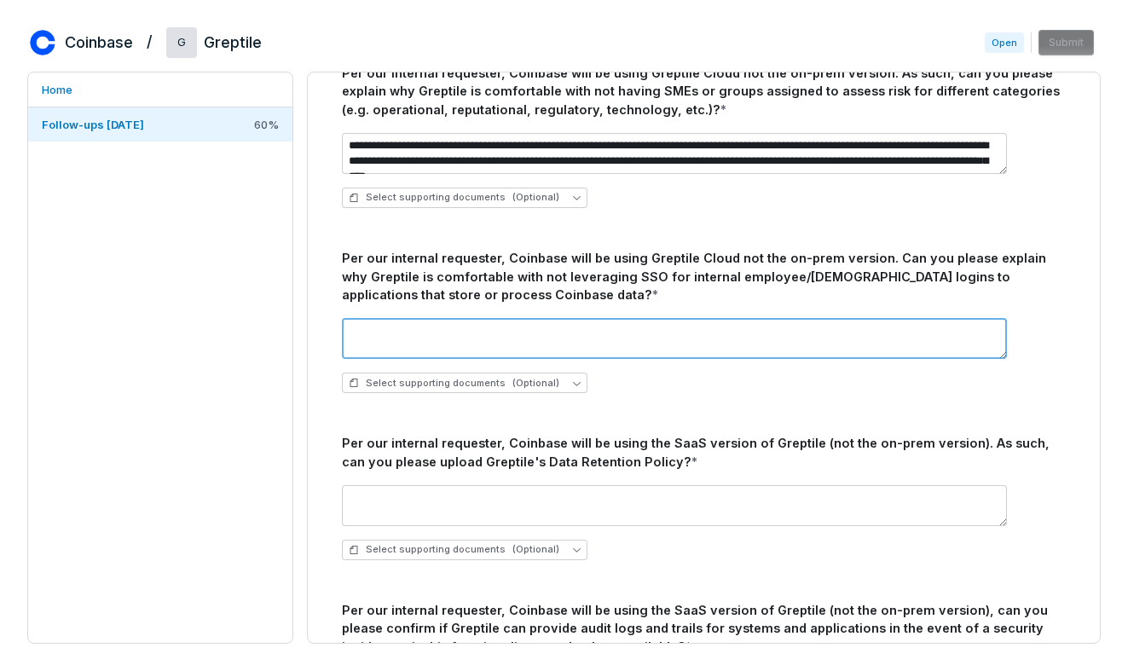
click at [433, 327] on textarea at bounding box center [674, 338] width 665 height 41
click at [396, 287] on div "Per our internal requester, Coinbase will be using Greptile Cloud not the on-pr…" at bounding box center [704, 276] width 724 height 55
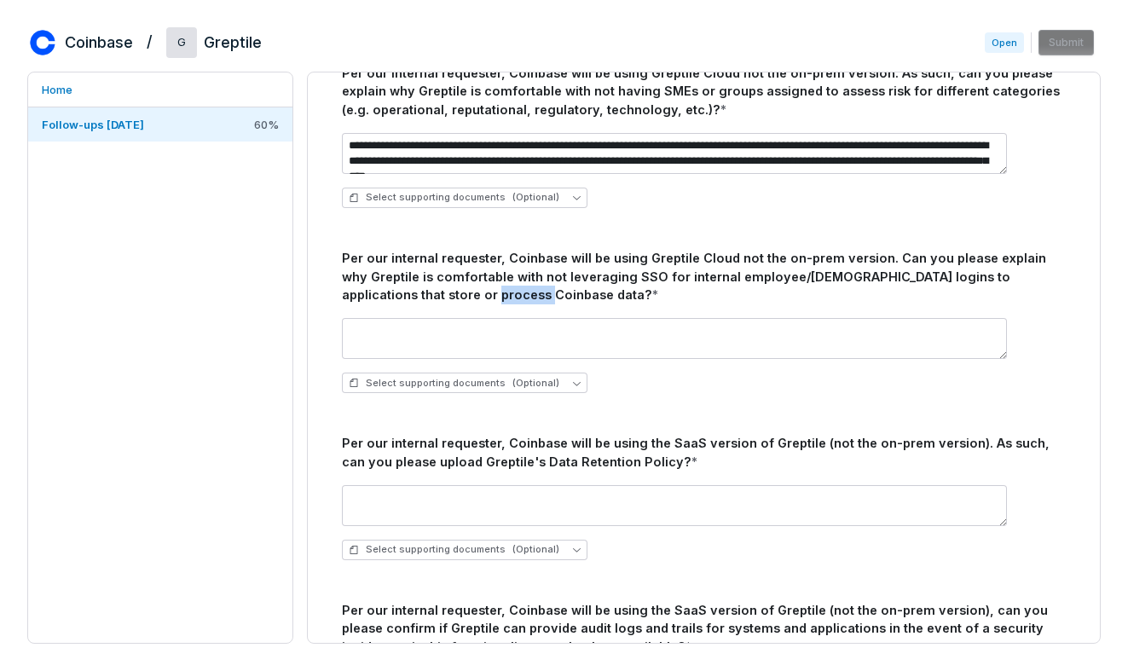
click at [396, 287] on div "Per our internal requester, Coinbase will be using Greptile Cloud not the on-pr…" at bounding box center [704, 276] width 724 height 55
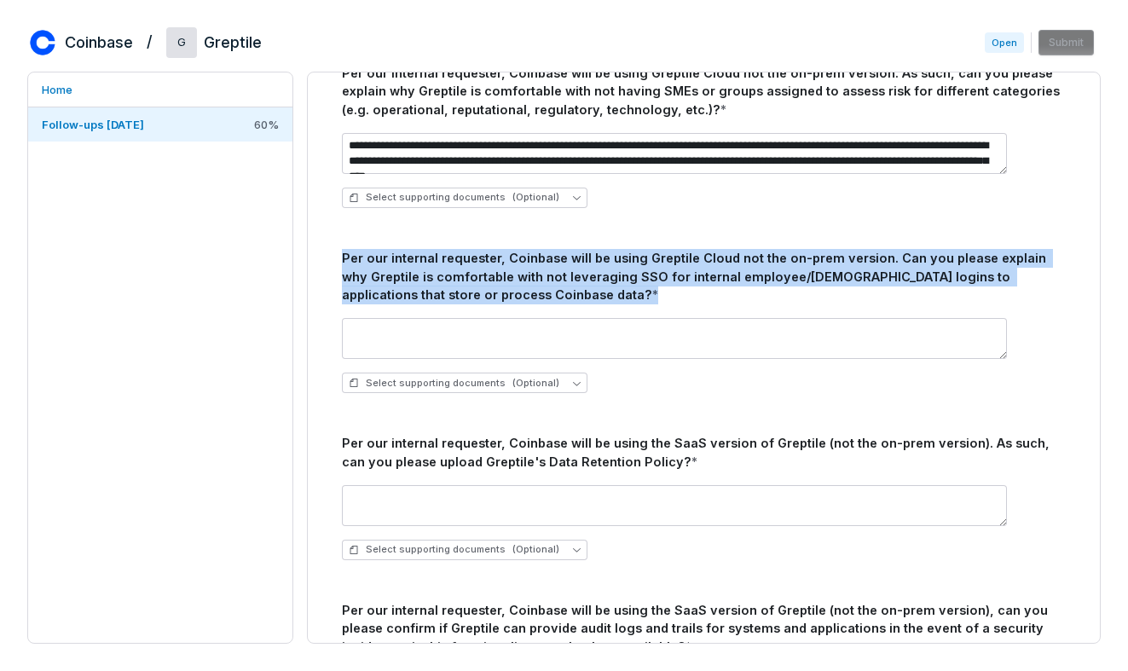
click at [396, 287] on div "Per our internal requester, Coinbase will be using Greptile Cloud not the on-pr…" at bounding box center [704, 276] width 724 height 55
copy div "Per our internal requester, Coinbase will be using Greptile Cloud not the on-pr…"
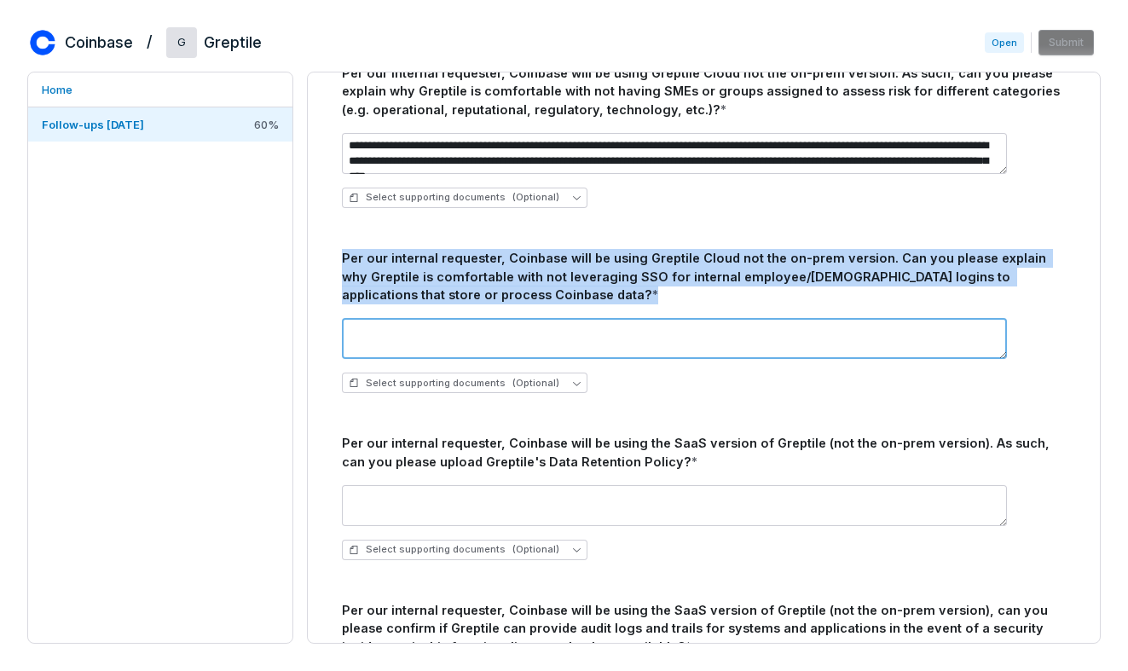
click at [575, 325] on textarea at bounding box center [674, 338] width 665 height 41
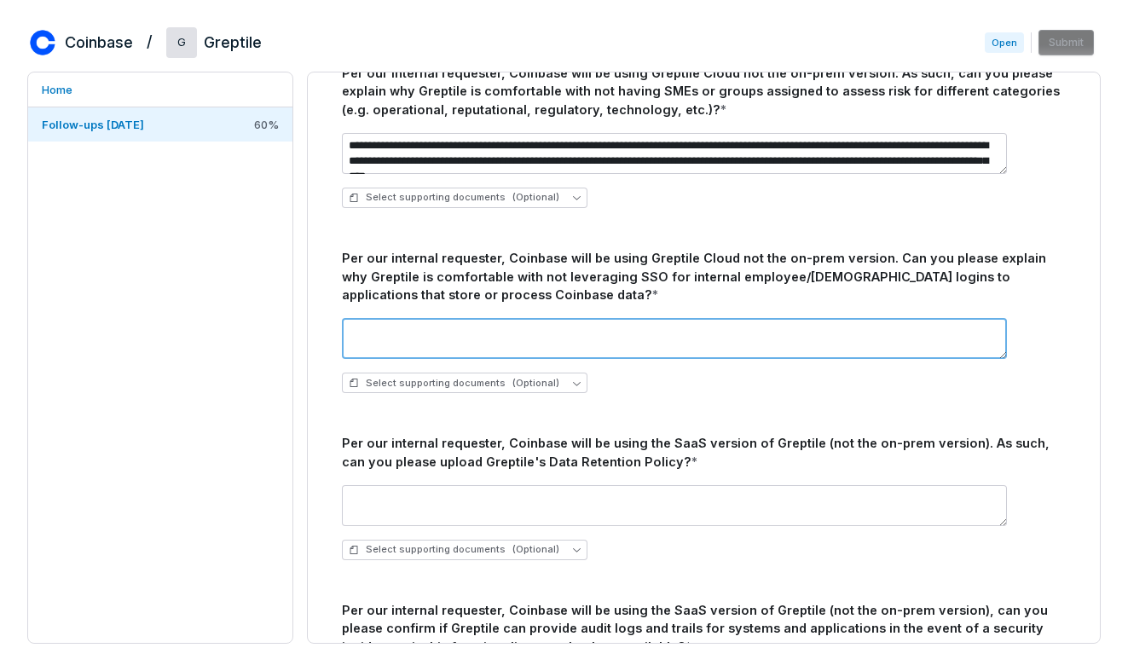
click at [754, 350] on textarea at bounding box center [674, 338] width 665 height 41
click at [652, 332] on textarea at bounding box center [674, 338] width 665 height 41
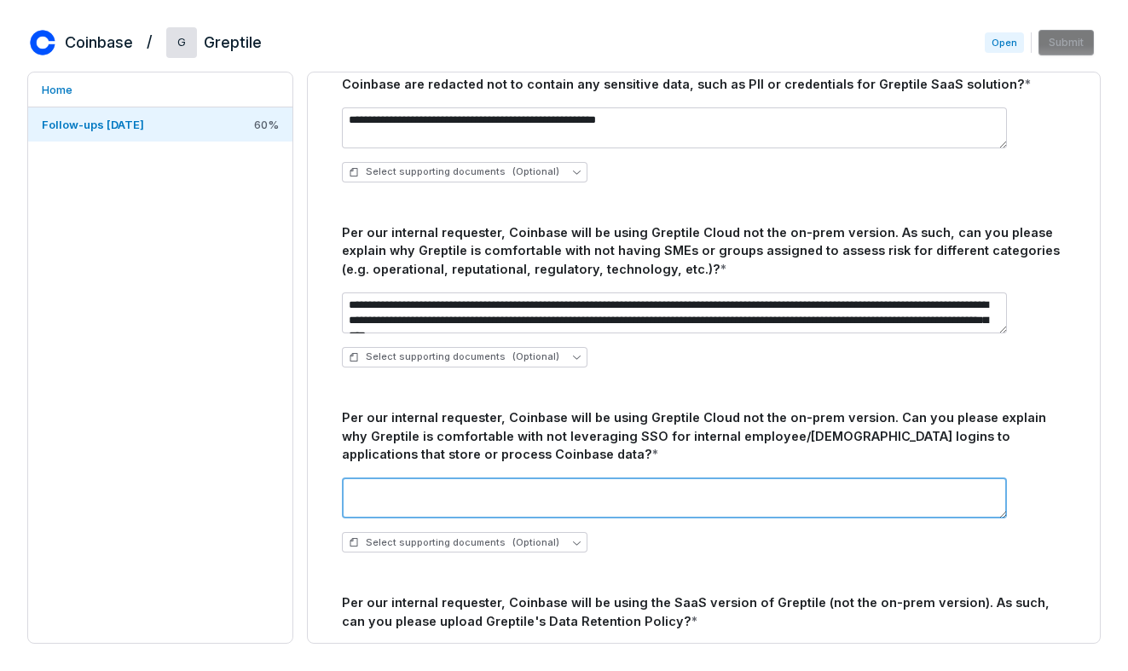
scroll to position [1187, 0]
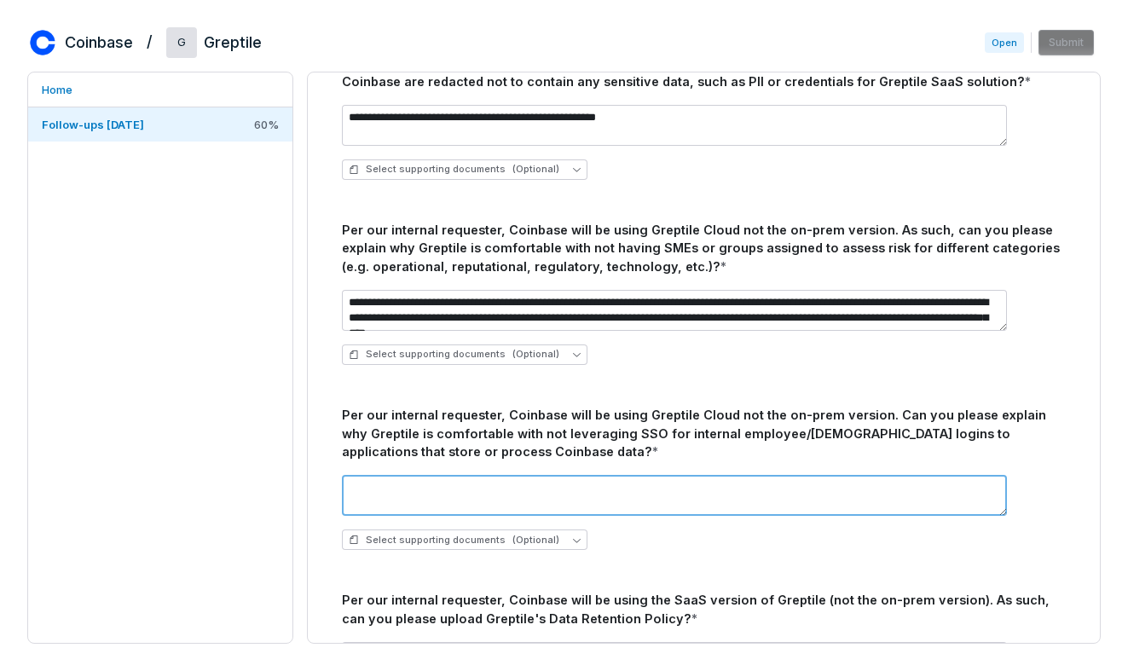
click at [662, 509] on textarea at bounding box center [674, 495] width 665 height 41
paste textarea "**********"
type textarea "**********"
click at [405, 504] on textarea at bounding box center [674, 495] width 665 height 41
drag, startPoint x: 505, startPoint y: 489, endPoint x: 395, endPoint y: 489, distance: 110.0
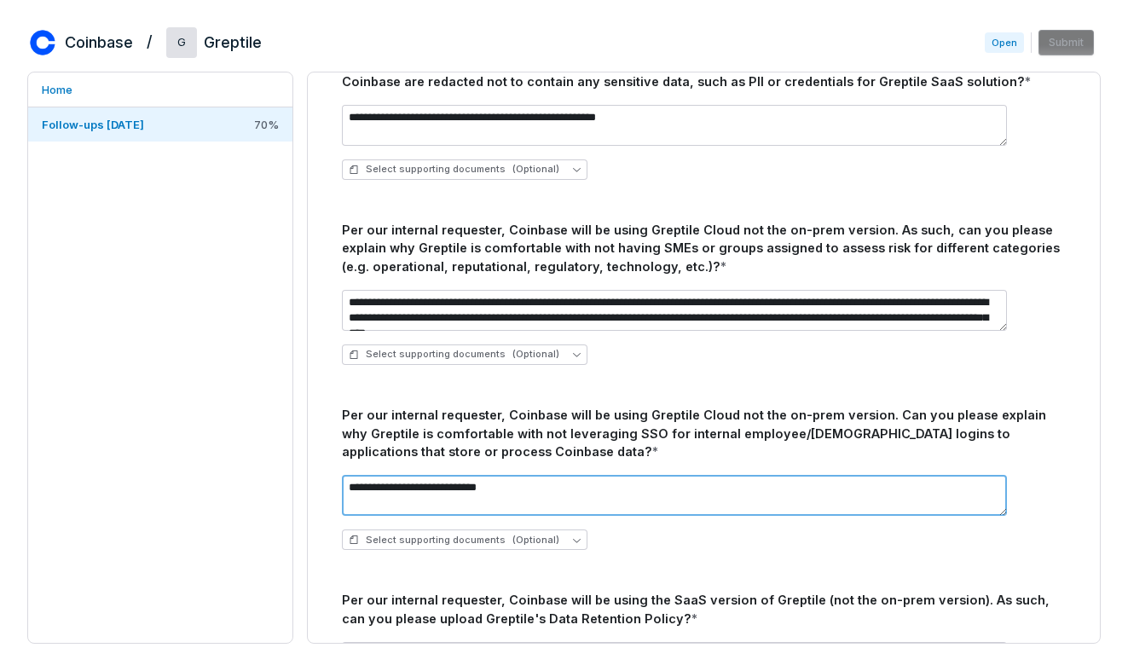
click at [395, 489] on textarea "**********" at bounding box center [674, 495] width 665 height 41
click at [389, 482] on textarea "**********" at bounding box center [674, 495] width 665 height 41
click at [512, 494] on textarea "**********" at bounding box center [674, 495] width 665 height 41
click at [512, 495] on textarea "**********" at bounding box center [674, 495] width 665 height 41
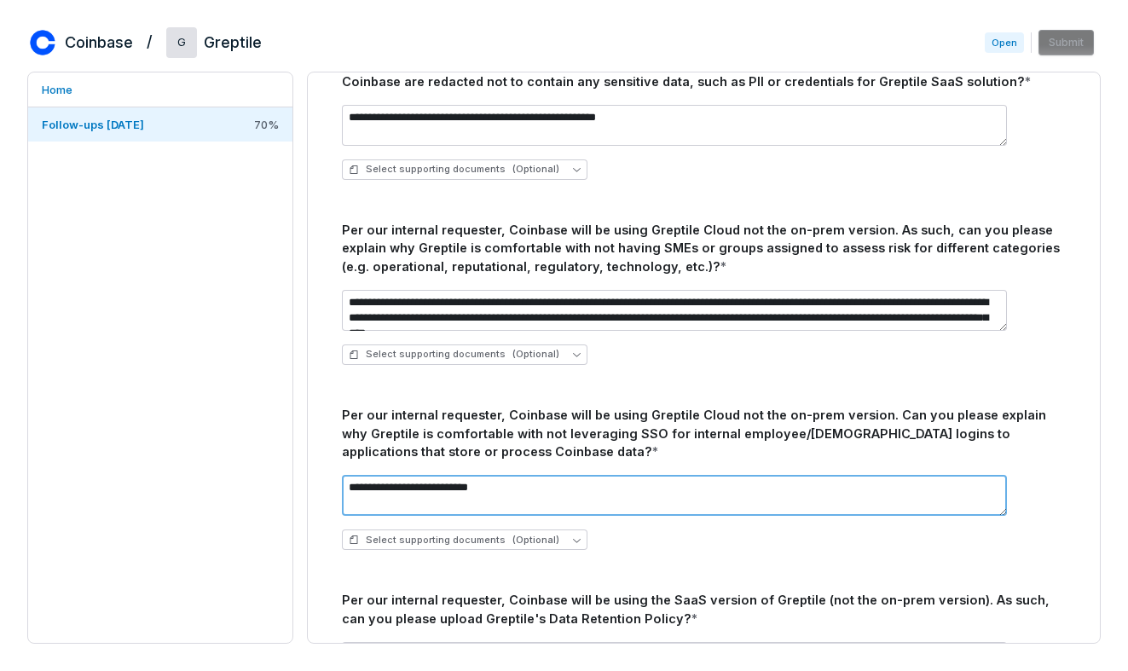
paste textarea "**********"
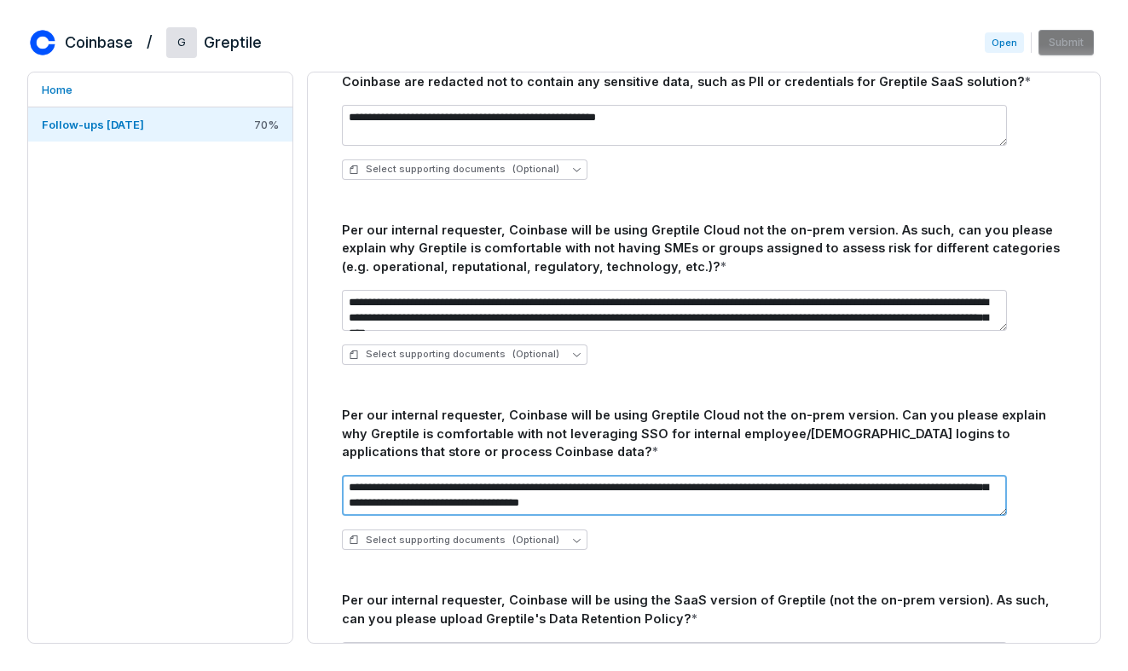
scroll to position [0, 0]
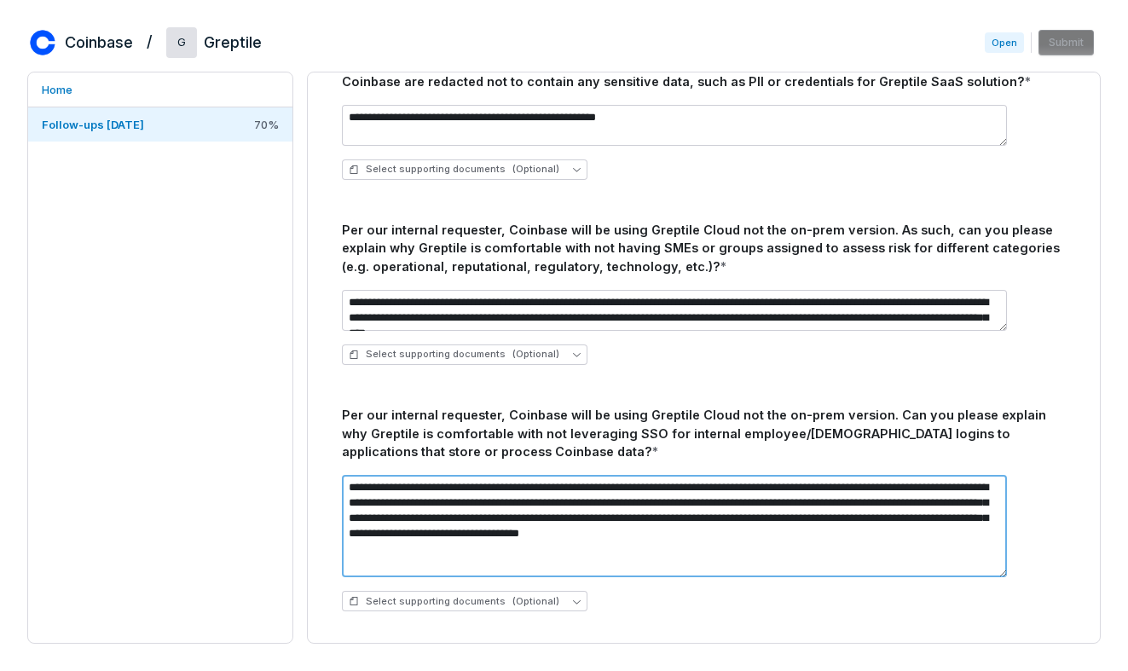
drag, startPoint x: 1005, startPoint y: 512, endPoint x: 1005, endPoint y: 584, distance: 71.6
click at [1005, 577] on textarea "**********" at bounding box center [674, 526] width 665 height 102
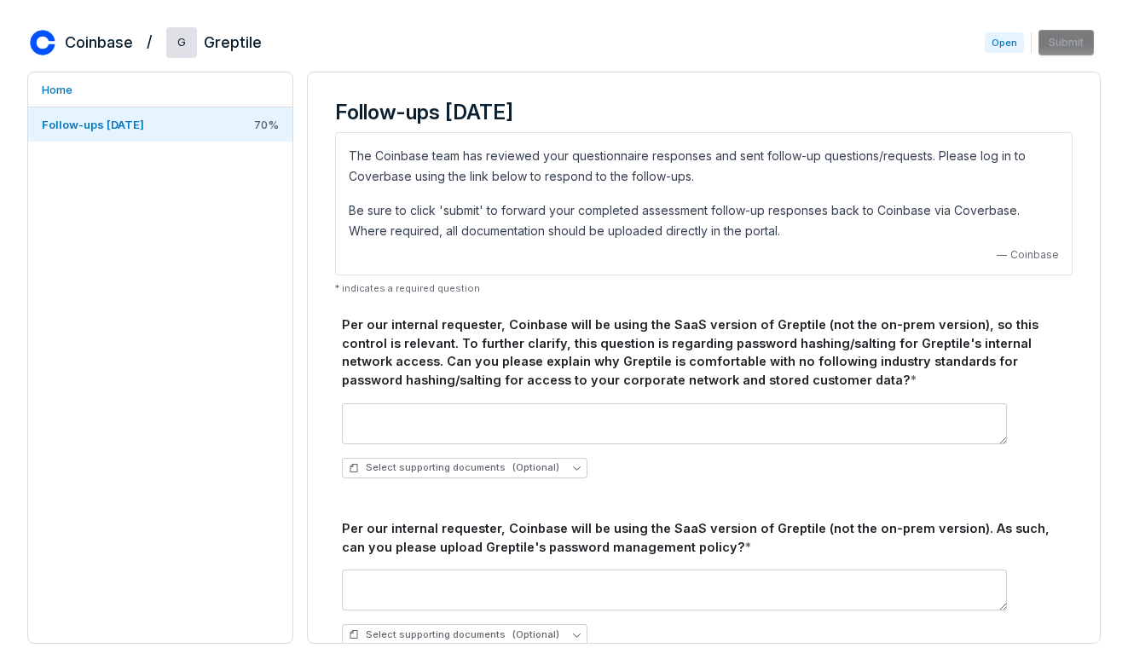
type textarea "**********"
click at [600, 345] on div "Per our internal requester, Coinbase will be using the SaaS version of Greptile…" at bounding box center [704, 352] width 724 height 74
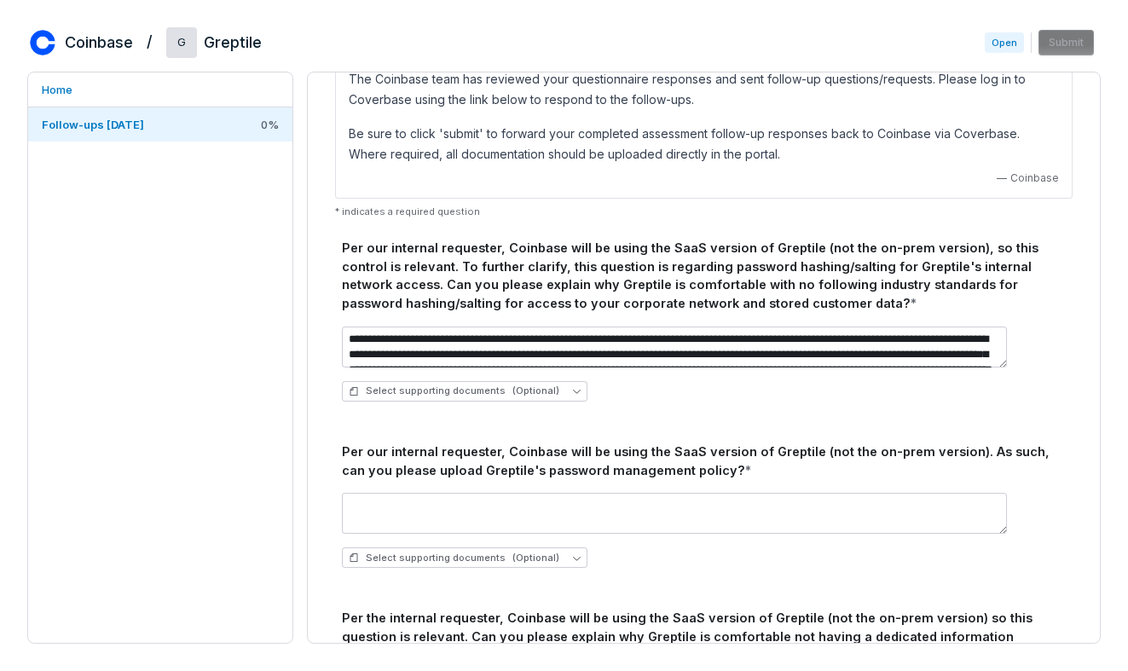
scroll to position [82, 0]
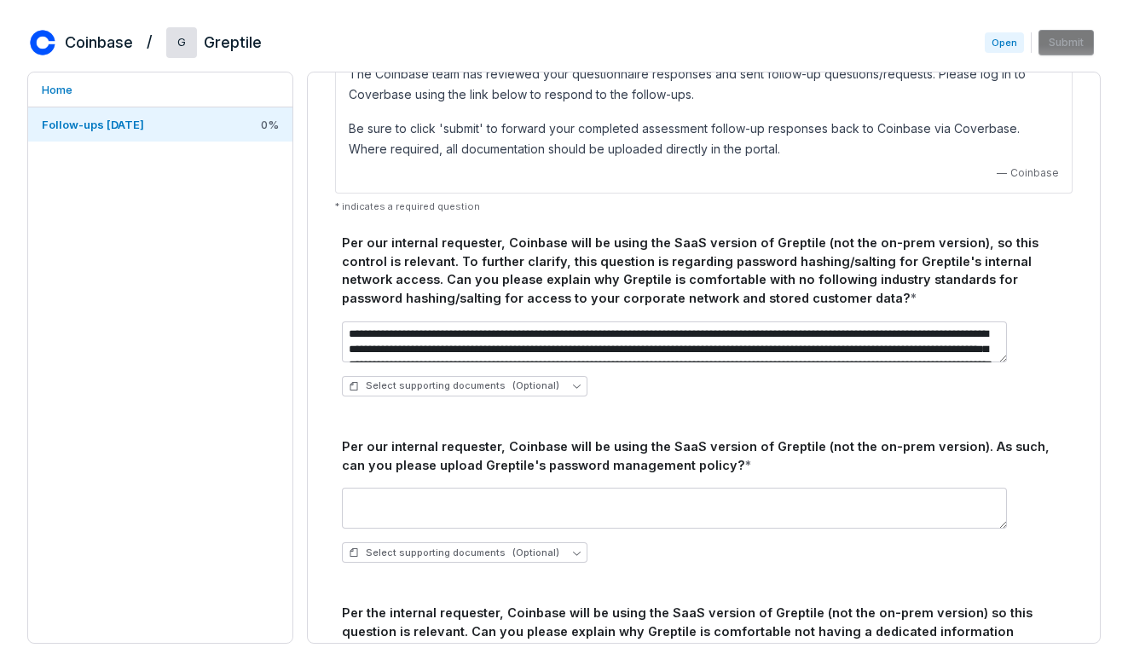
click at [399, 367] on div "**********" at bounding box center [704, 359] width 724 height 102
click at [240, 136] on link "Follow-ups [DATE] 0 %" at bounding box center [160, 124] width 264 height 34
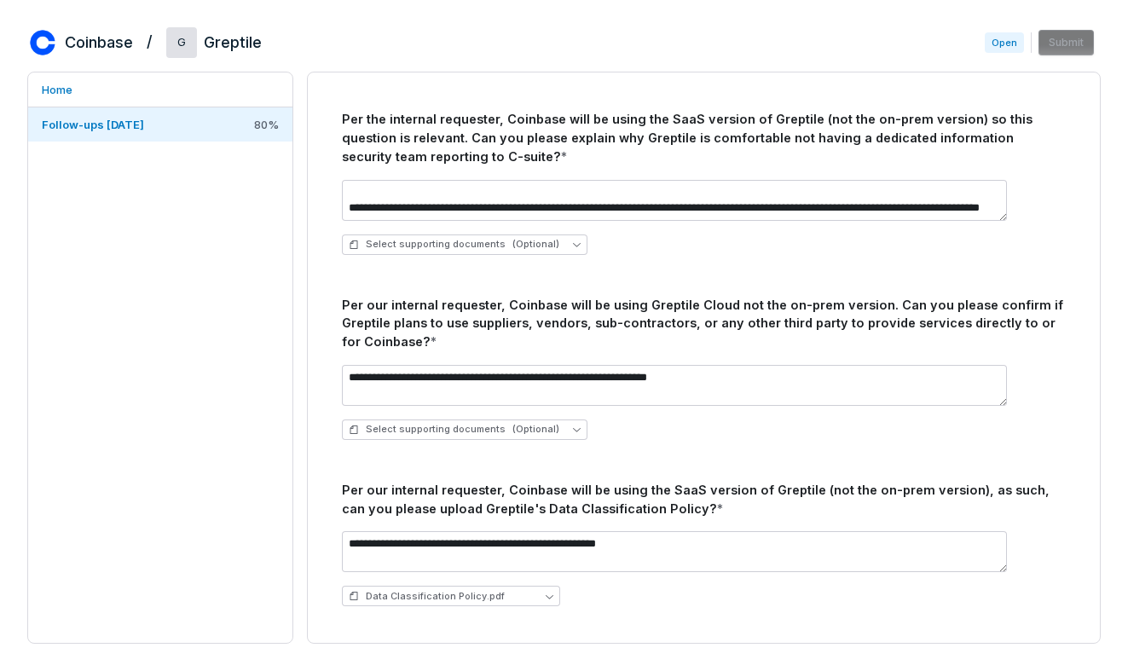
scroll to position [153, 0]
